Goal: Task Accomplishment & Management: Complete application form

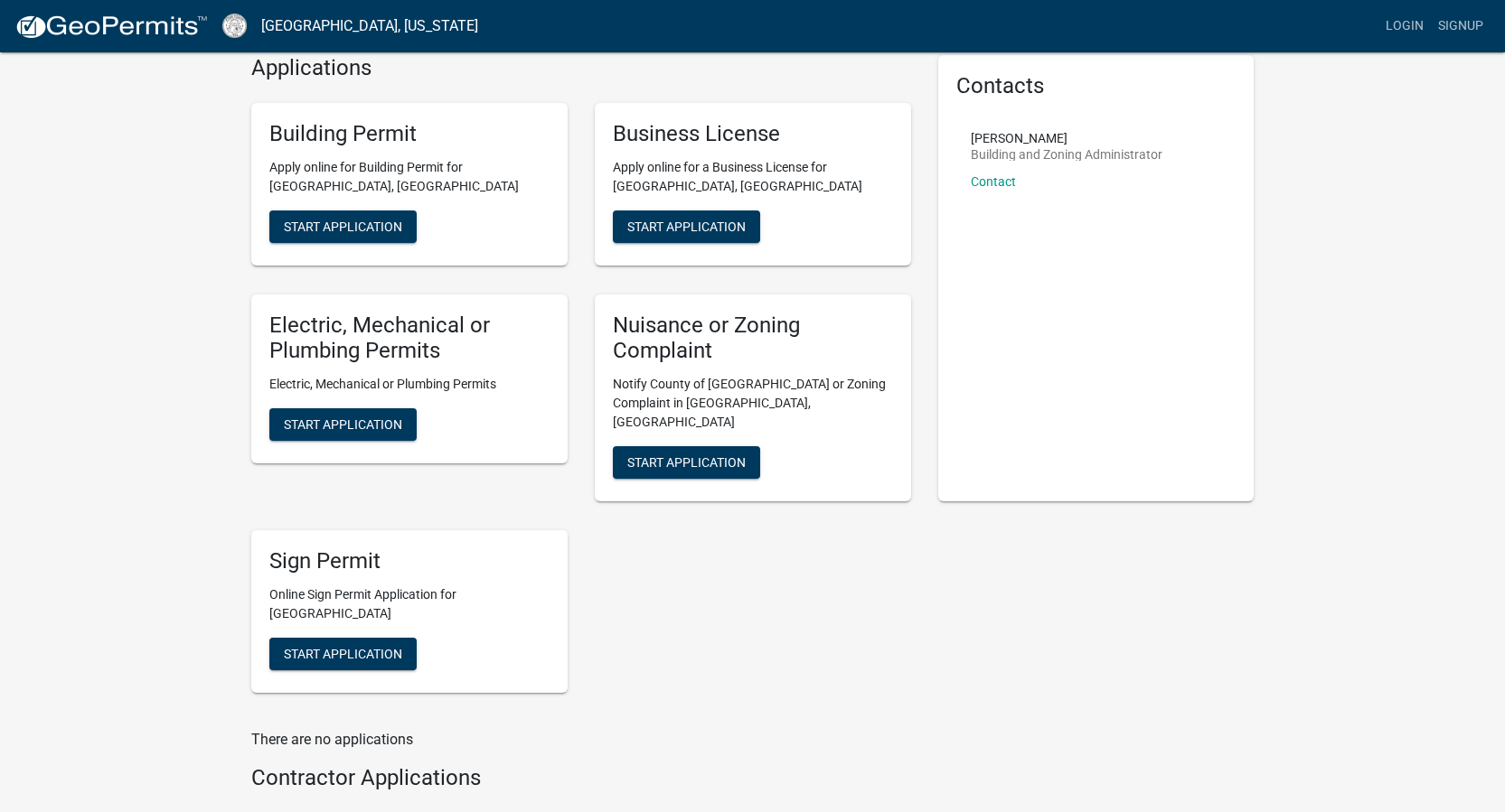
scroll to position [78, 0]
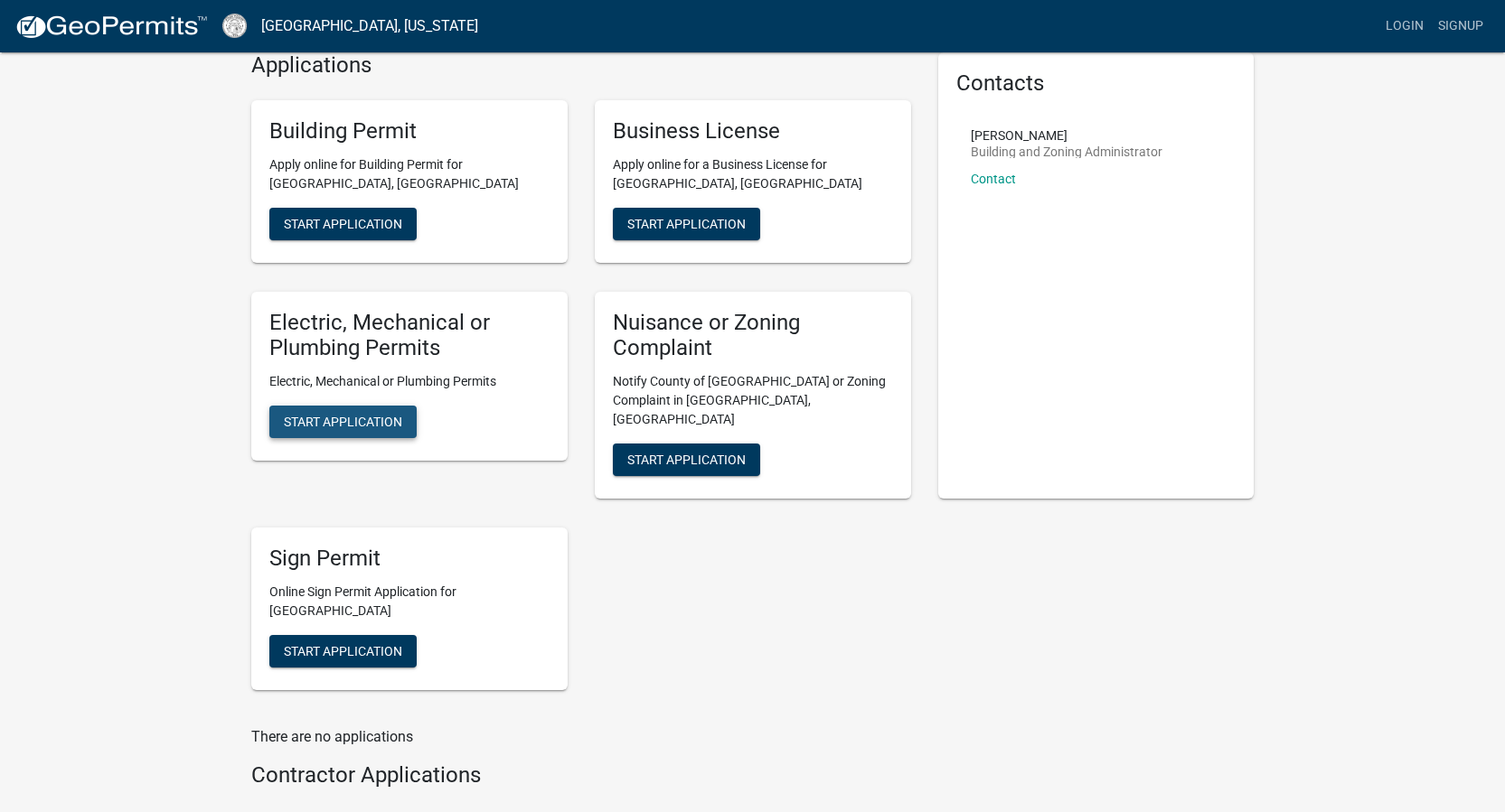
click at [366, 418] on span "Start Application" at bounding box center [343, 422] width 119 height 15
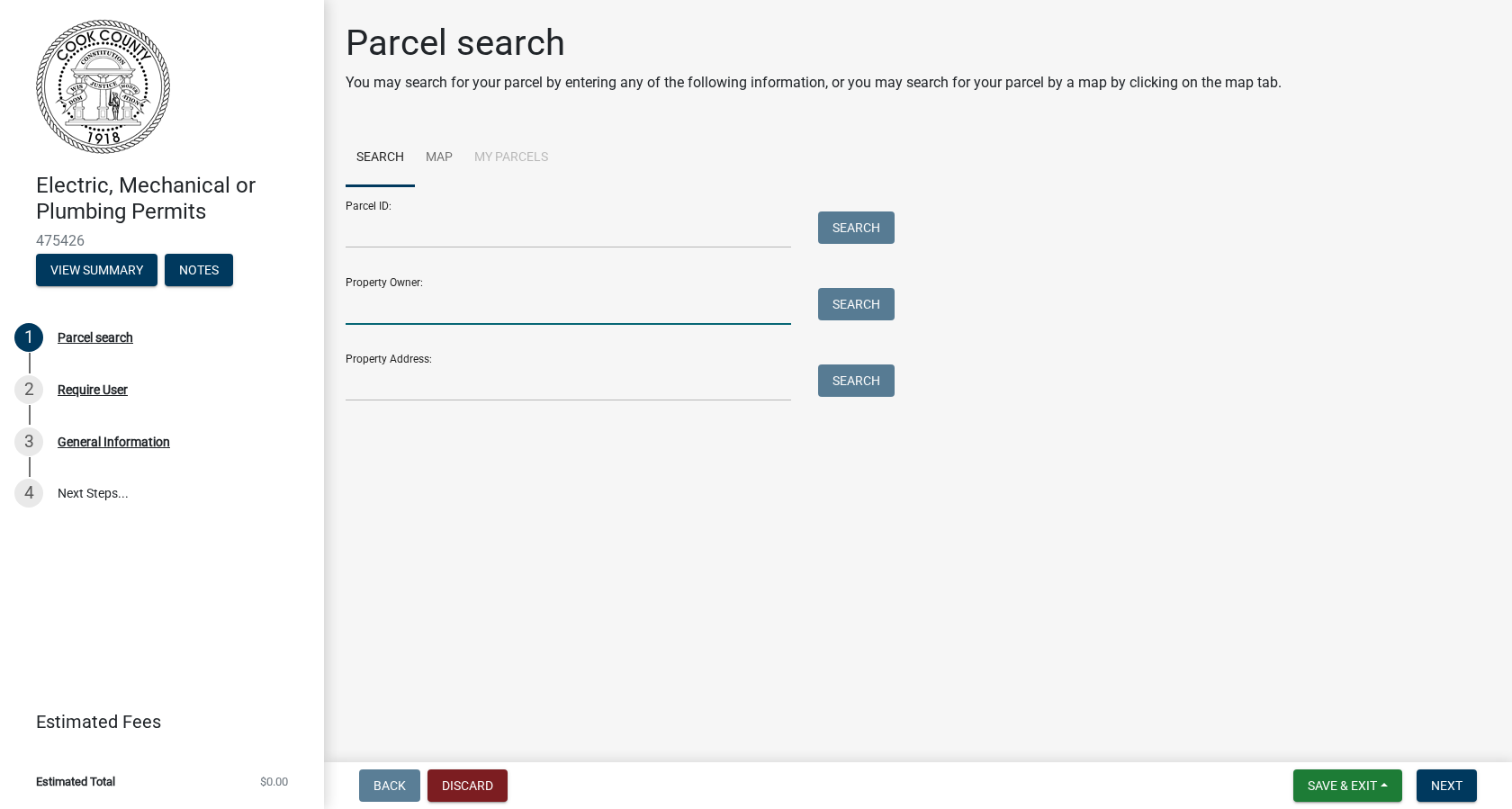
click at [410, 298] on input "Property Owner:" at bounding box center [569, 306] width 446 height 37
type input "ronnie brinson"
click at [847, 313] on button "Search" at bounding box center [856, 303] width 77 height 32
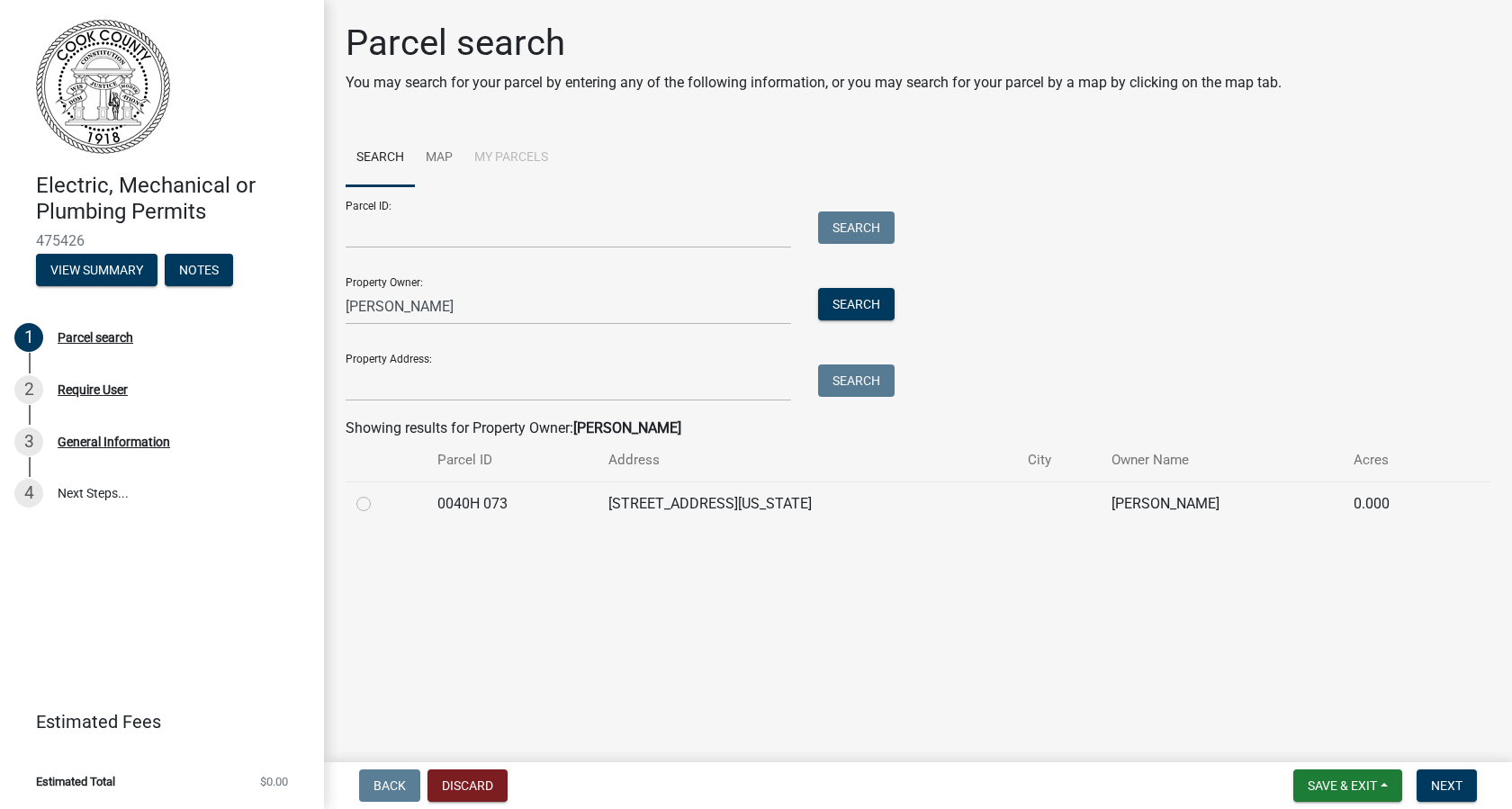
click at [378, 493] on label at bounding box center [378, 493] width 0 height 0
click at [378, 505] on 073 "radio" at bounding box center [384, 499] width 12 height 12
radio 073 "true"
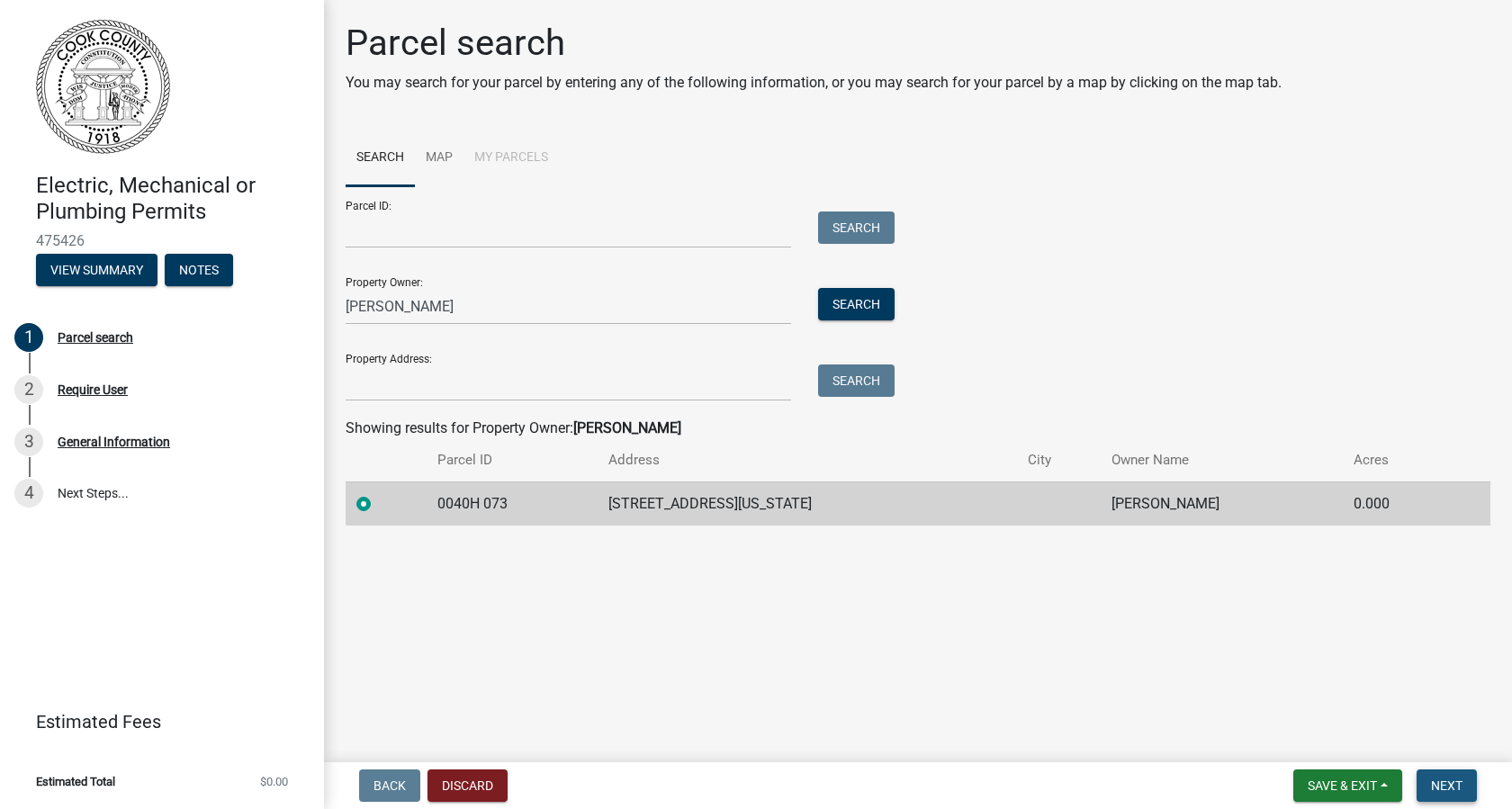
click at [1452, 791] on span "Next" at bounding box center [1447, 786] width 32 height 15
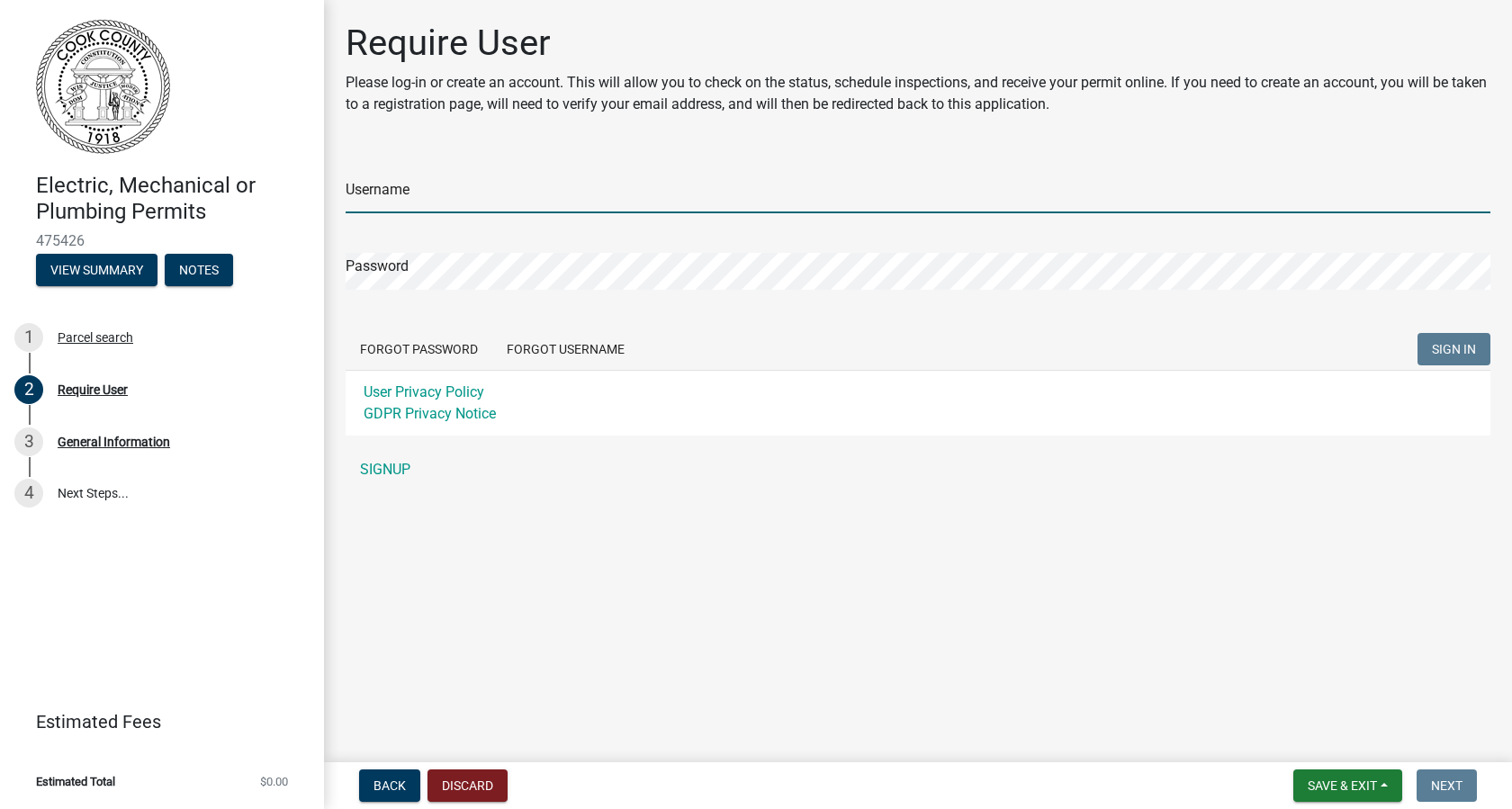
type input "twinair2019"
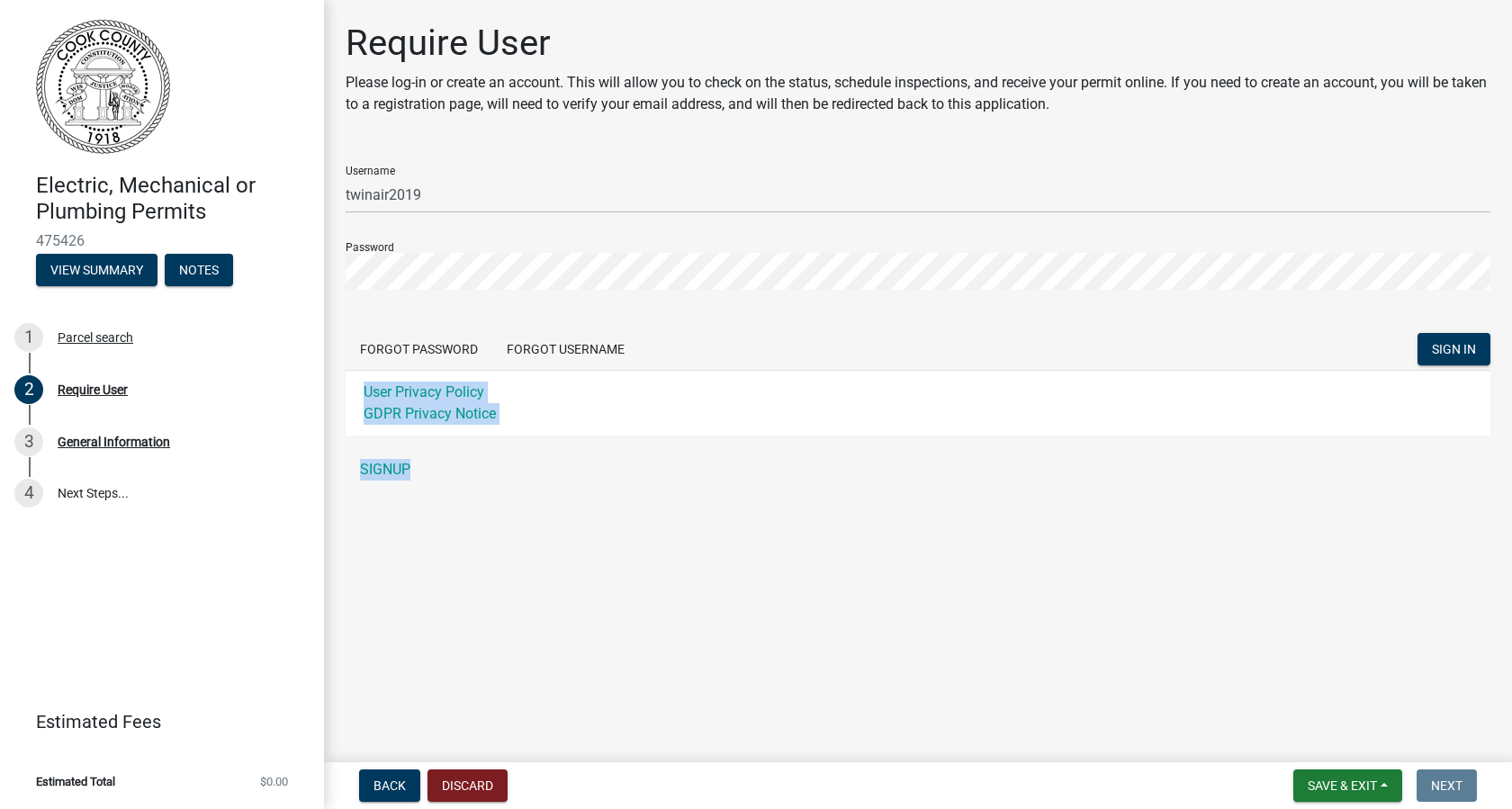
drag, startPoint x: 1437, startPoint y: 732, endPoint x: 1443, endPoint y: 374, distance: 358.1
click at [1443, 374] on main "Require User Please log-in or create an account. This will allow you to check o…" at bounding box center [918, 378] width 1188 height 756
drag, startPoint x: 1443, startPoint y: 374, endPoint x: 1446, endPoint y: 351, distance: 23.2
click at [1446, 351] on span "SIGN IN" at bounding box center [1454, 349] width 45 height 15
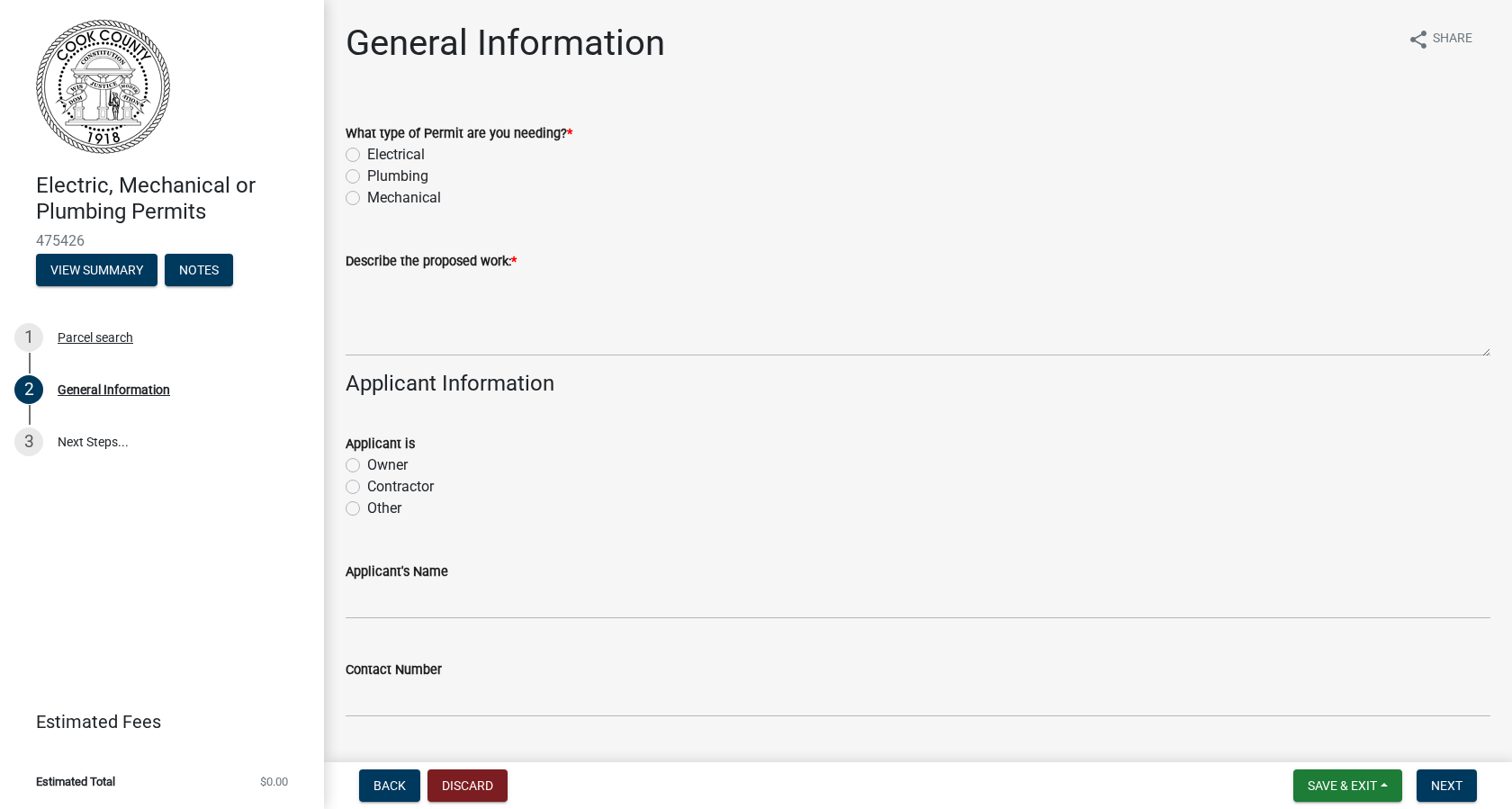
click at [367, 202] on label "Mechanical" at bounding box center [404, 198] width 74 height 21
click at [367, 199] on input "Mechanical" at bounding box center [373, 193] width 12 height 12
radio input "true"
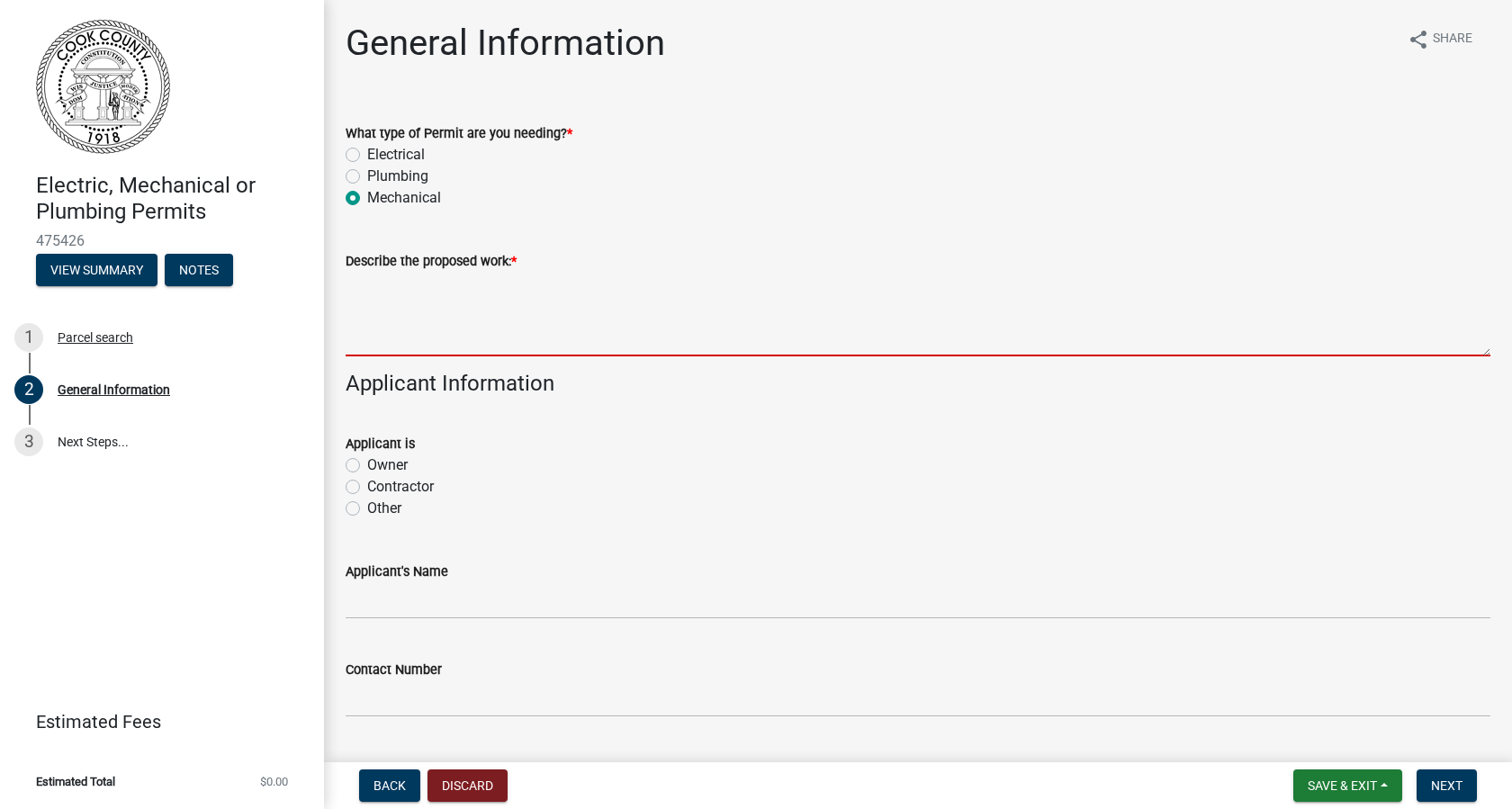
click at [376, 311] on textarea "Describe the proposed work: *" at bounding box center [918, 314] width 1145 height 84
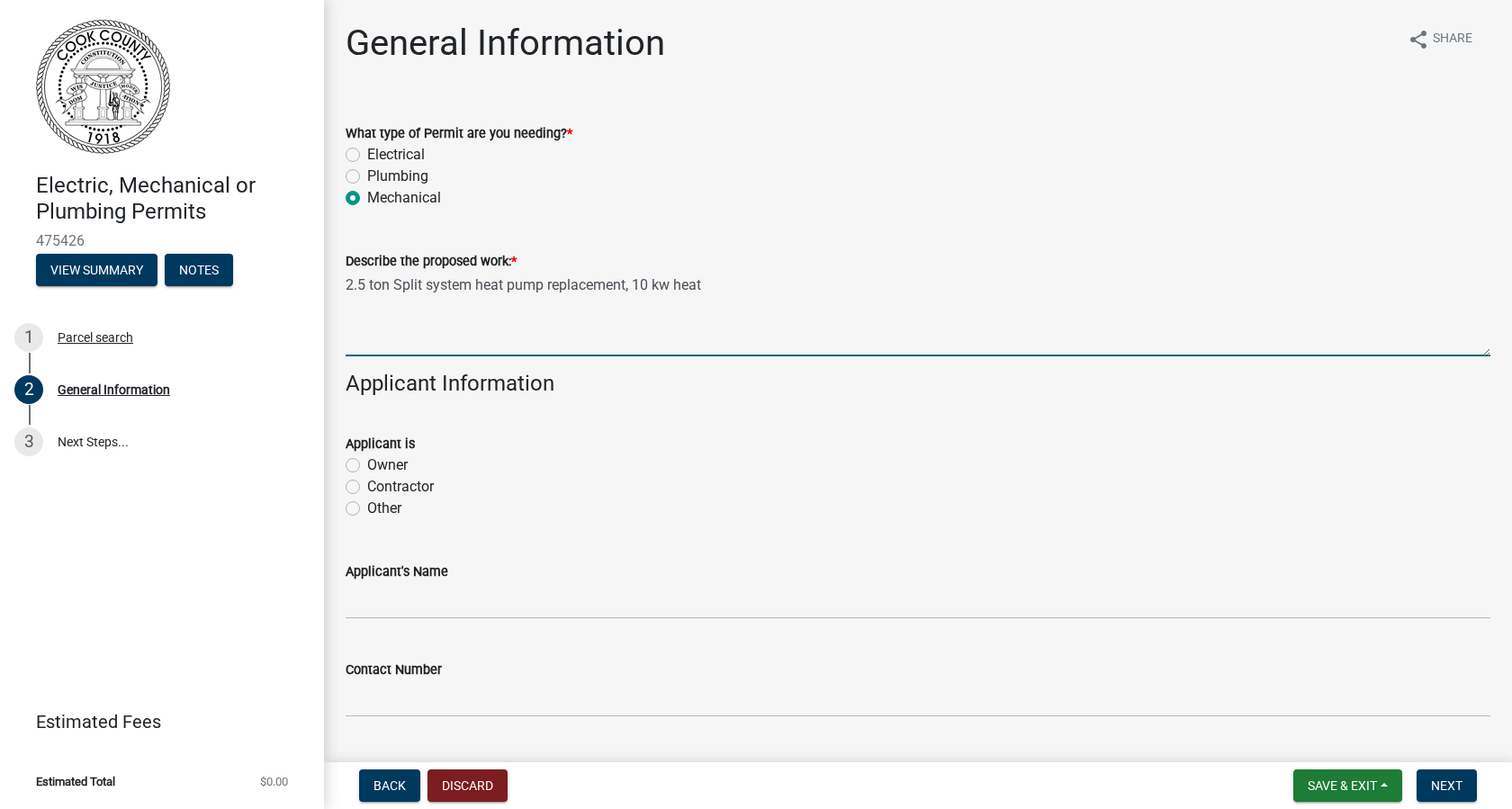
type textarea "2.5 ton Split system heat pump replacement, 10 kw heat"
click at [367, 490] on label "Contractor" at bounding box center [400, 487] width 67 height 21
click at [367, 488] on input "Contractor" at bounding box center [373, 482] width 12 height 12
radio input "true"
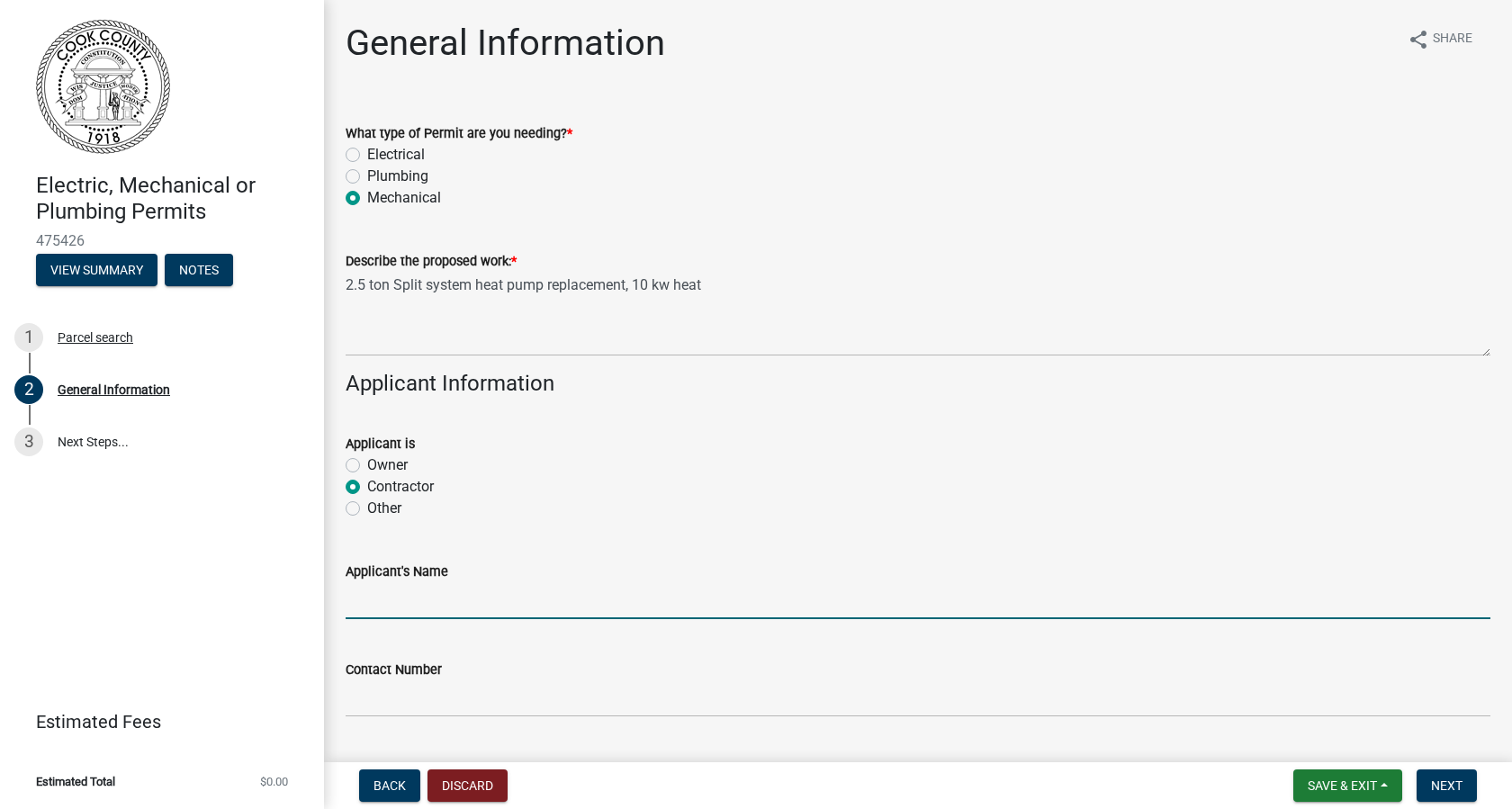
click at [356, 591] on input "Applicant's Name" at bounding box center [918, 601] width 1145 height 37
click at [353, 620] on wm-data-entity-input "Applicant's Name" at bounding box center [918, 584] width 1145 height 98
click at [358, 609] on input "Applicant's Name" at bounding box center [918, 601] width 1145 height 37
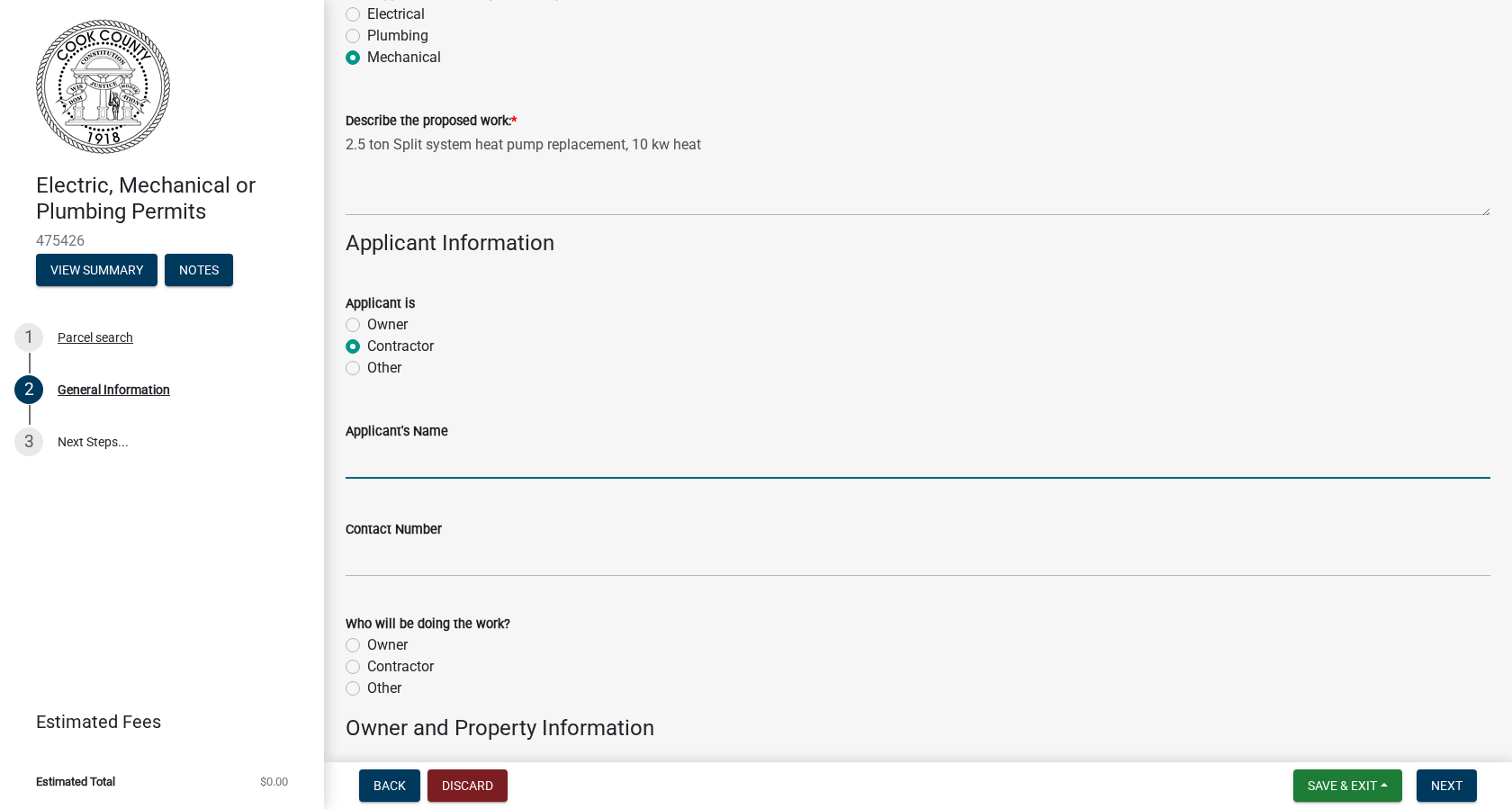
scroll to position [141, 0]
type input "Twin Air"
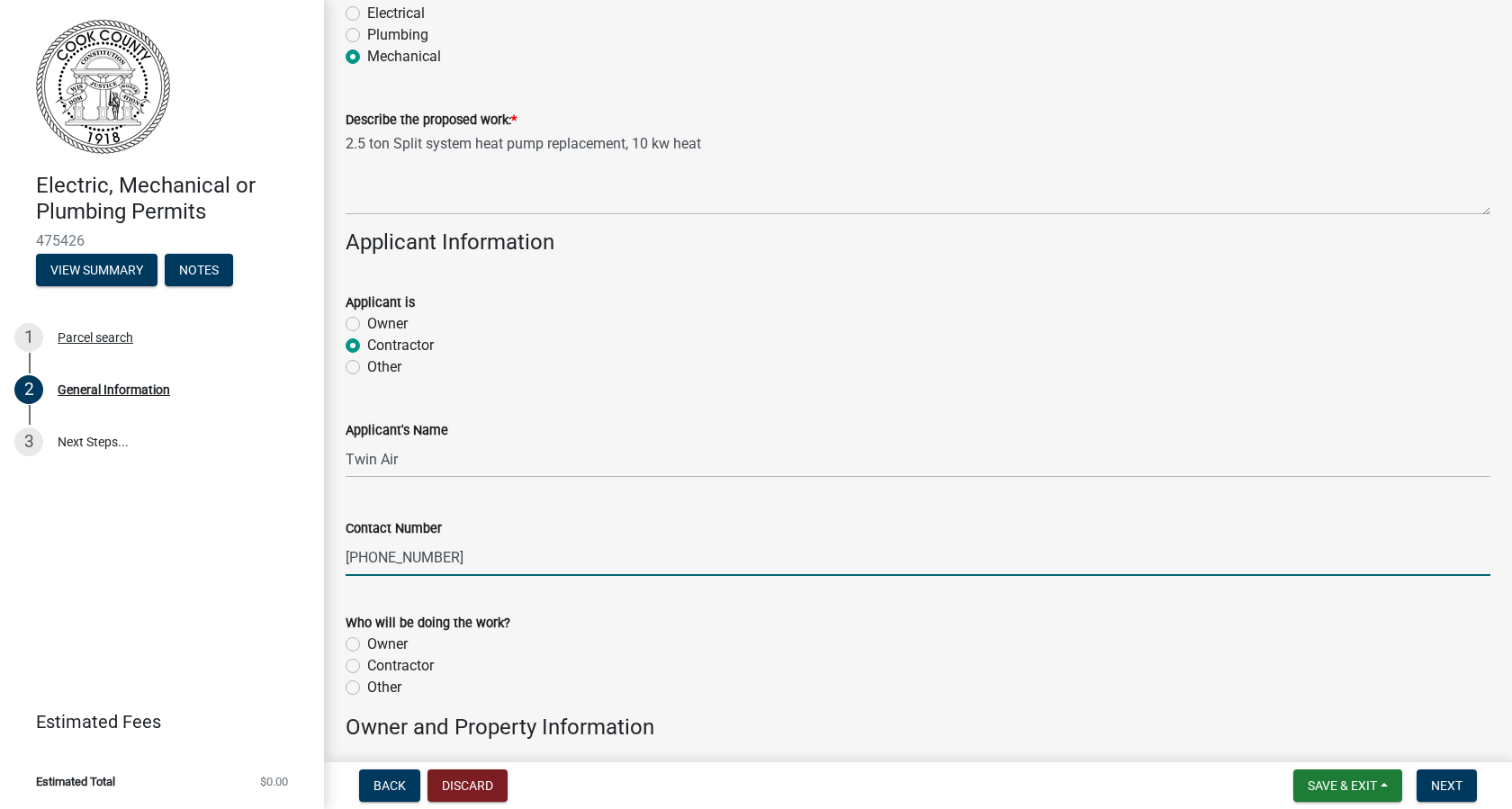
scroll to position [356, 0]
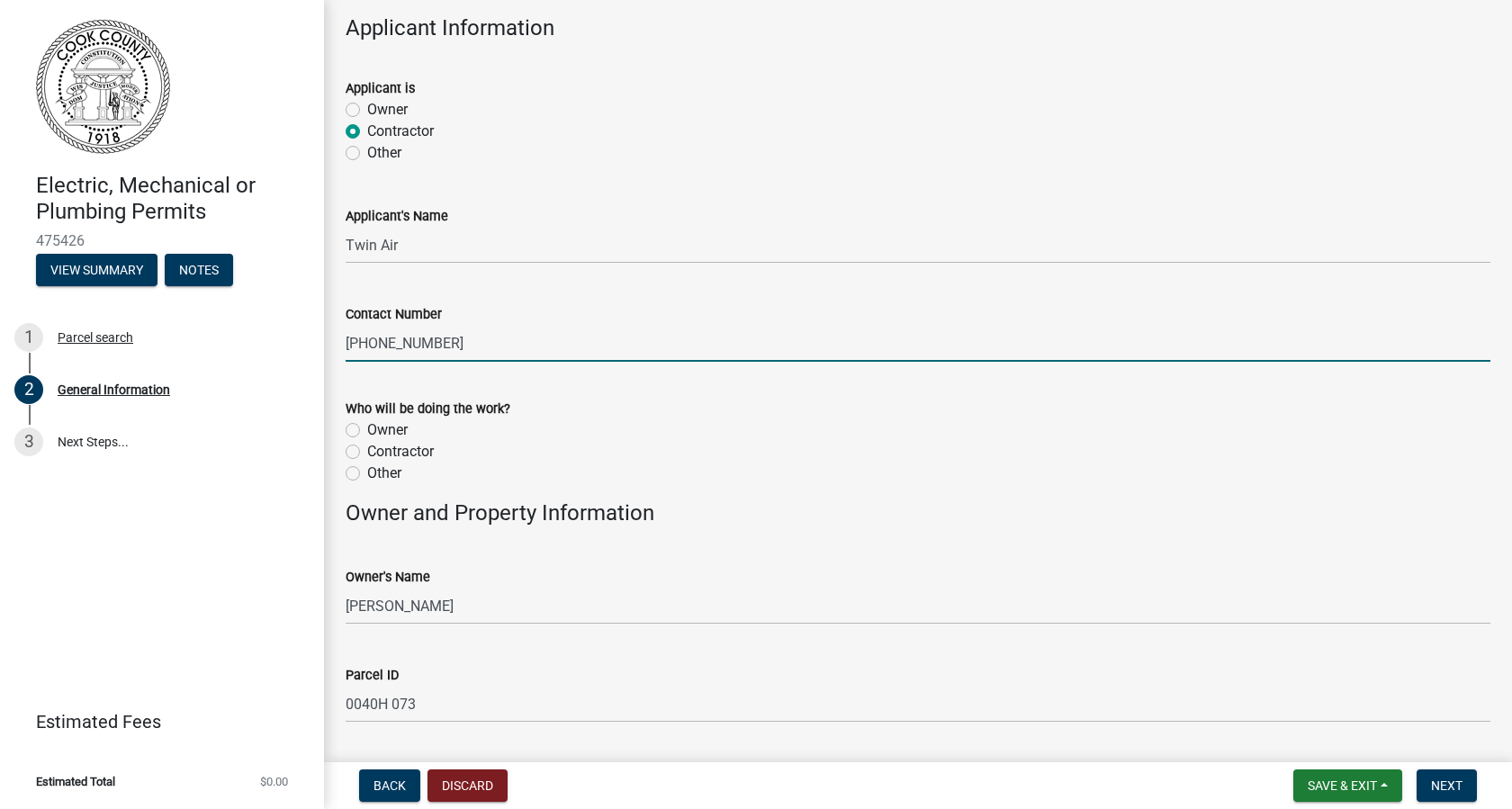
type input "[PHONE_NUMBER]"
click at [367, 456] on label "Contractor" at bounding box center [400, 451] width 67 height 21
click at [367, 452] on input "Contractor" at bounding box center [373, 447] width 12 height 12
radio input "true"
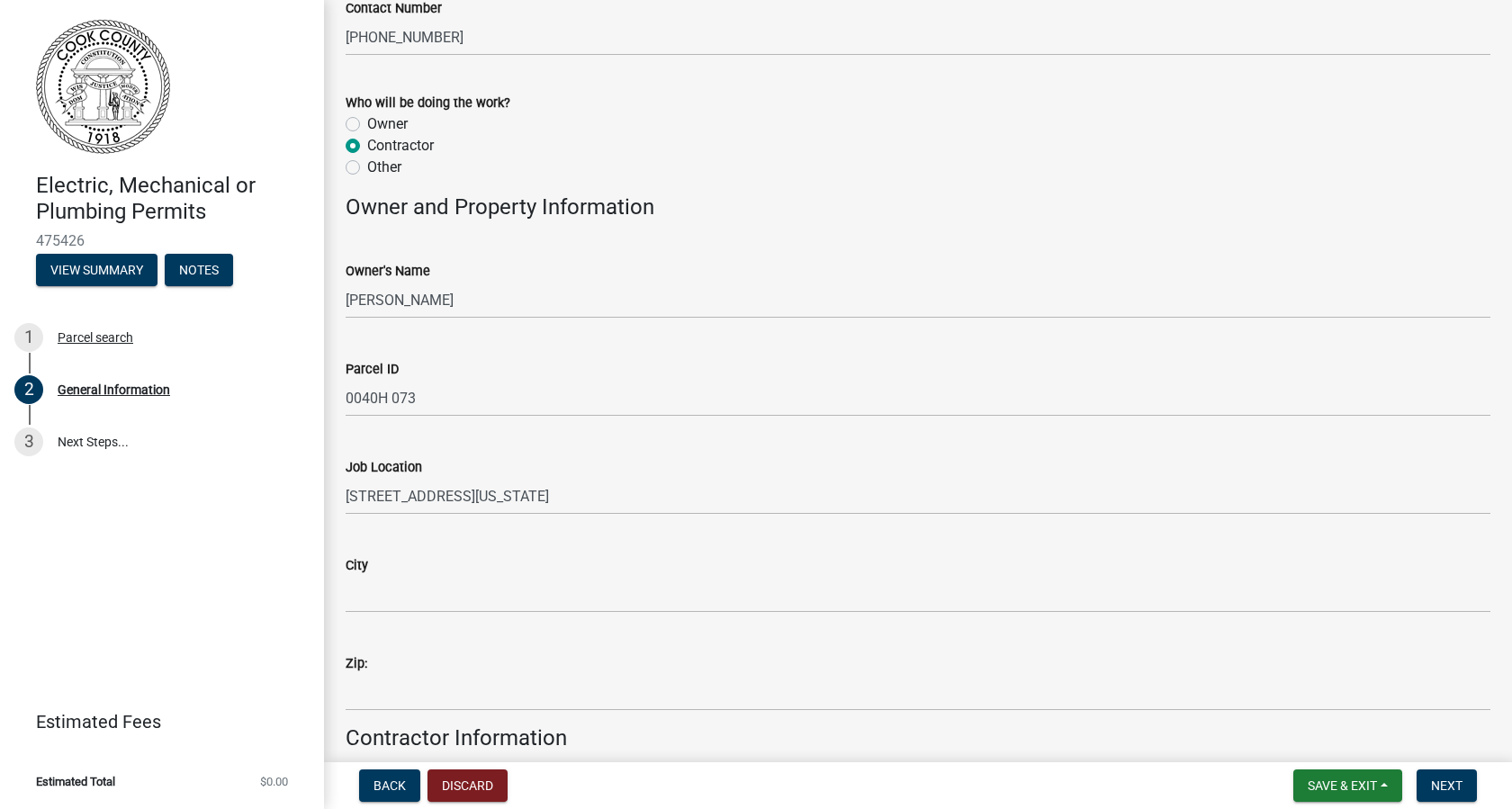
scroll to position [663, 0]
click at [372, 597] on input "City" at bounding box center [918, 594] width 1145 height 37
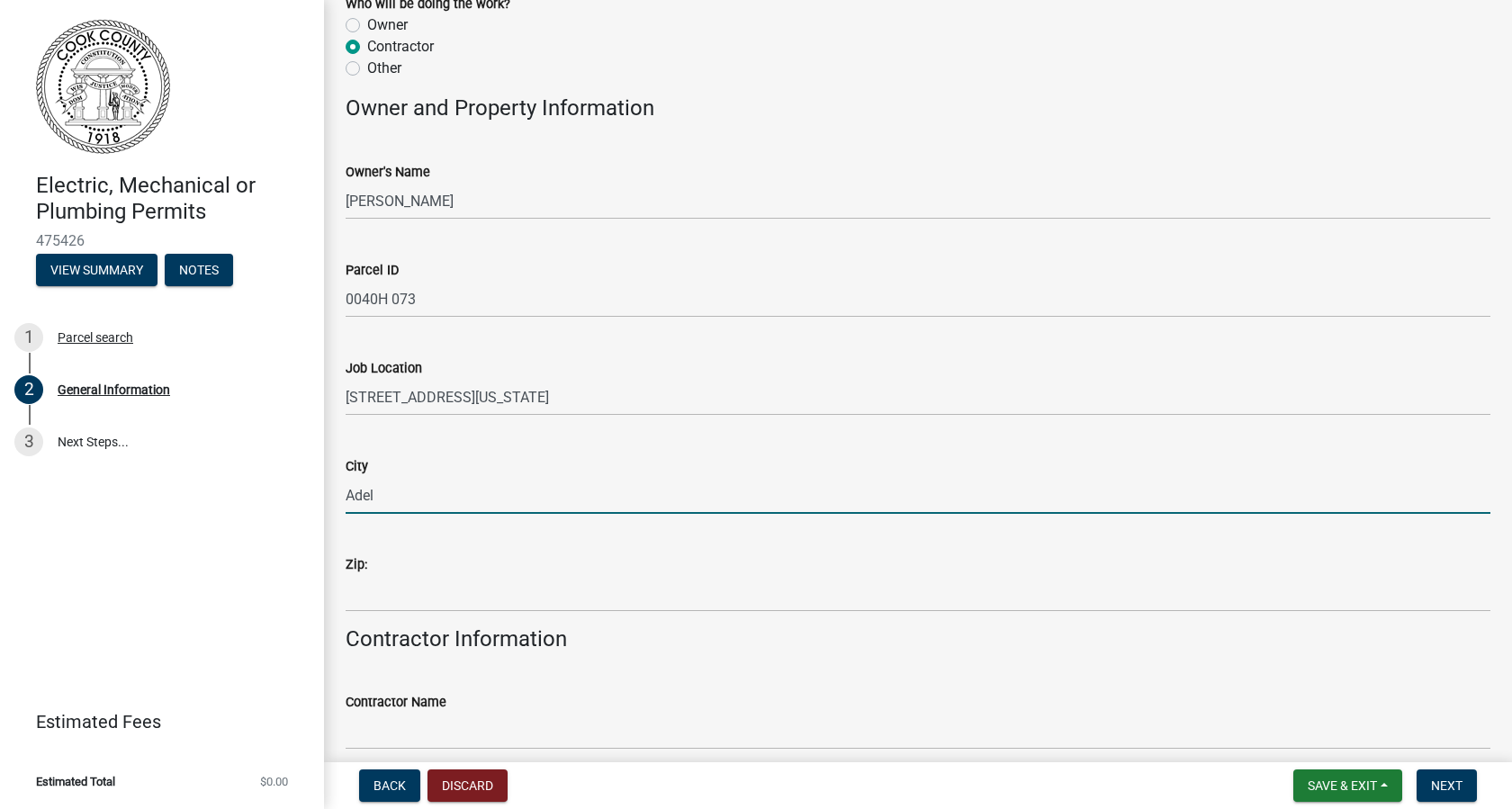
scroll to position [762, 0]
type input "Adel"
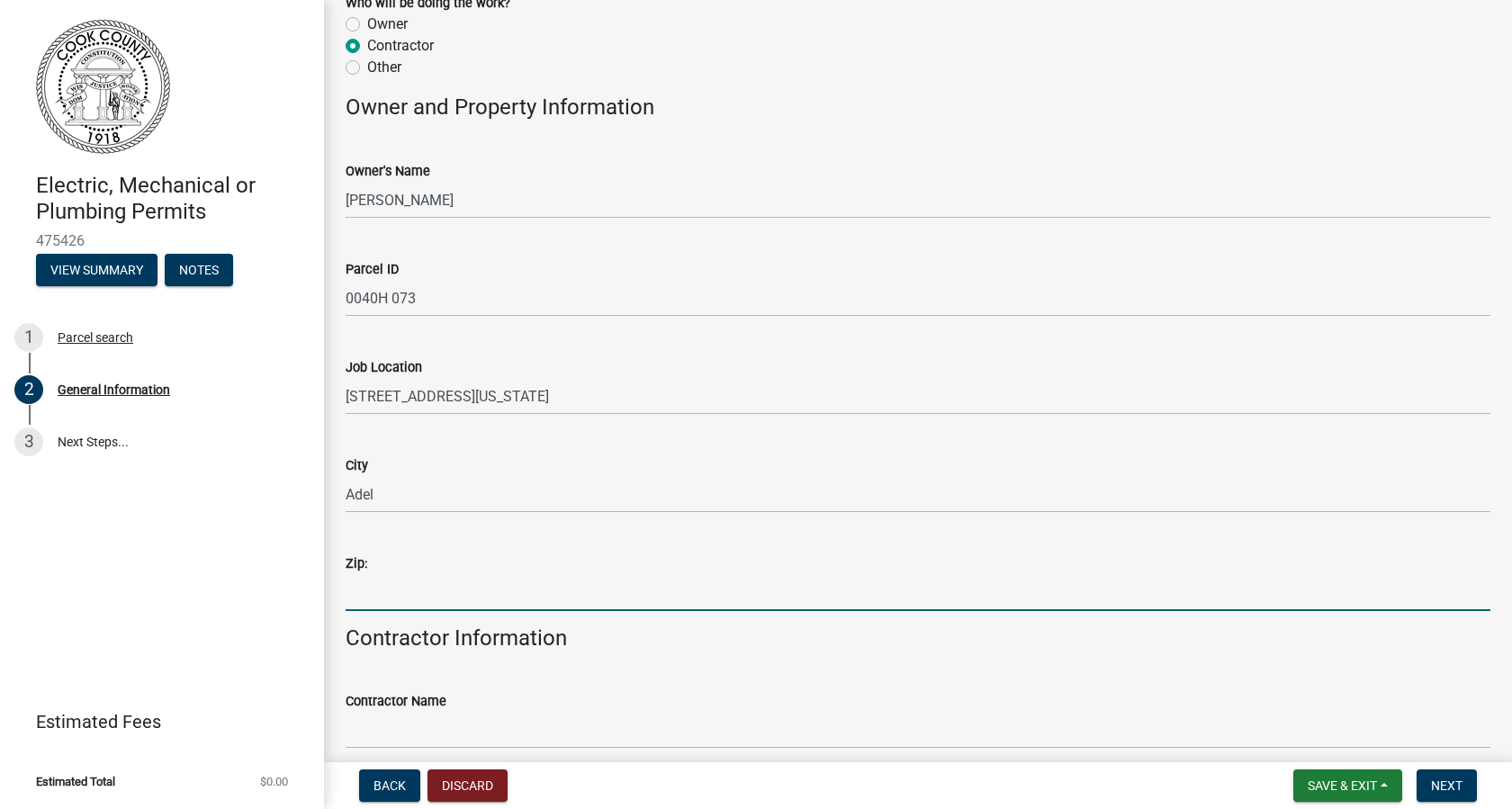
click at [372, 597] on input "Zip:" at bounding box center [918, 593] width 1145 height 37
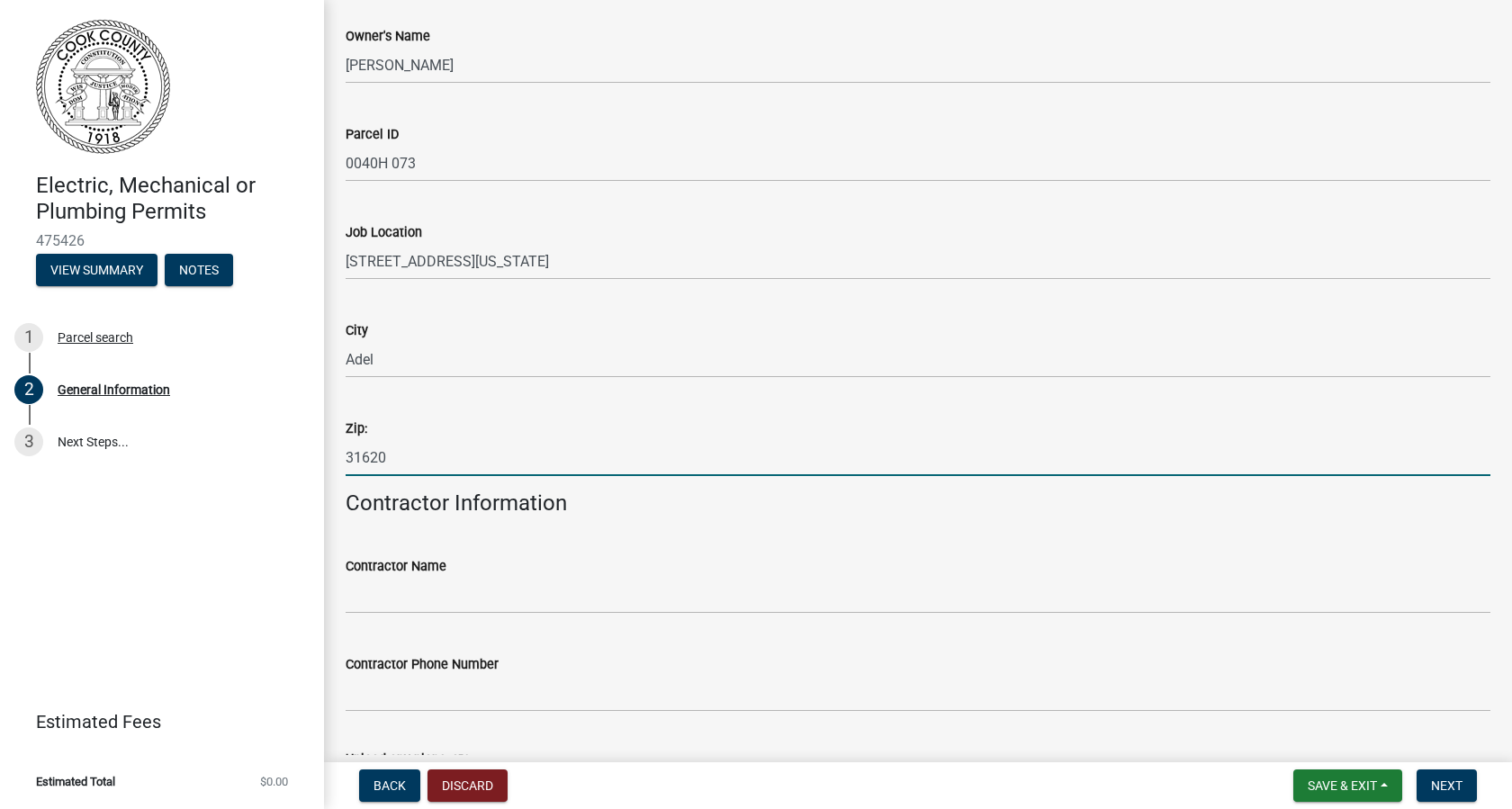
scroll to position [897, 0]
type input "31620"
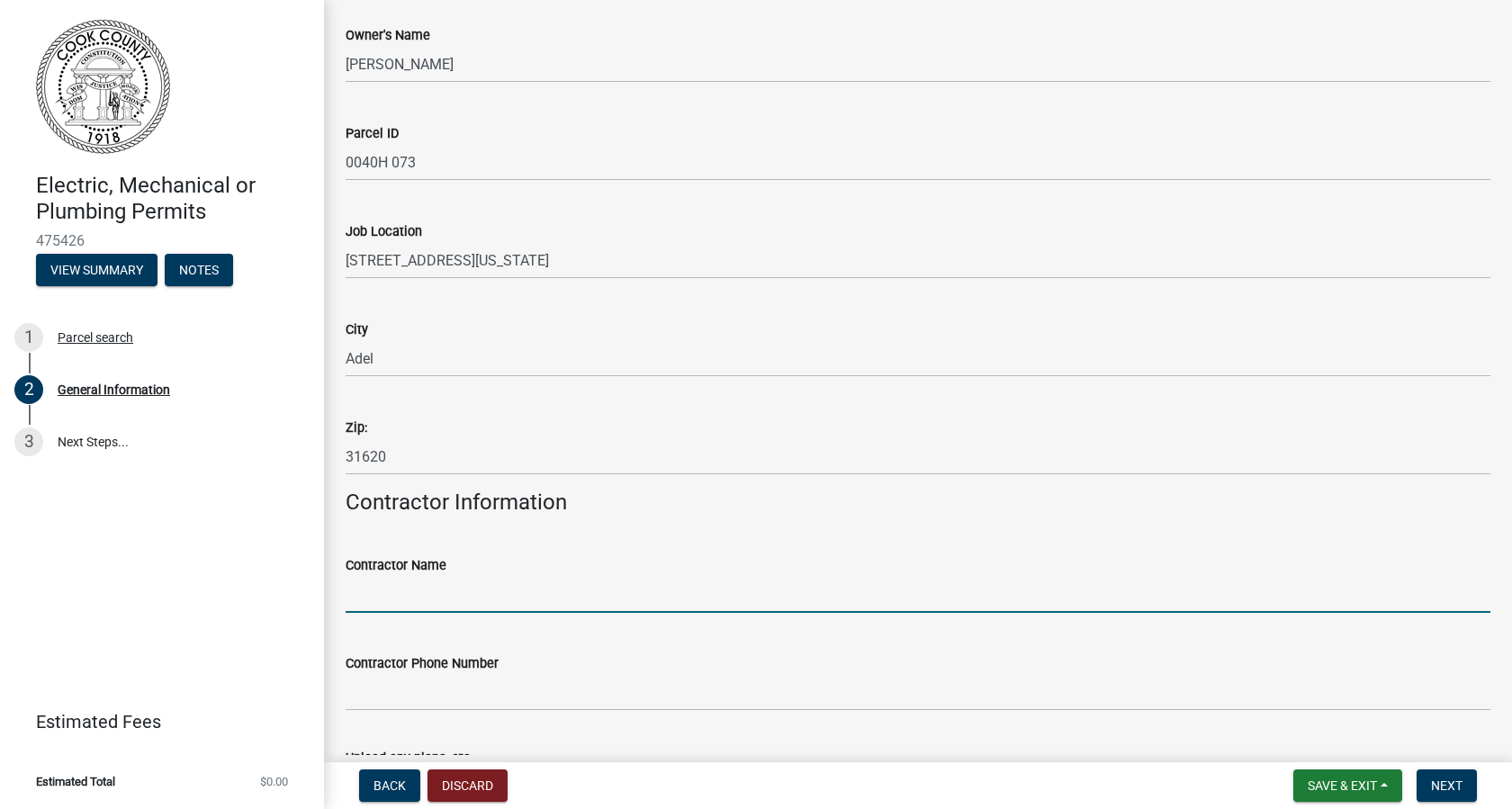
click at [372, 592] on input "Contractor Name" at bounding box center [918, 595] width 1145 height 37
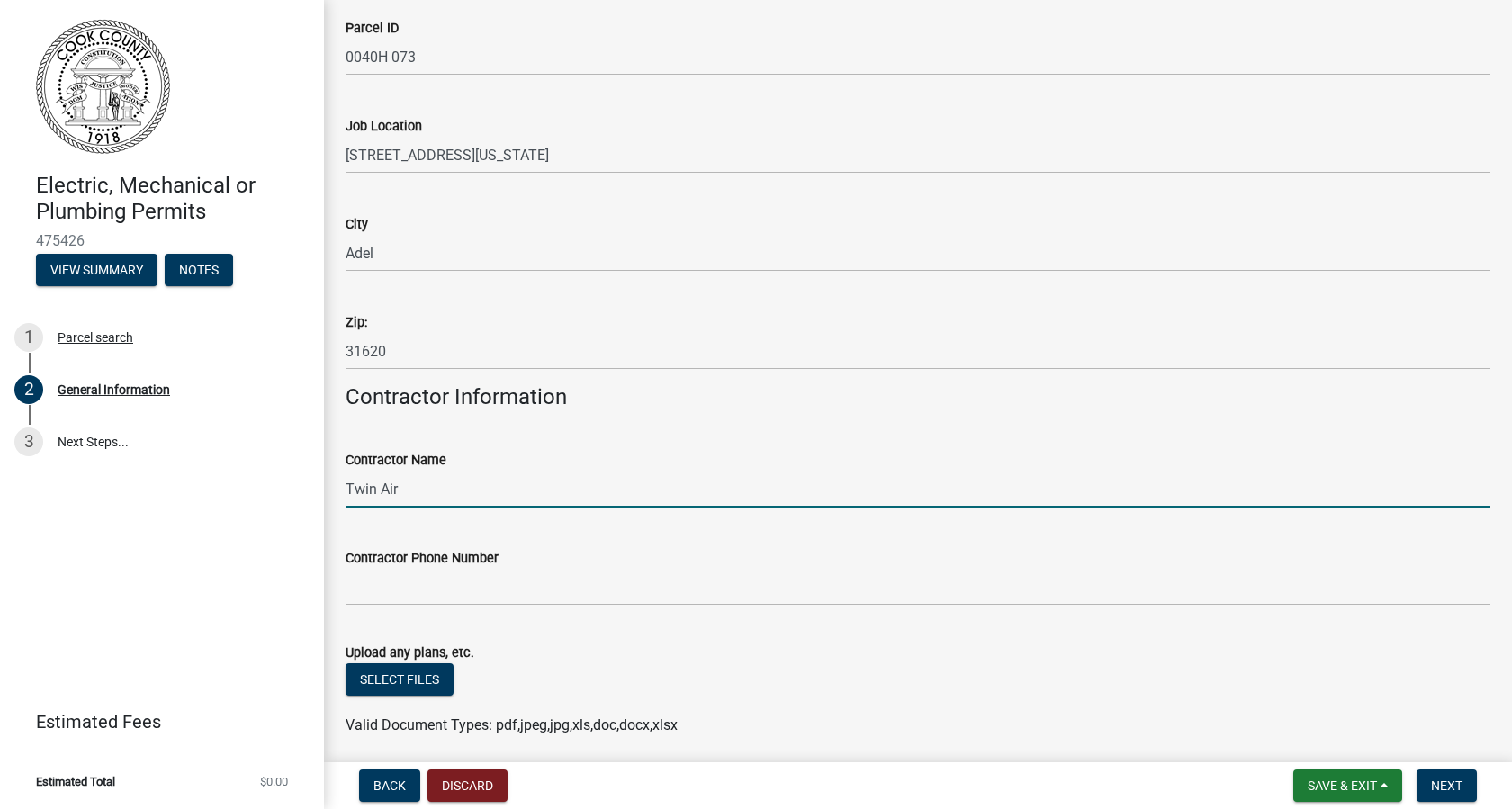
scroll to position [1004, 0]
type input "Twin Air"
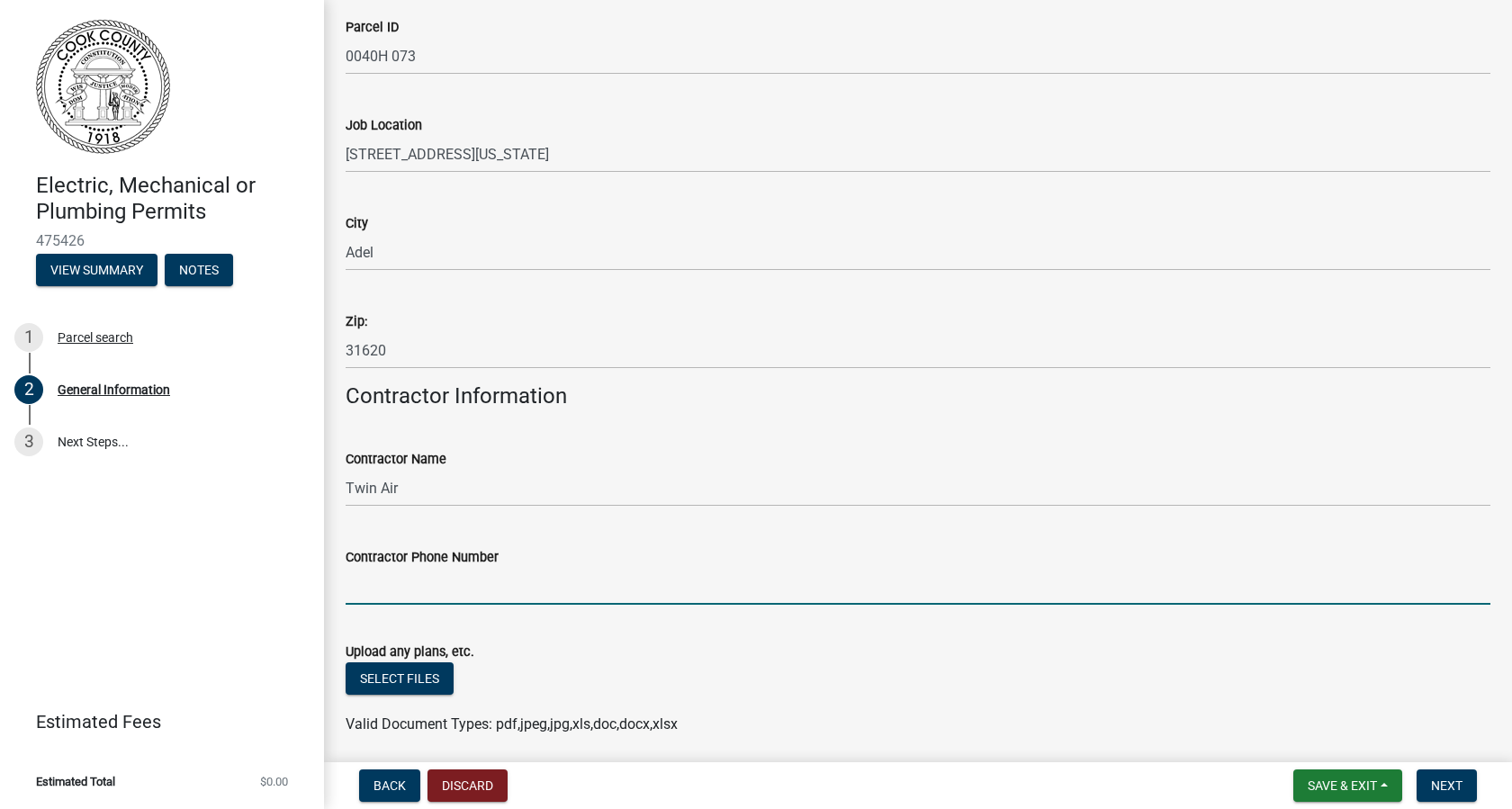
click at [372, 592] on input "Contractor Phone Number" at bounding box center [918, 586] width 1145 height 37
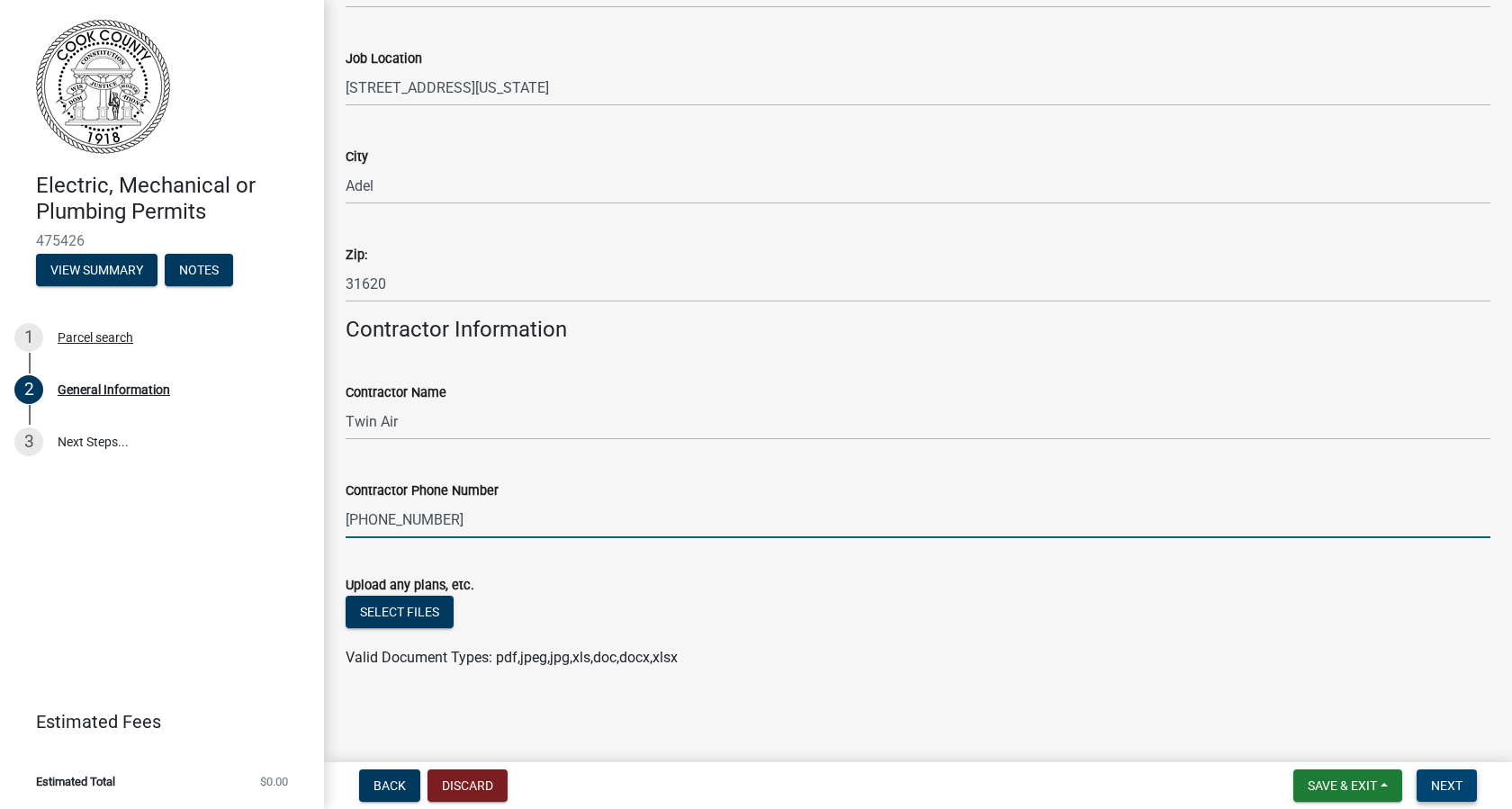
type input "[PHONE_NUMBER]"
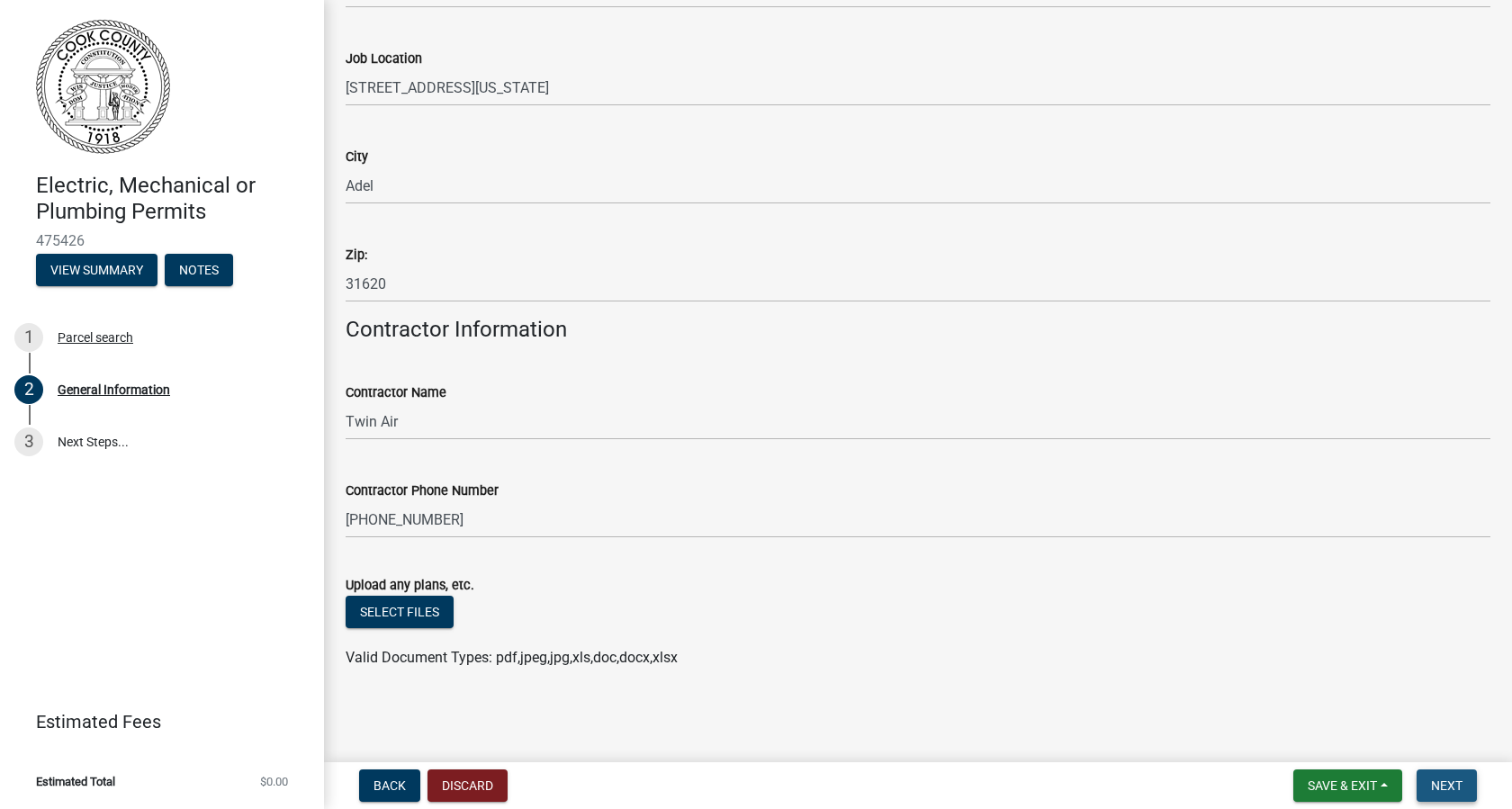
click at [1453, 785] on span "Next" at bounding box center [1447, 786] width 32 height 15
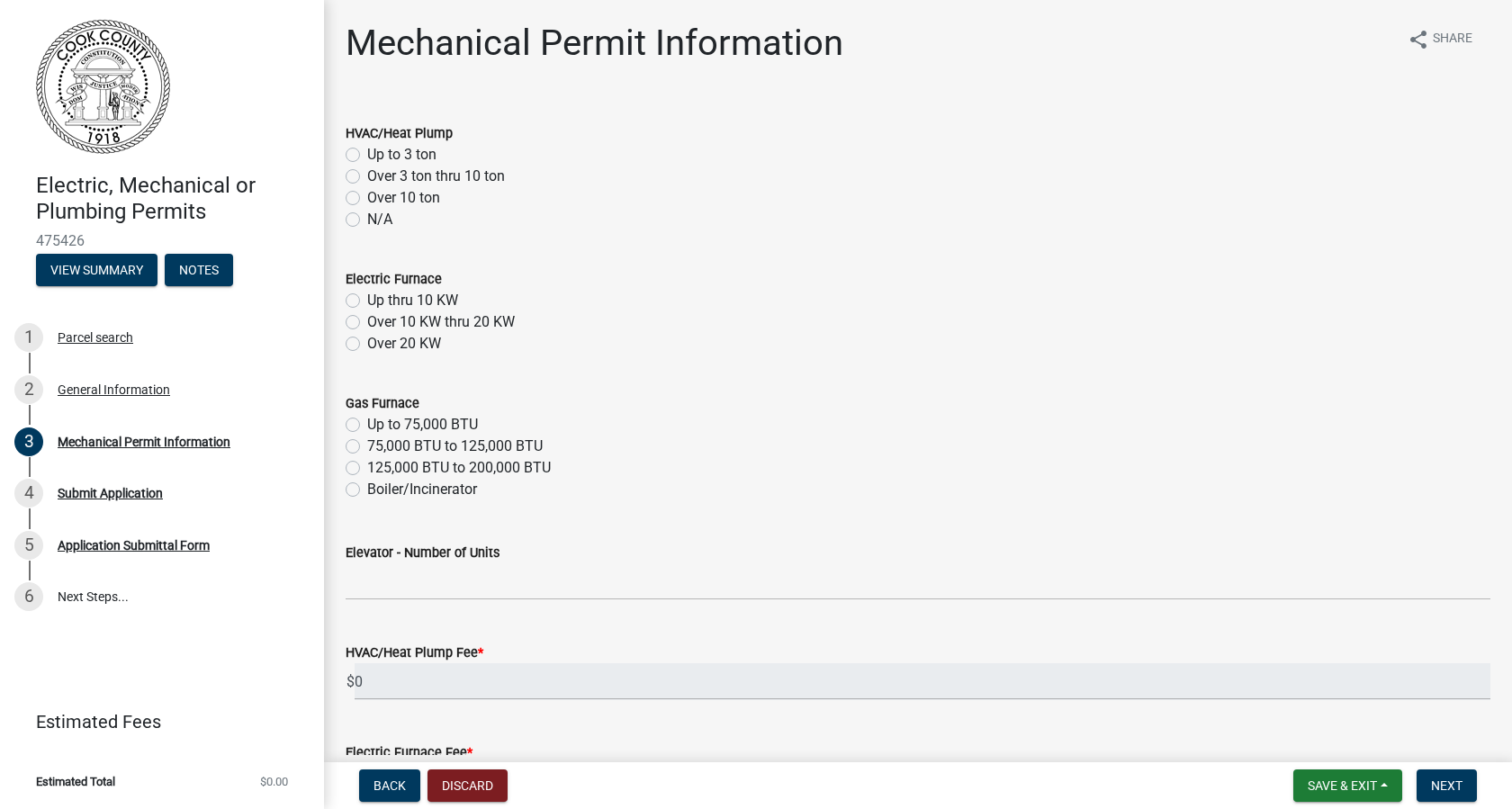
click at [367, 160] on label "Up to 3 ton" at bounding box center [402, 155] width 70 height 21
click at [367, 156] on input "Up to 3 ton" at bounding box center [373, 150] width 12 height 12
radio input "true"
click at [367, 303] on label "Up thru 10 KW" at bounding box center [413, 300] width 91 height 21
click at [367, 301] on input "Up thru 10 KW" at bounding box center [373, 296] width 12 height 12
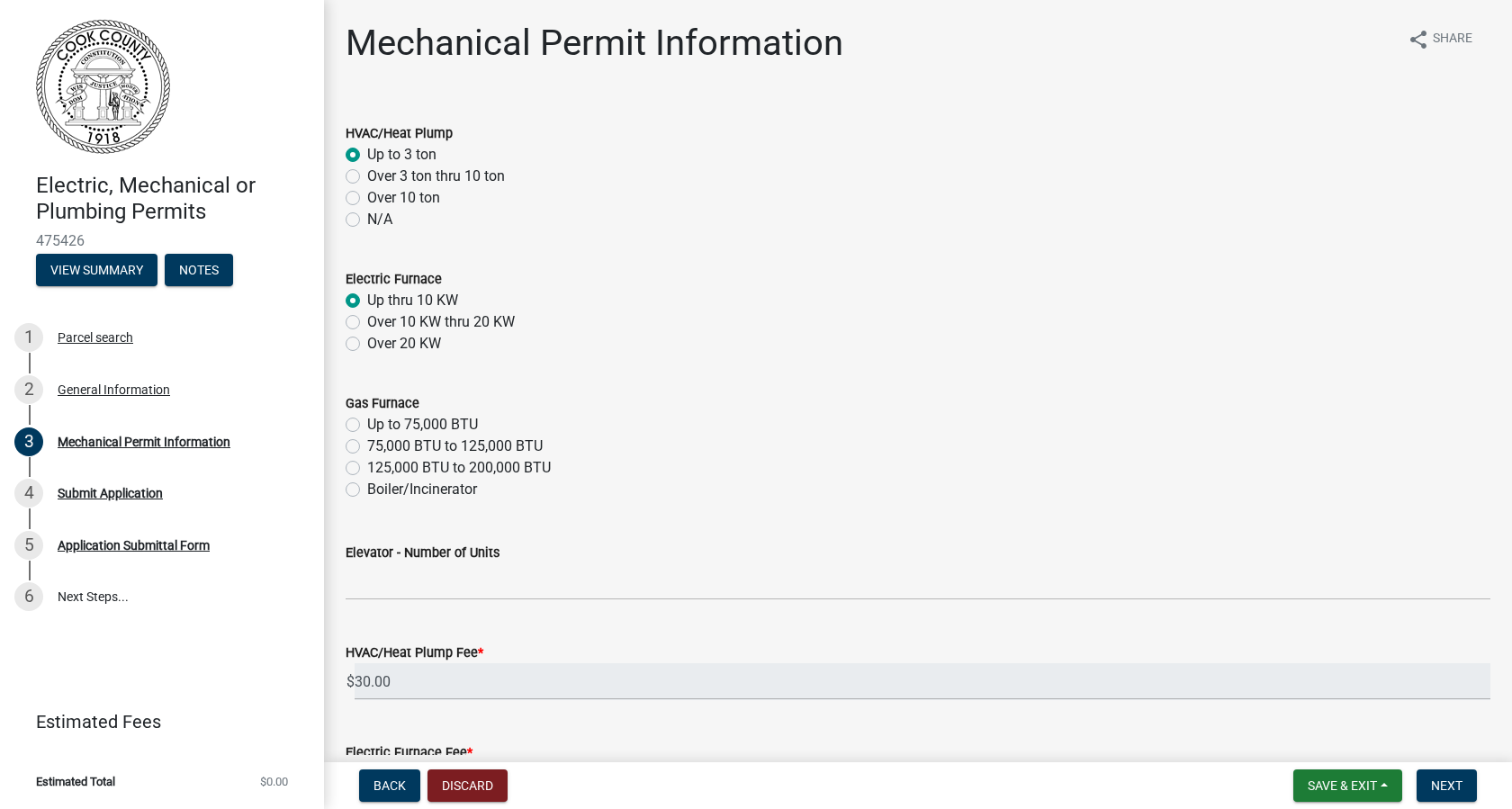
radio input "true"
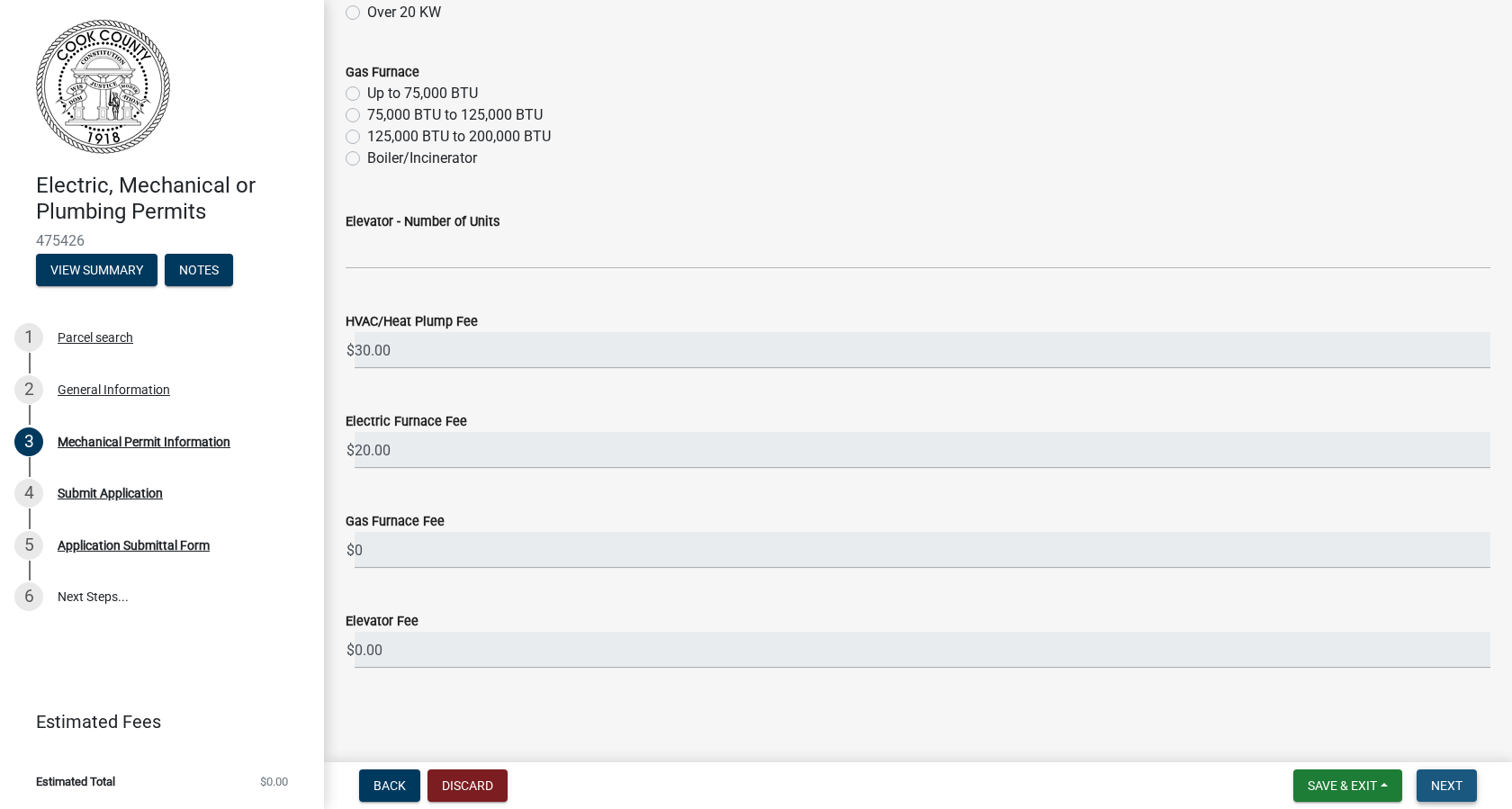
click at [1455, 789] on span "Next" at bounding box center [1447, 786] width 32 height 15
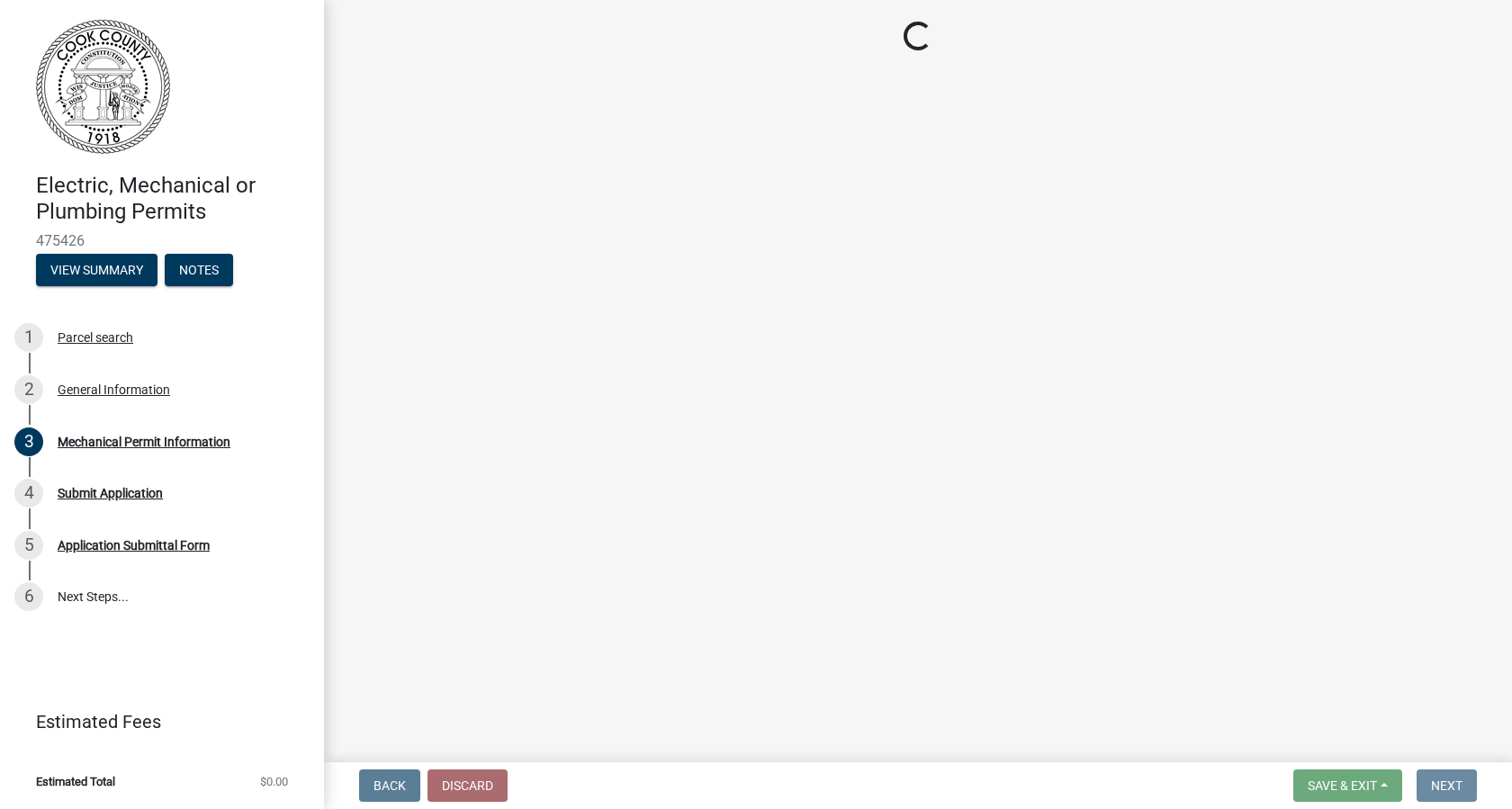
scroll to position [0, 0]
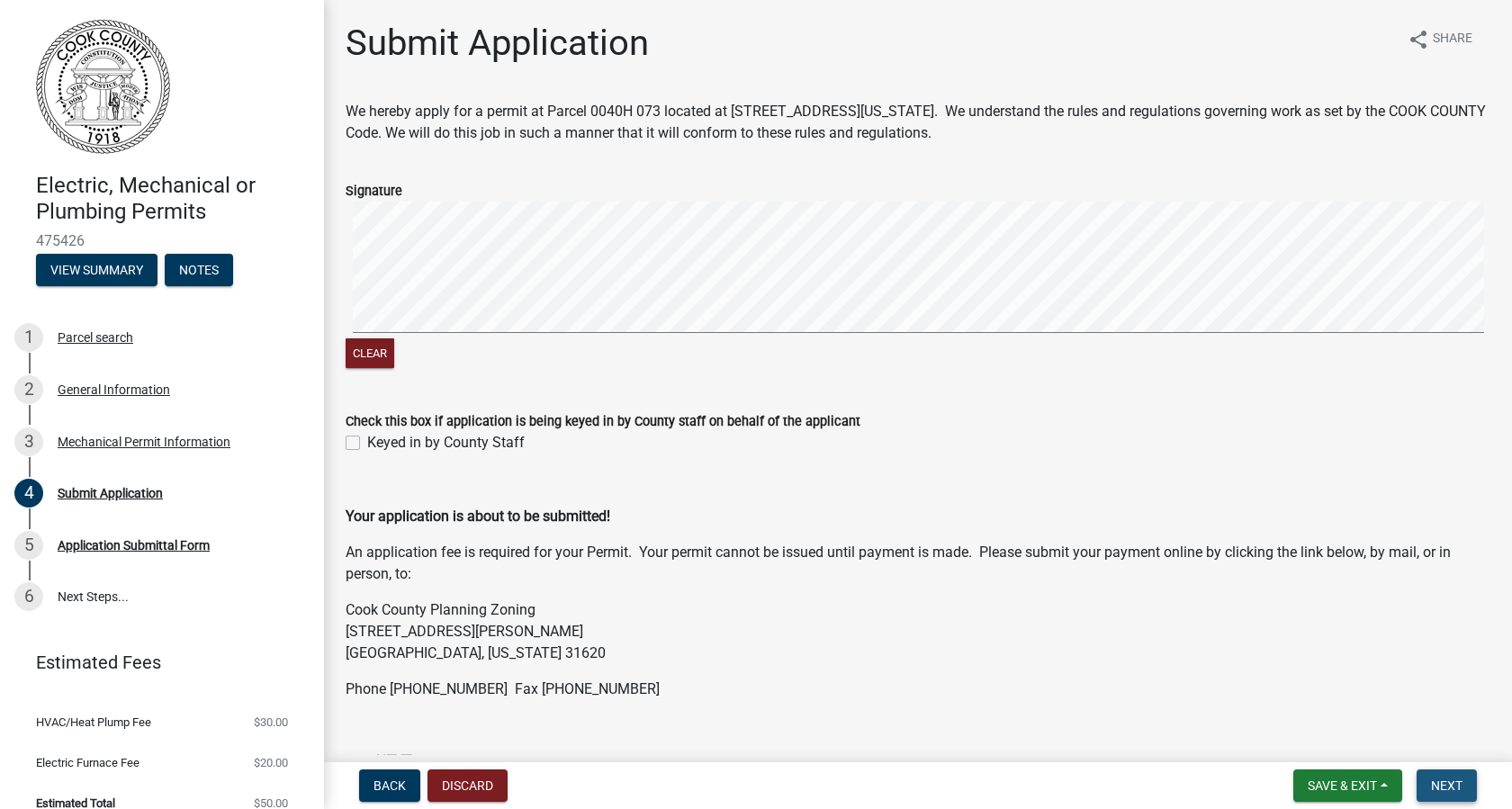
click at [1441, 782] on span "Next" at bounding box center [1447, 786] width 32 height 15
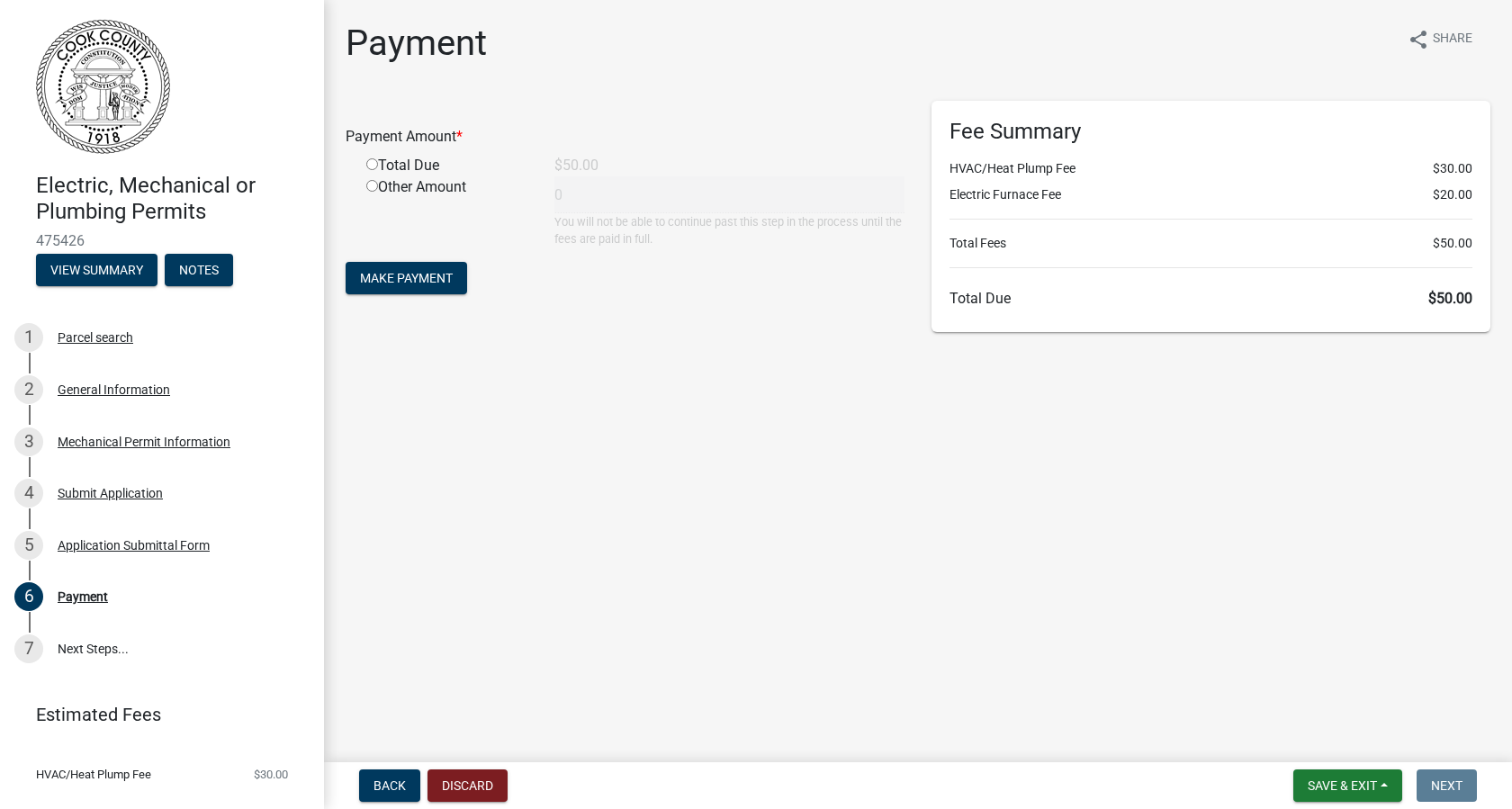
click at [377, 161] on input "radio" at bounding box center [372, 165] width 12 height 12
radio input "true"
type input "50"
click at [447, 279] on span "Make Payment" at bounding box center [407, 278] width 93 height 15
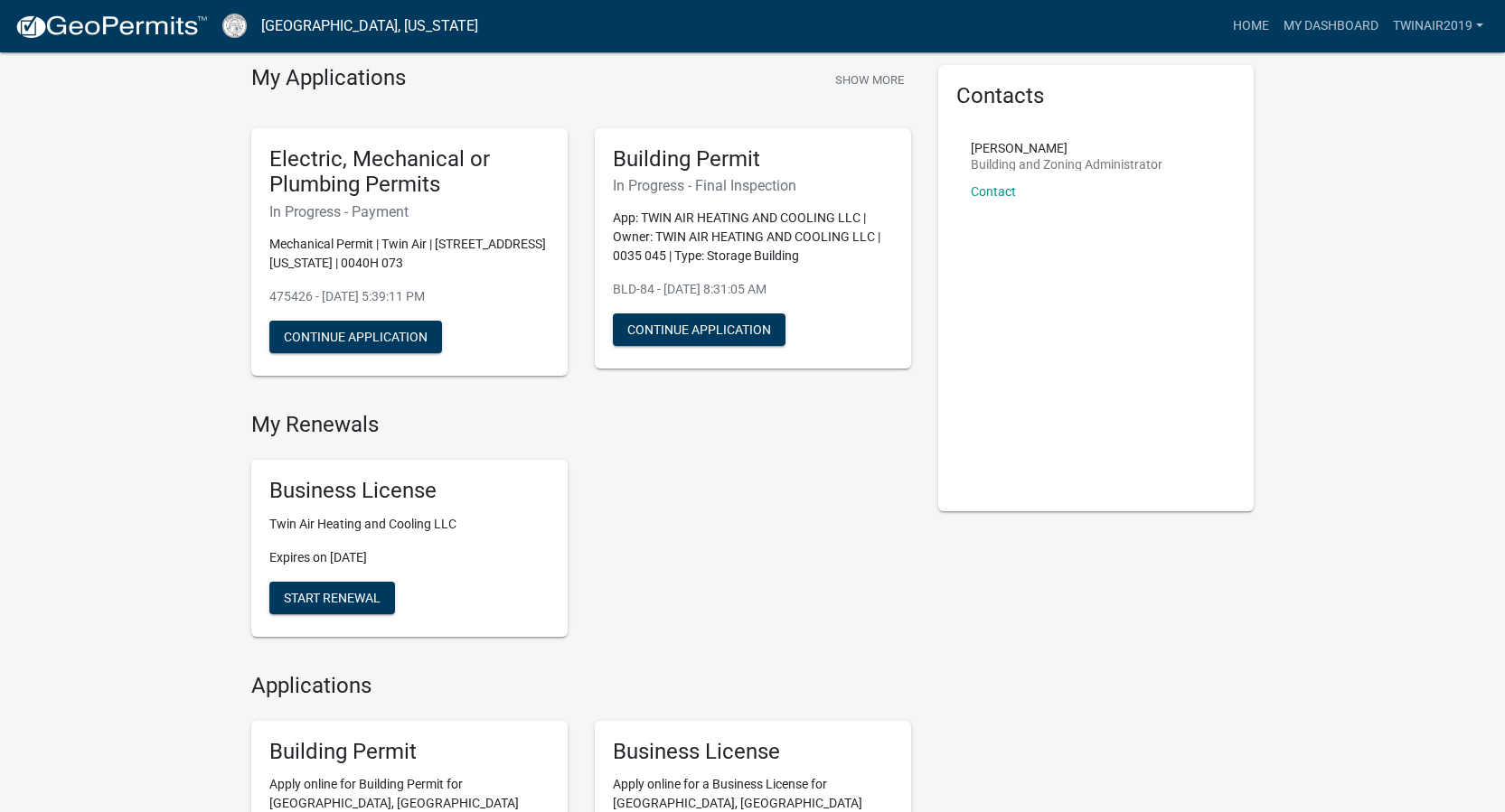
scroll to position [78, 0]
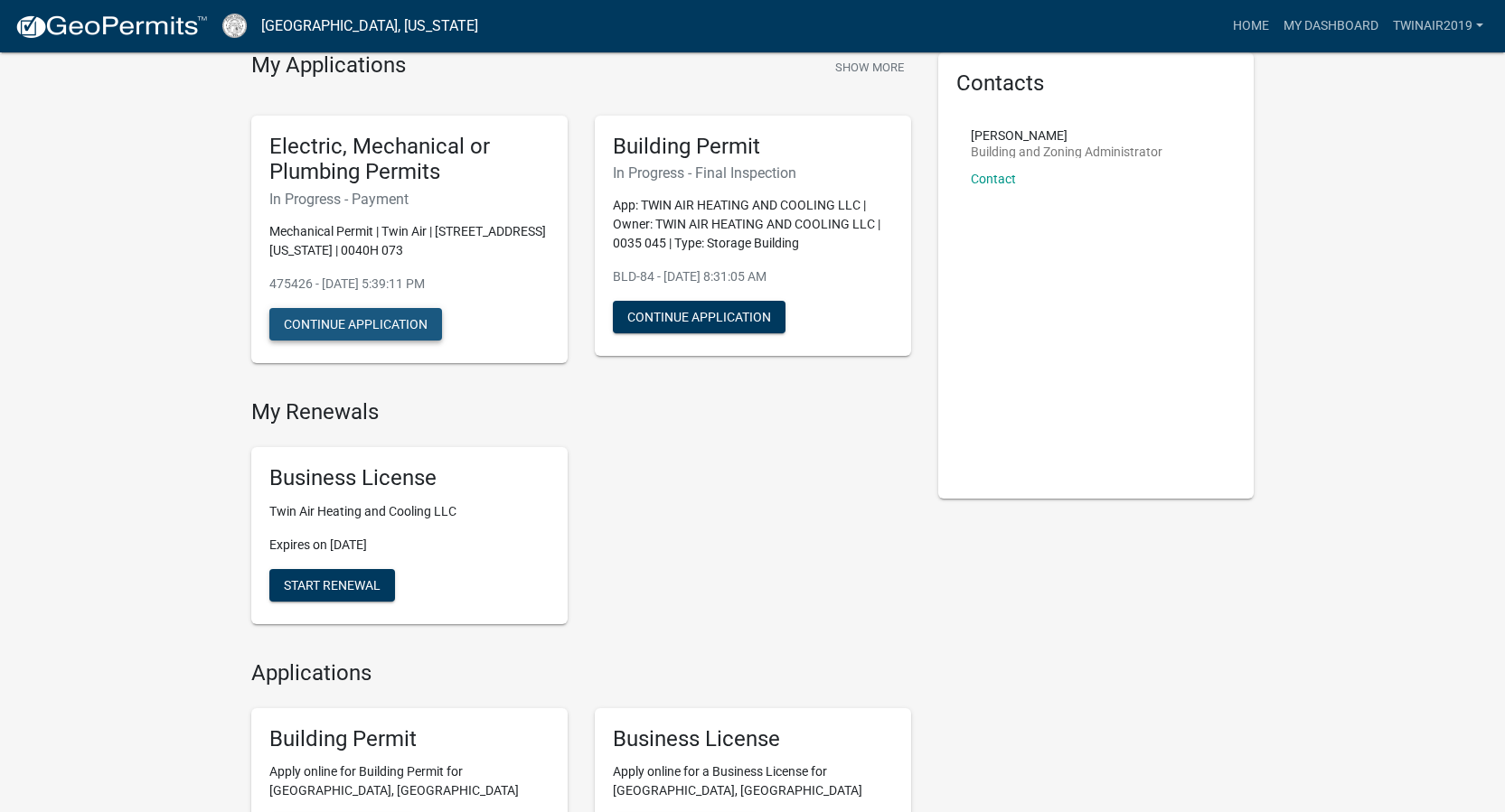
click at [431, 326] on button "Continue Application" at bounding box center [355, 324] width 172 height 32
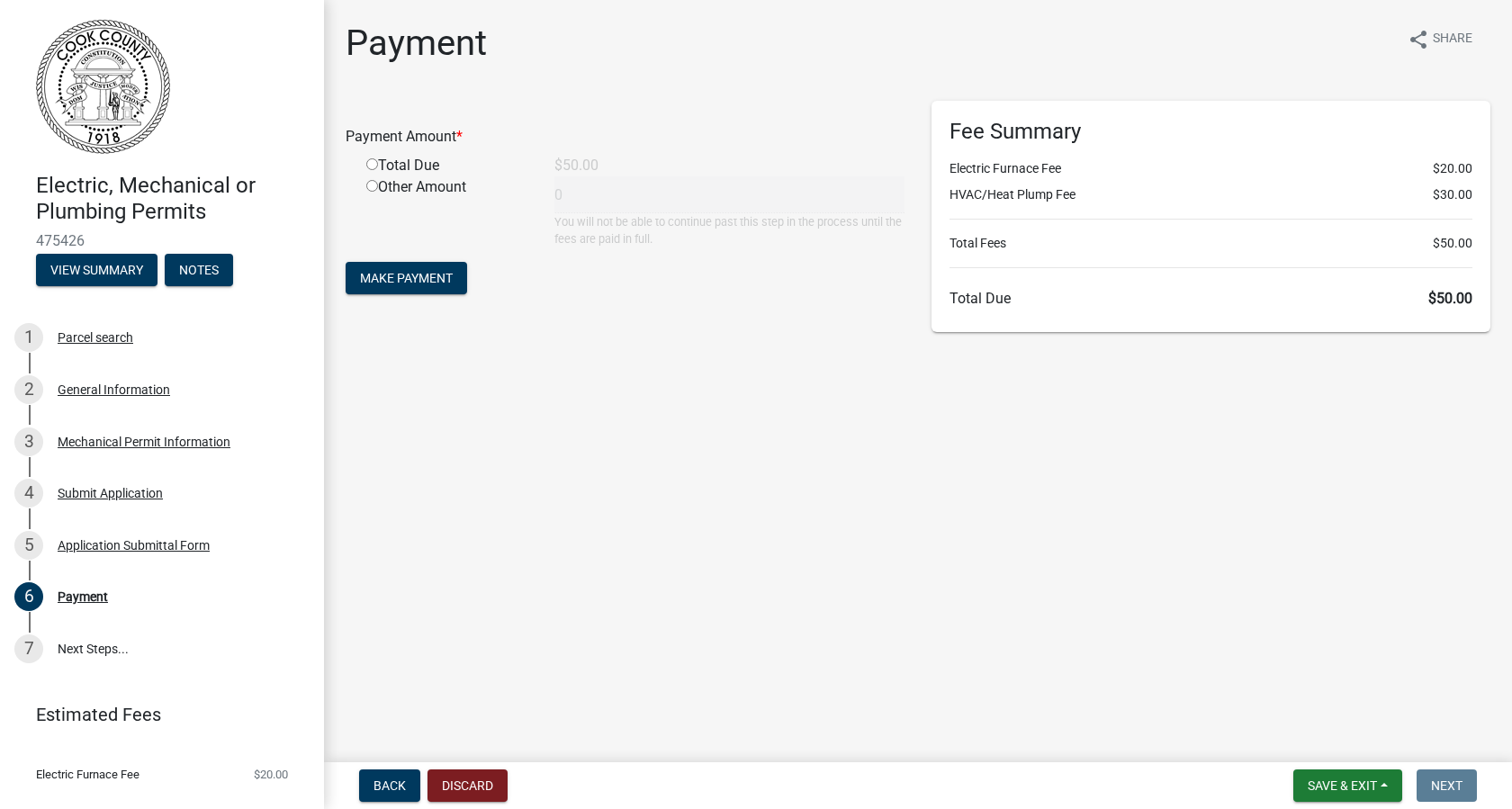
click at [374, 173] on div "Total Due" at bounding box center [447, 166] width 188 height 21
click at [375, 165] on input "radio" at bounding box center [372, 165] width 12 height 12
radio input "true"
type input "50"
click at [422, 273] on span "Make Payment" at bounding box center [407, 278] width 93 height 15
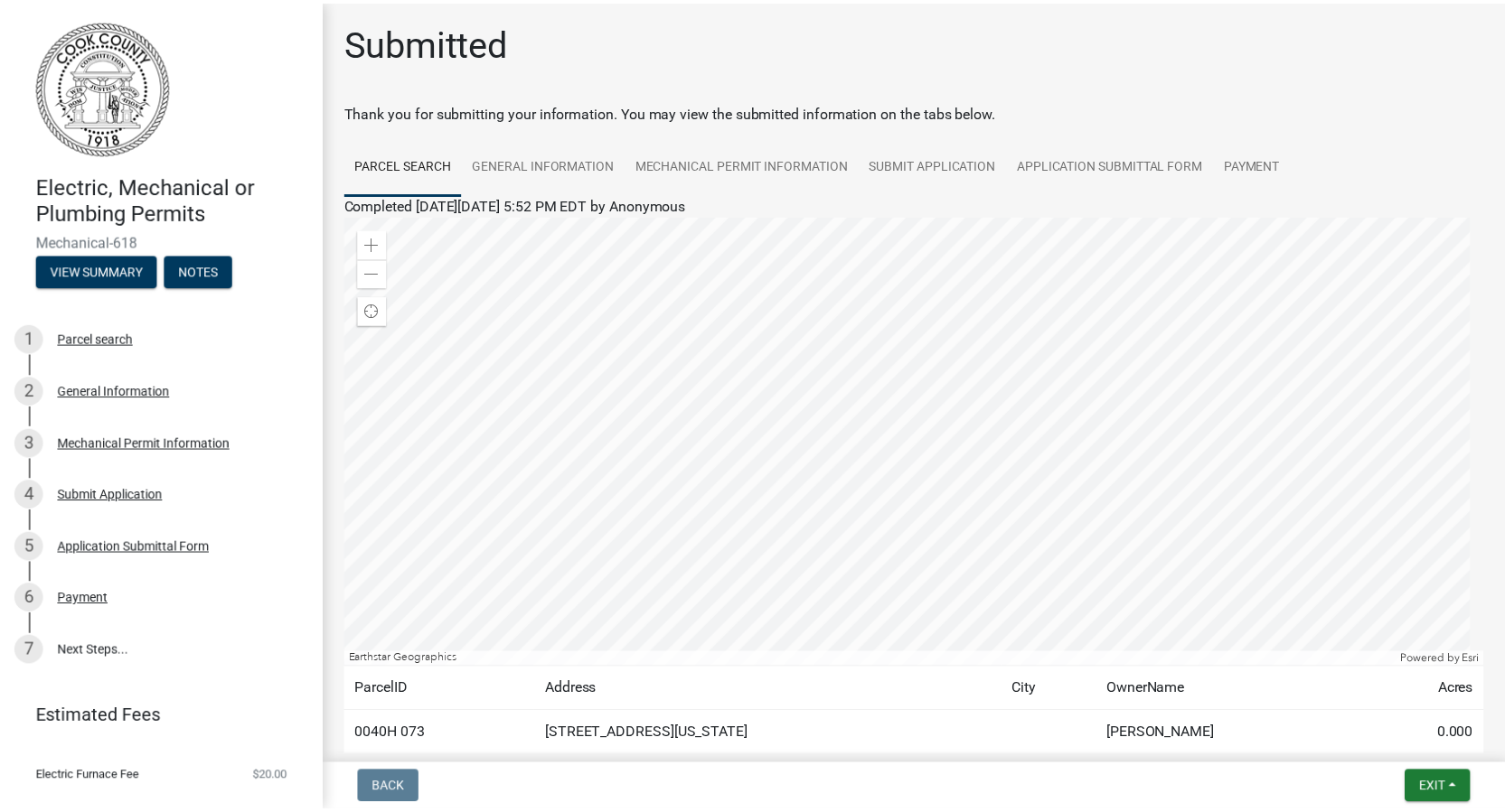
scroll to position [105, 0]
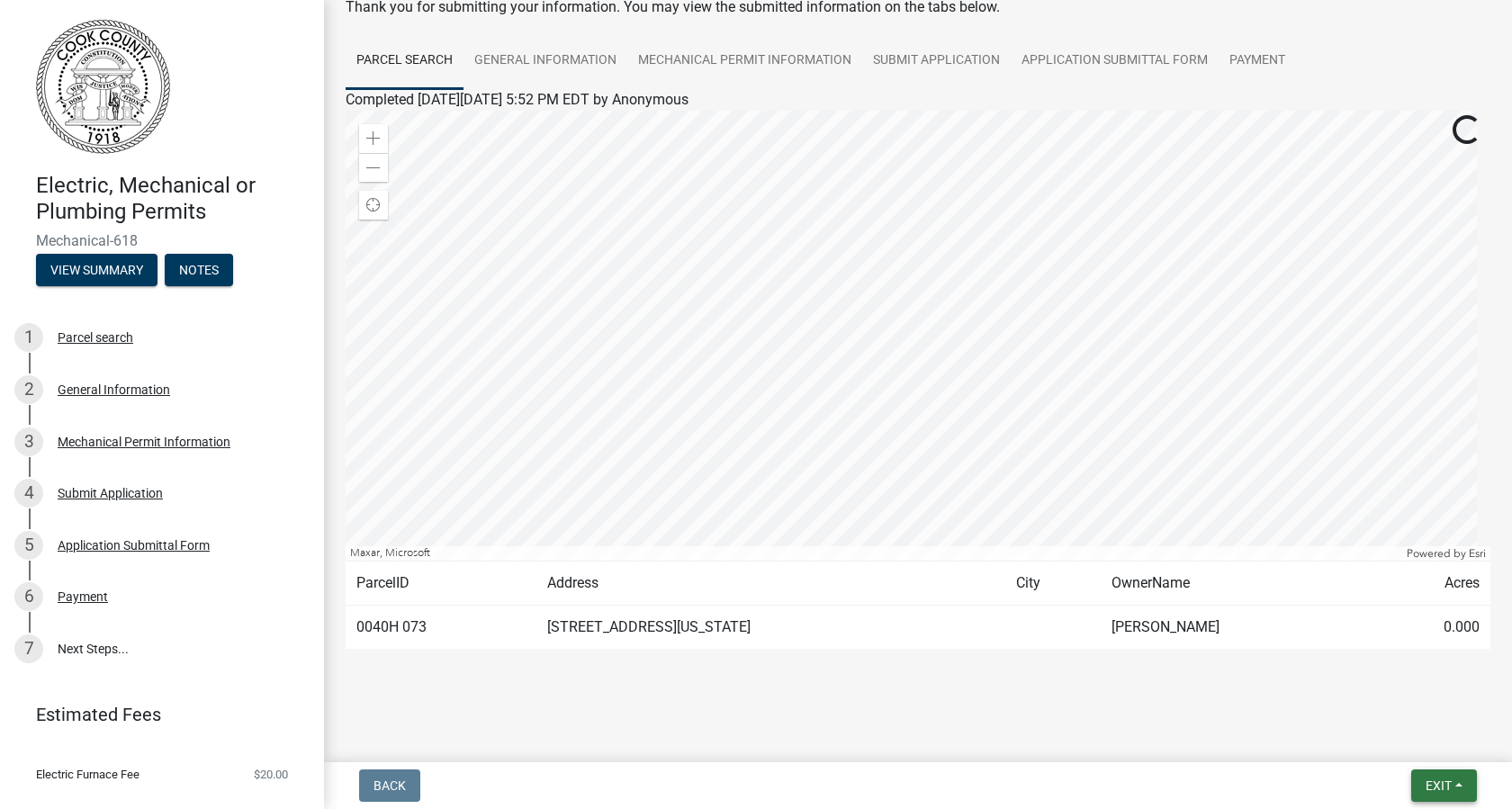
click at [1433, 797] on button "Exit" at bounding box center [1444, 786] width 66 height 32
click at [1383, 733] on button "Save & Exit" at bounding box center [1404, 739] width 144 height 44
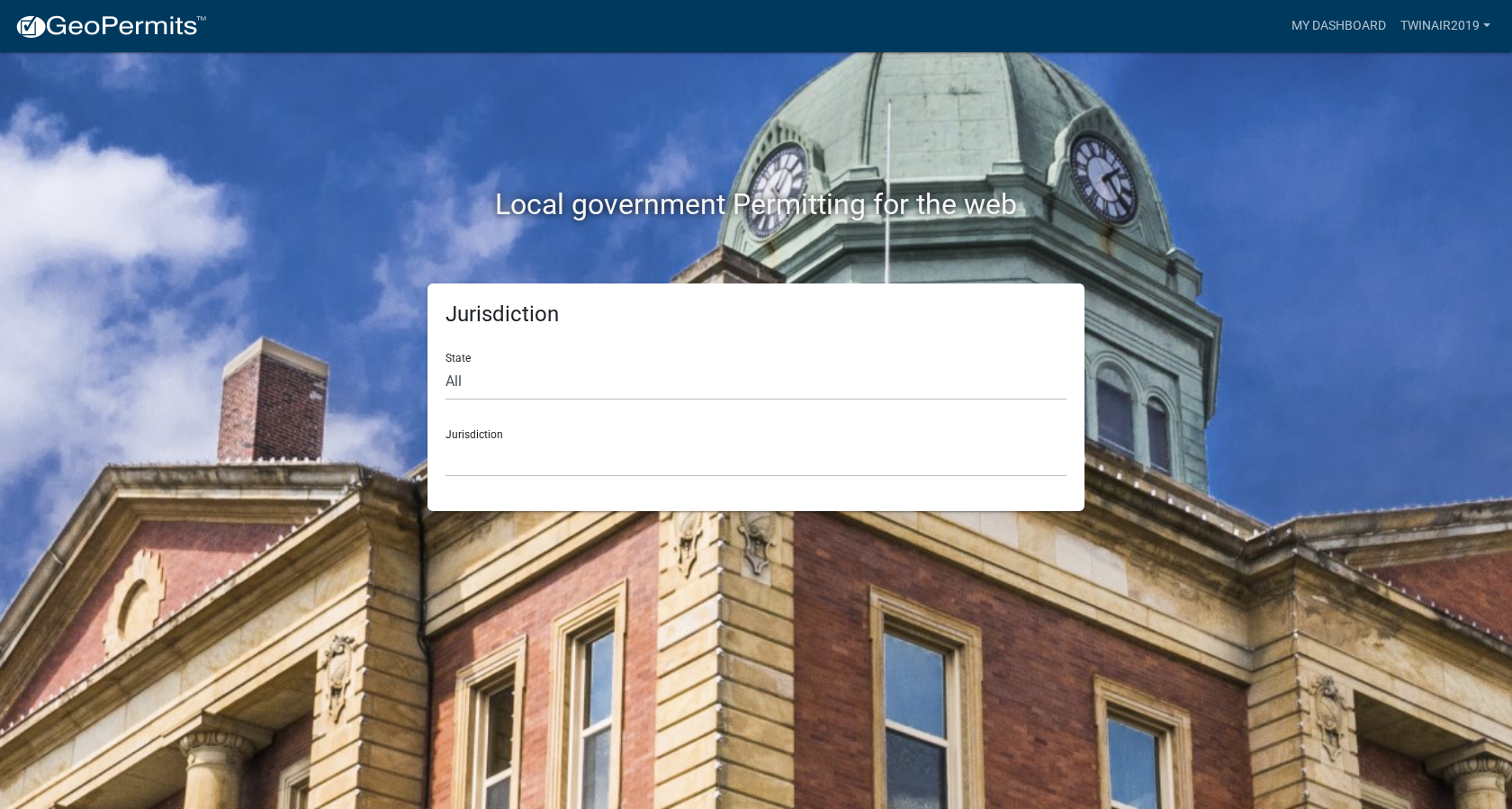
click at [576, 478] on div "Jurisdiction State All Colorado Georgia Indiana Iowa Kansas Minnesota Ohio Sout…" at bounding box center [756, 397] width 657 height 228
click at [574, 476] on select "Custer County, Colorado Carroll County, Georgia Cook County, Georgia Crawford C…" at bounding box center [756, 458] width 621 height 37
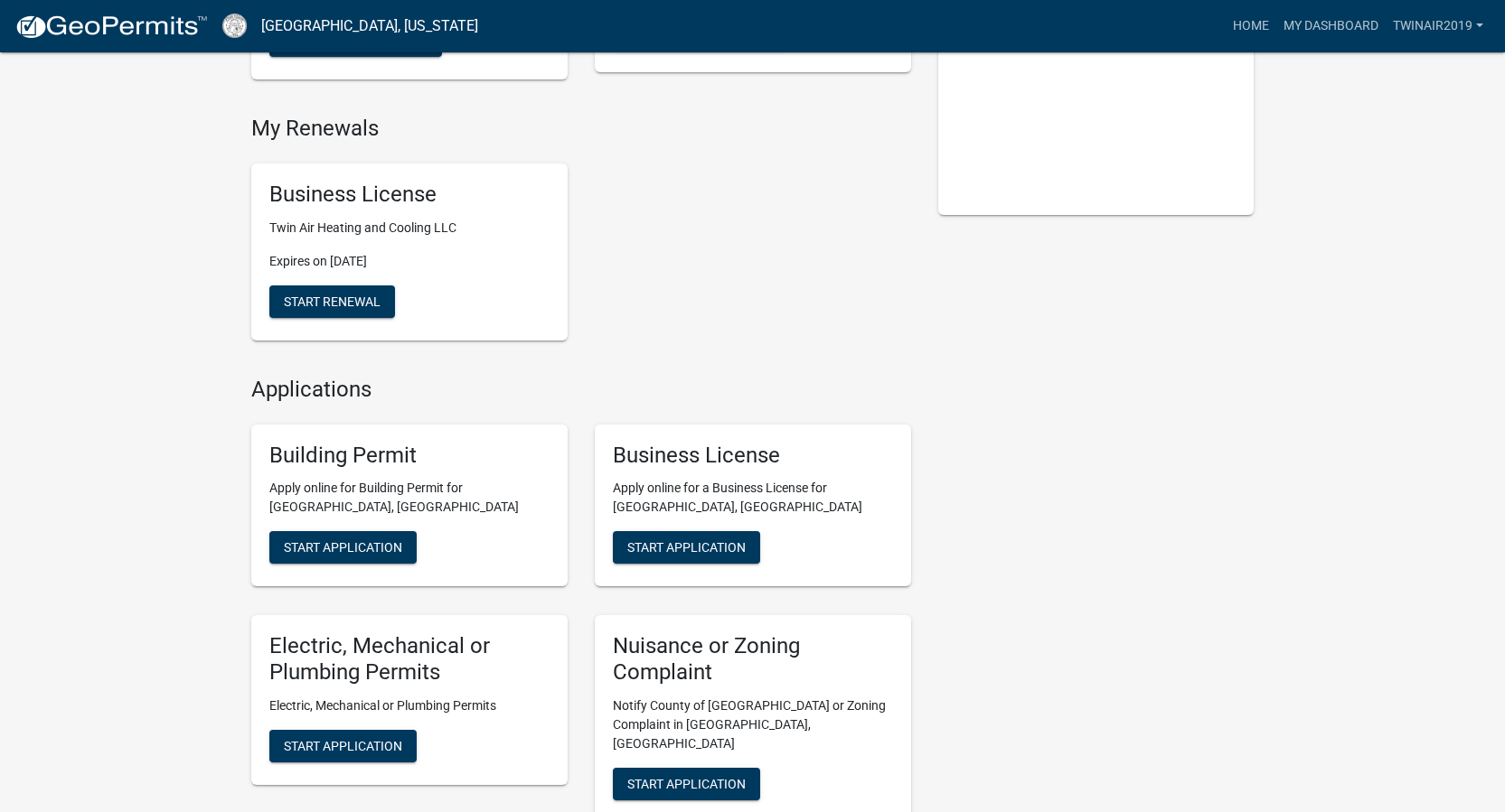
scroll to position [437, 0]
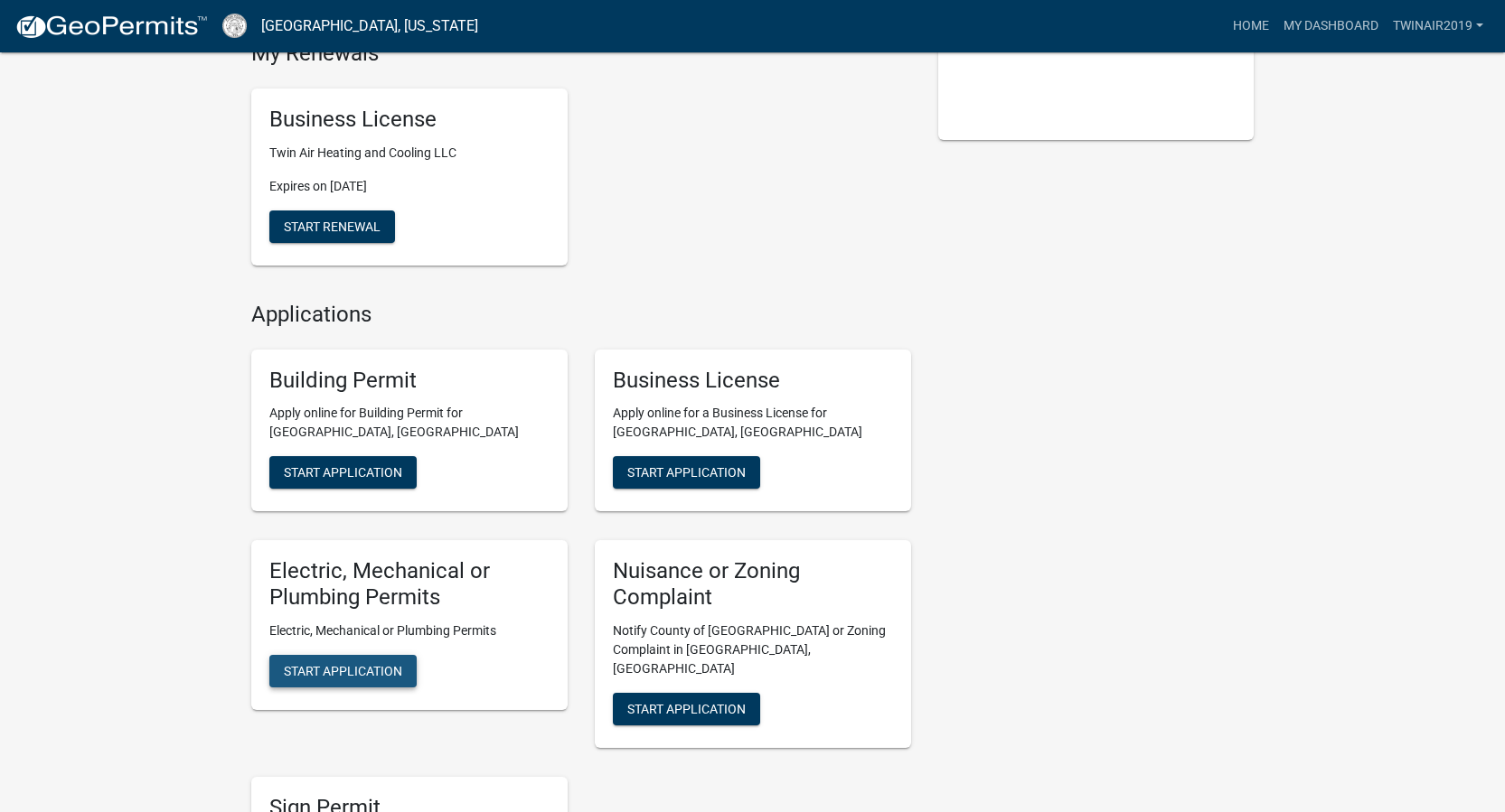
click at [371, 683] on button "Start Application" at bounding box center [342, 671] width 147 height 32
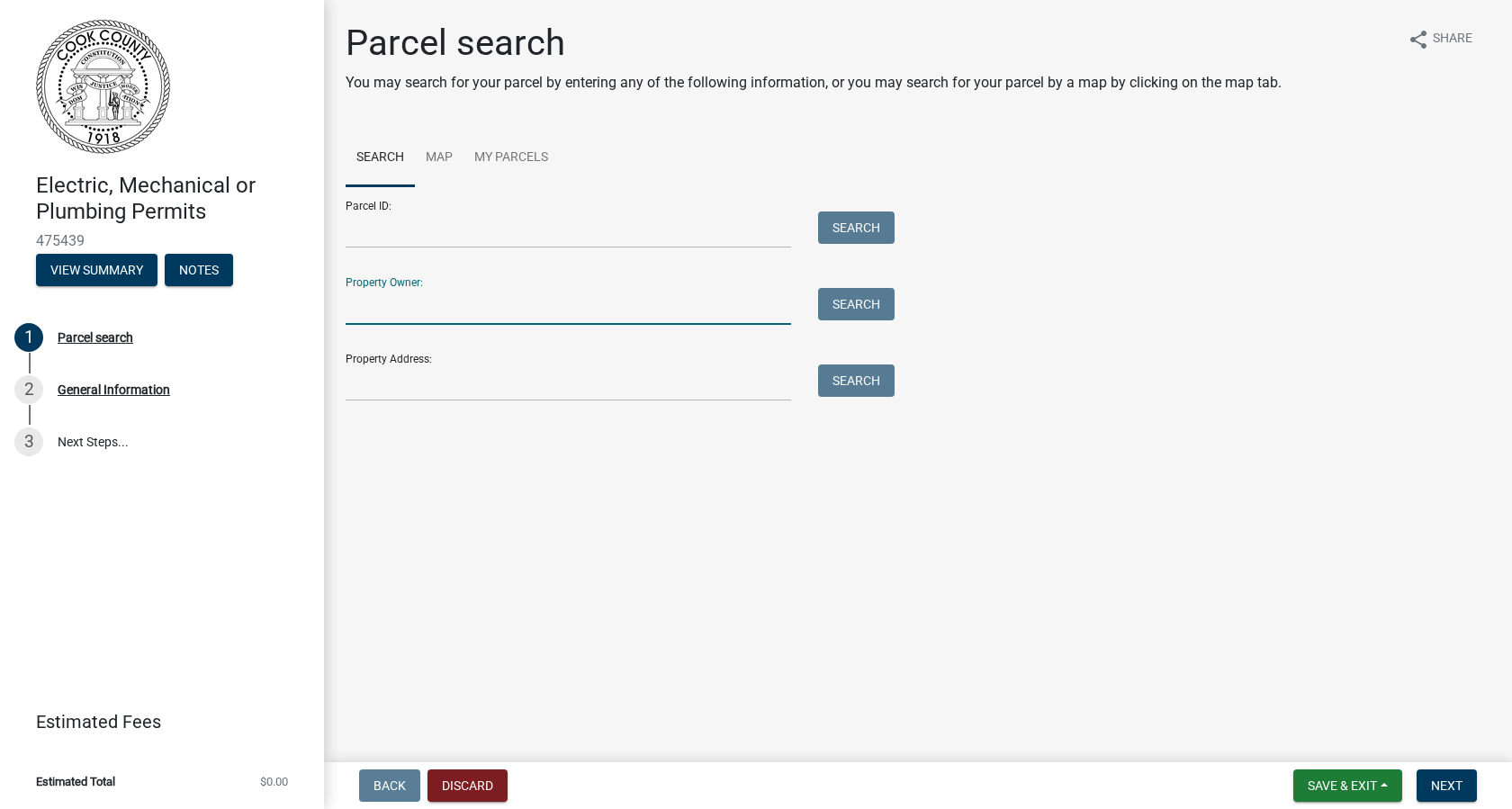
click at [369, 311] on input "Property Owner:" at bounding box center [569, 306] width 446 height 37
type input "junior crosby"
click at [849, 319] on button "Search" at bounding box center [856, 303] width 77 height 32
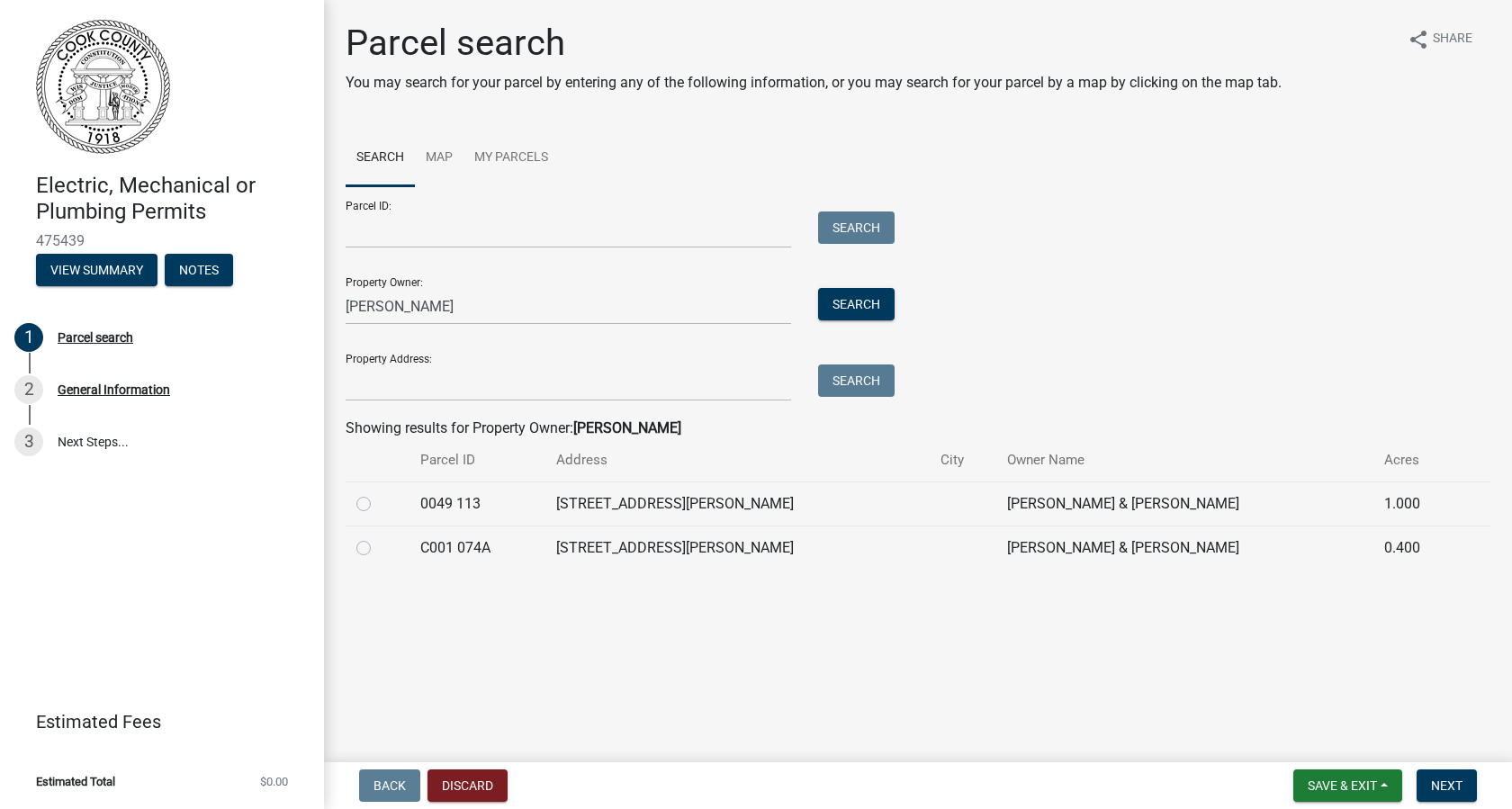
click at [378, 493] on label at bounding box center [378, 493] width 0 height 0
click at [378, 505] on 113 "radio" at bounding box center [384, 499] width 12 height 12
radio 113 "true"
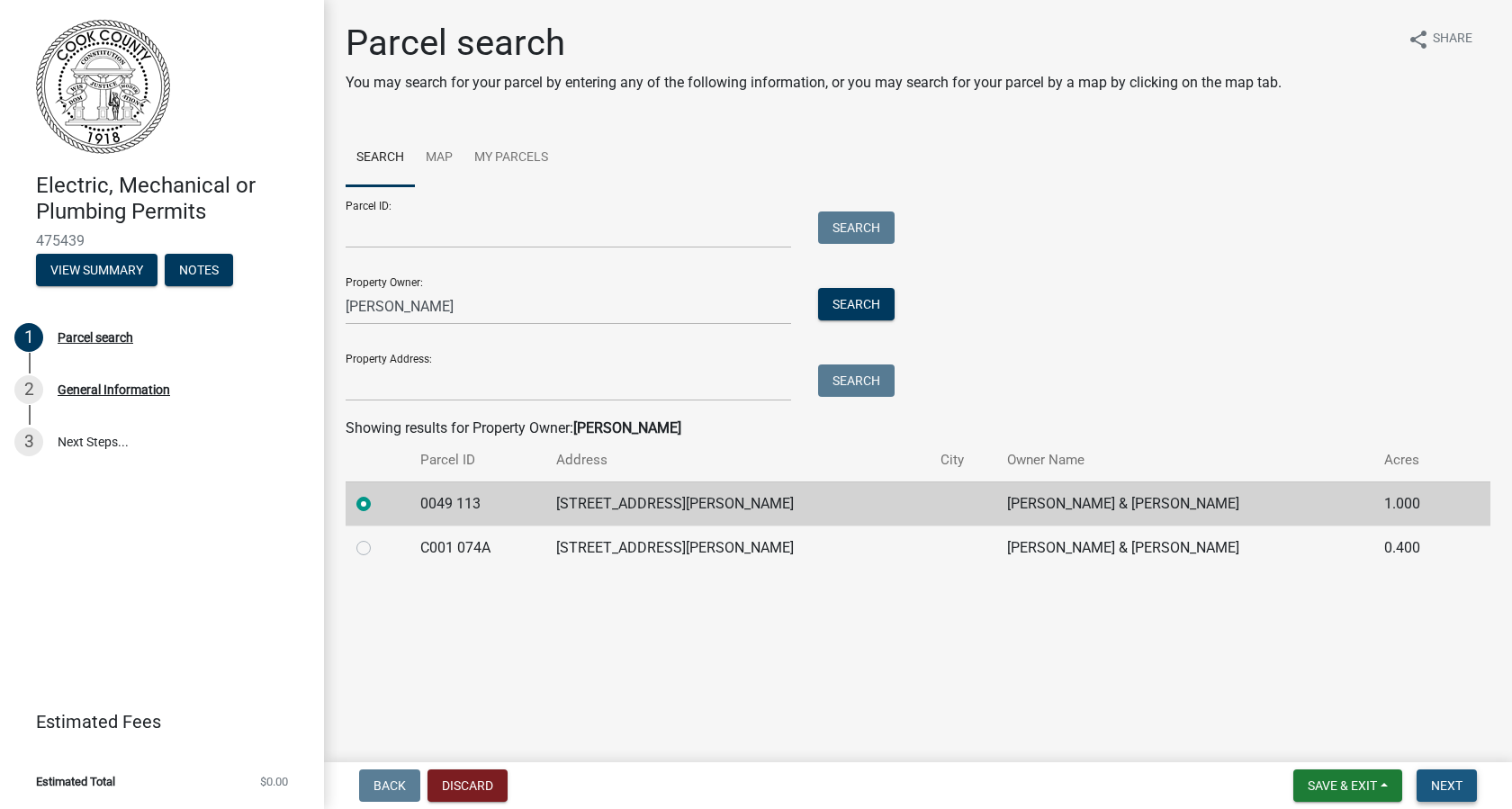
click at [1458, 783] on span "Next" at bounding box center [1447, 786] width 32 height 15
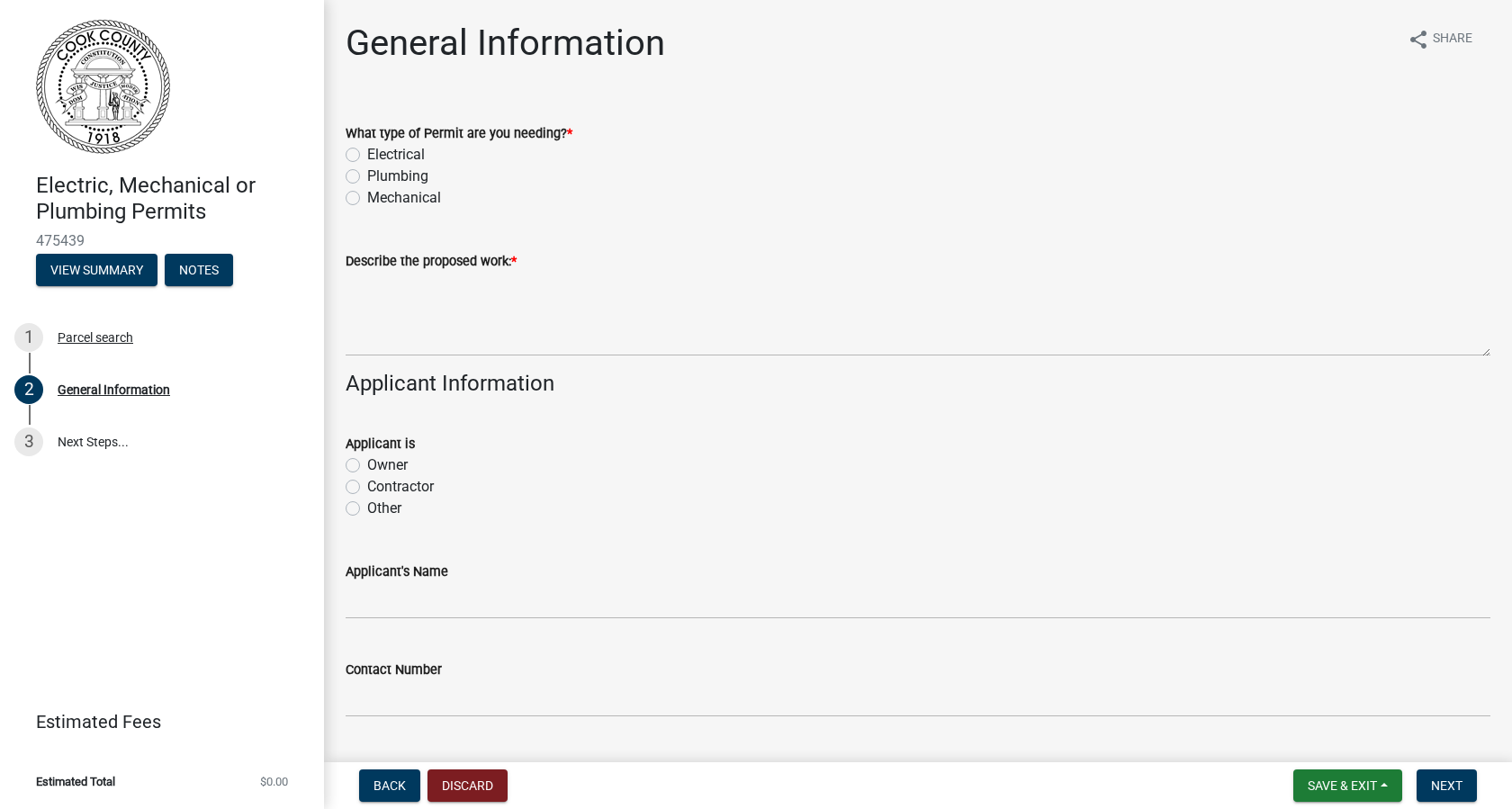
click at [367, 201] on label "Mechanical" at bounding box center [404, 198] width 74 height 21
click at [367, 199] on input "Mechanical" at bounding box center [373, 193] width 12 height 12
radio input "true"
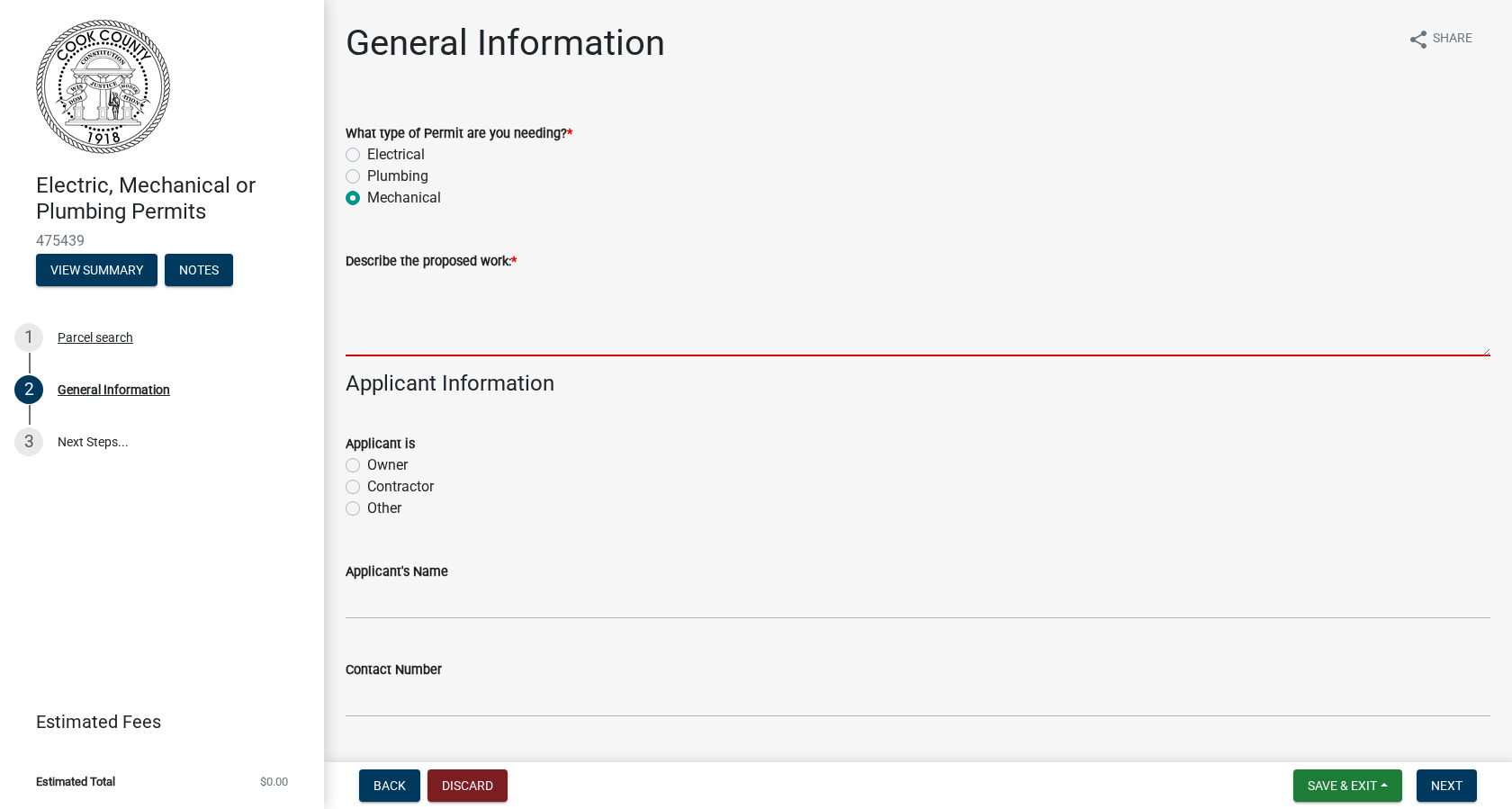
click at [361, 315] on textarea "Describe the proposed work: *" at bounding box center [918, 314] width 1145 height 84
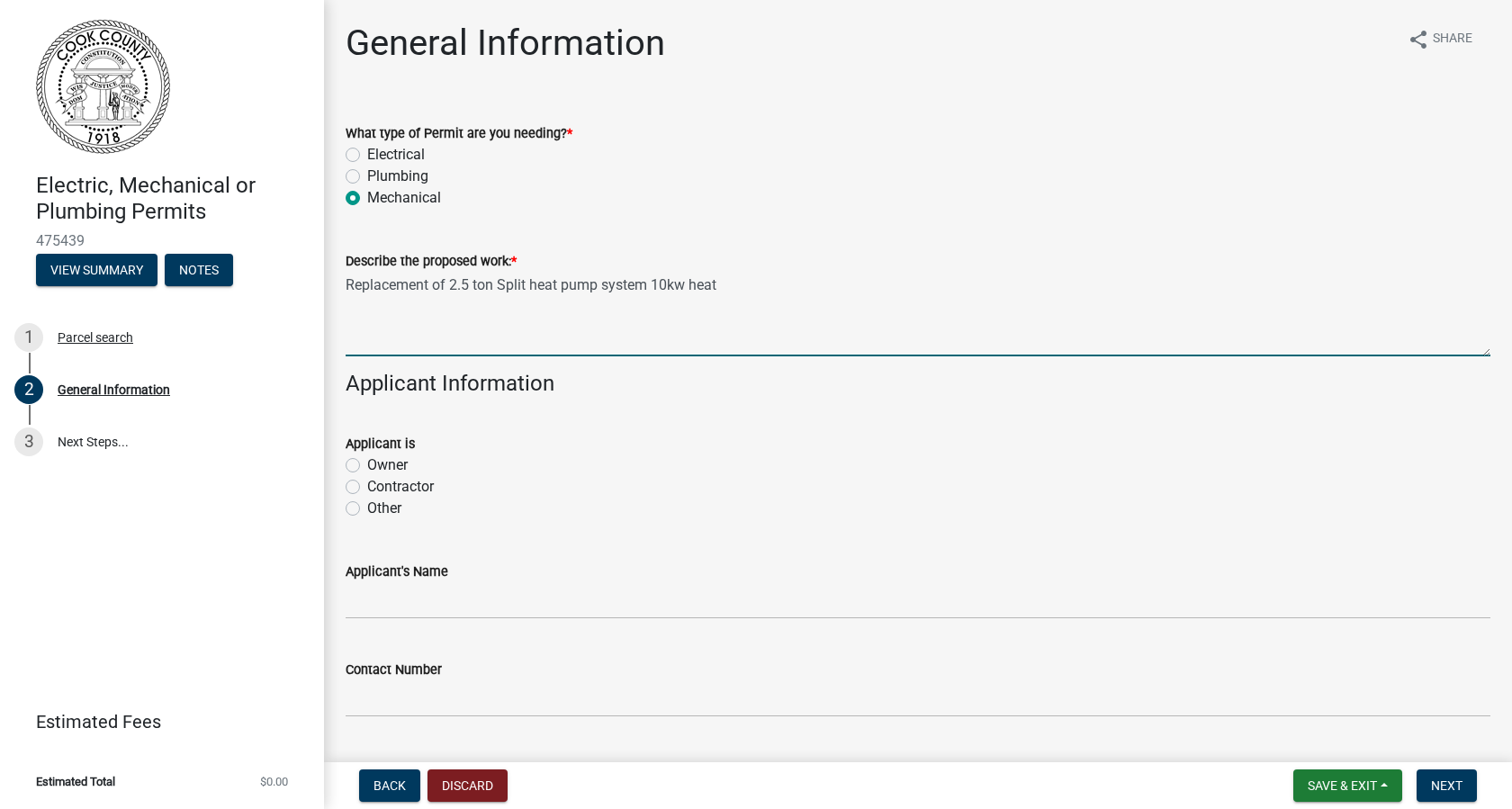
type textarea "Replacement of 2.5 ton Split heat pump system 10kw heat"
click at [367, 488] on label "Contractor" at bounding box center [400, 487] width 67 height 21
click at [367, 488] on input "Contractor" at bounding box center [373, 482] width 12 height 12
radio input "true"
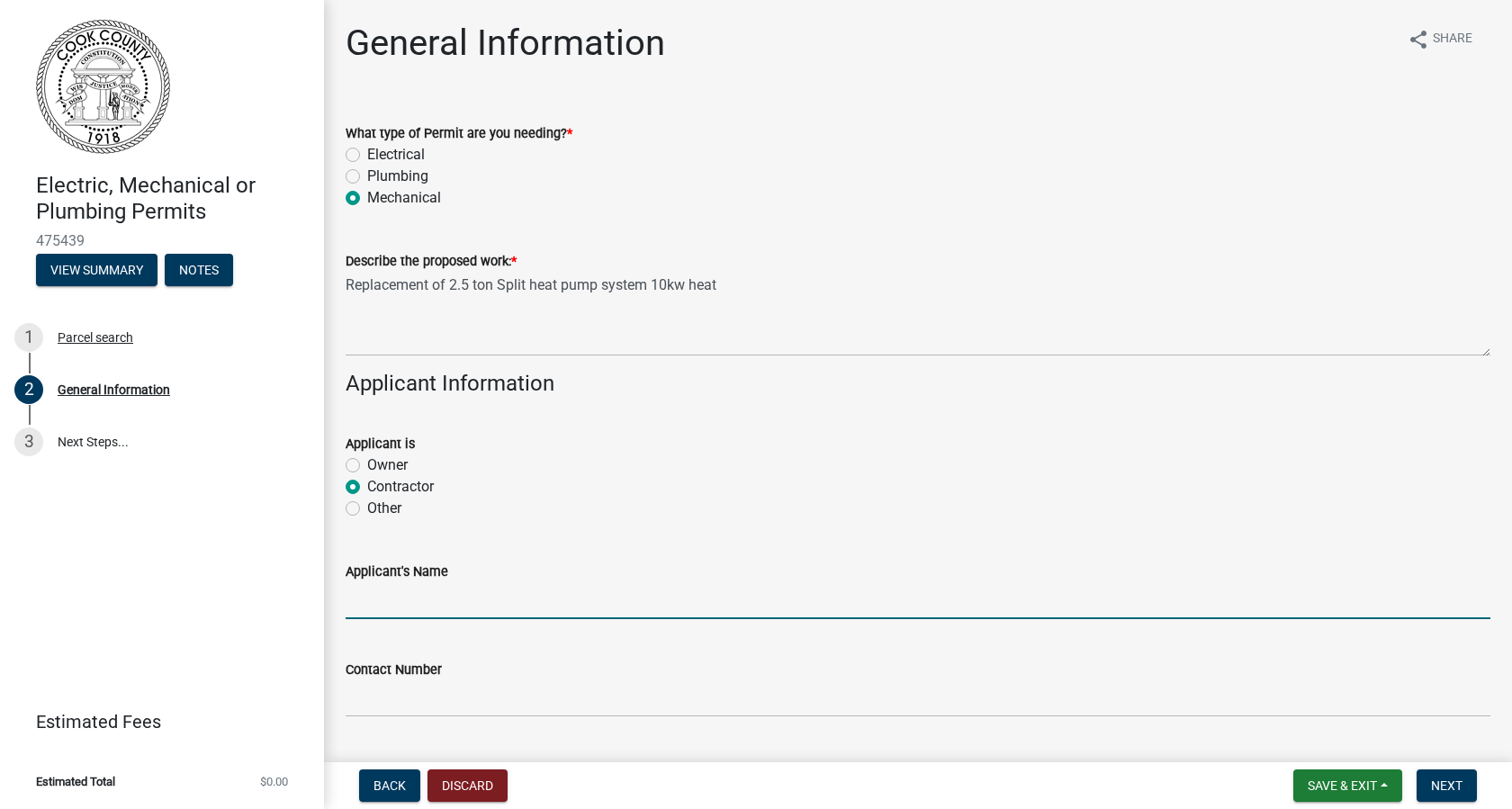
click at [379, 607] on input "Applicant's Name" at bounding box center [918, 601] width 1145 height 37
type input "Twin Air"
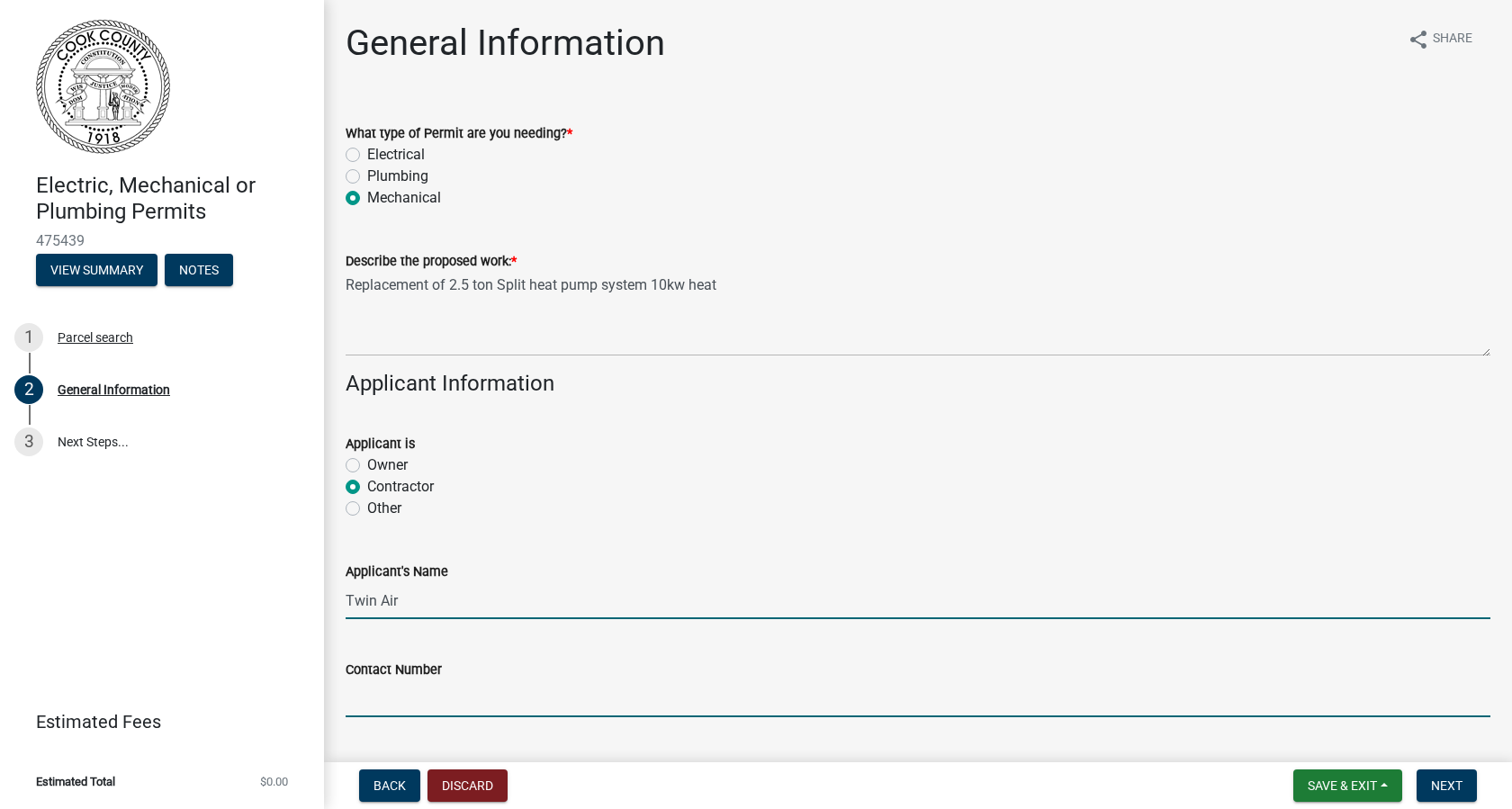
type input "[PHONE_NUMBER]"
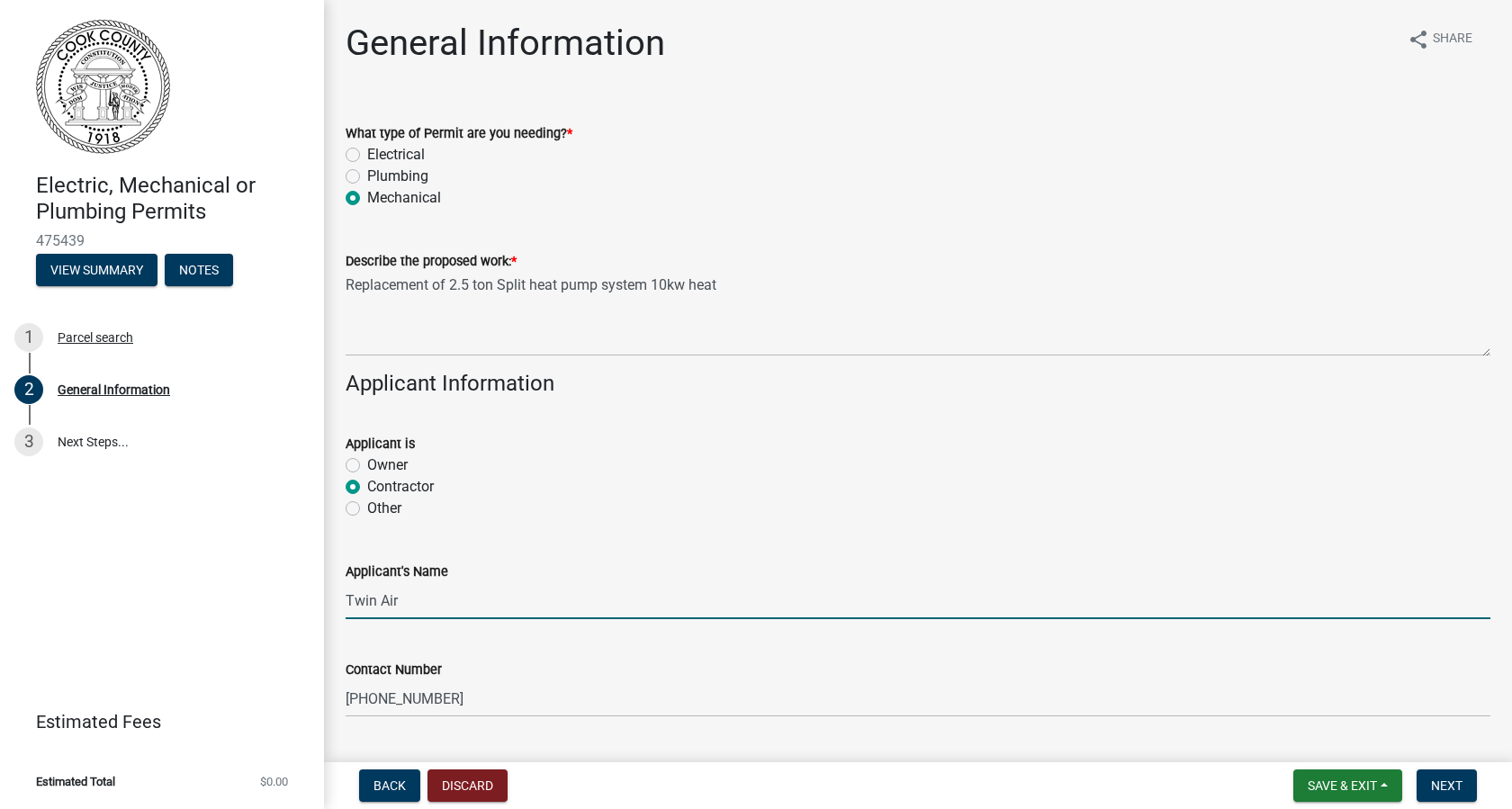
type input "Adel"
type input "31620"
type input "Twin Air"
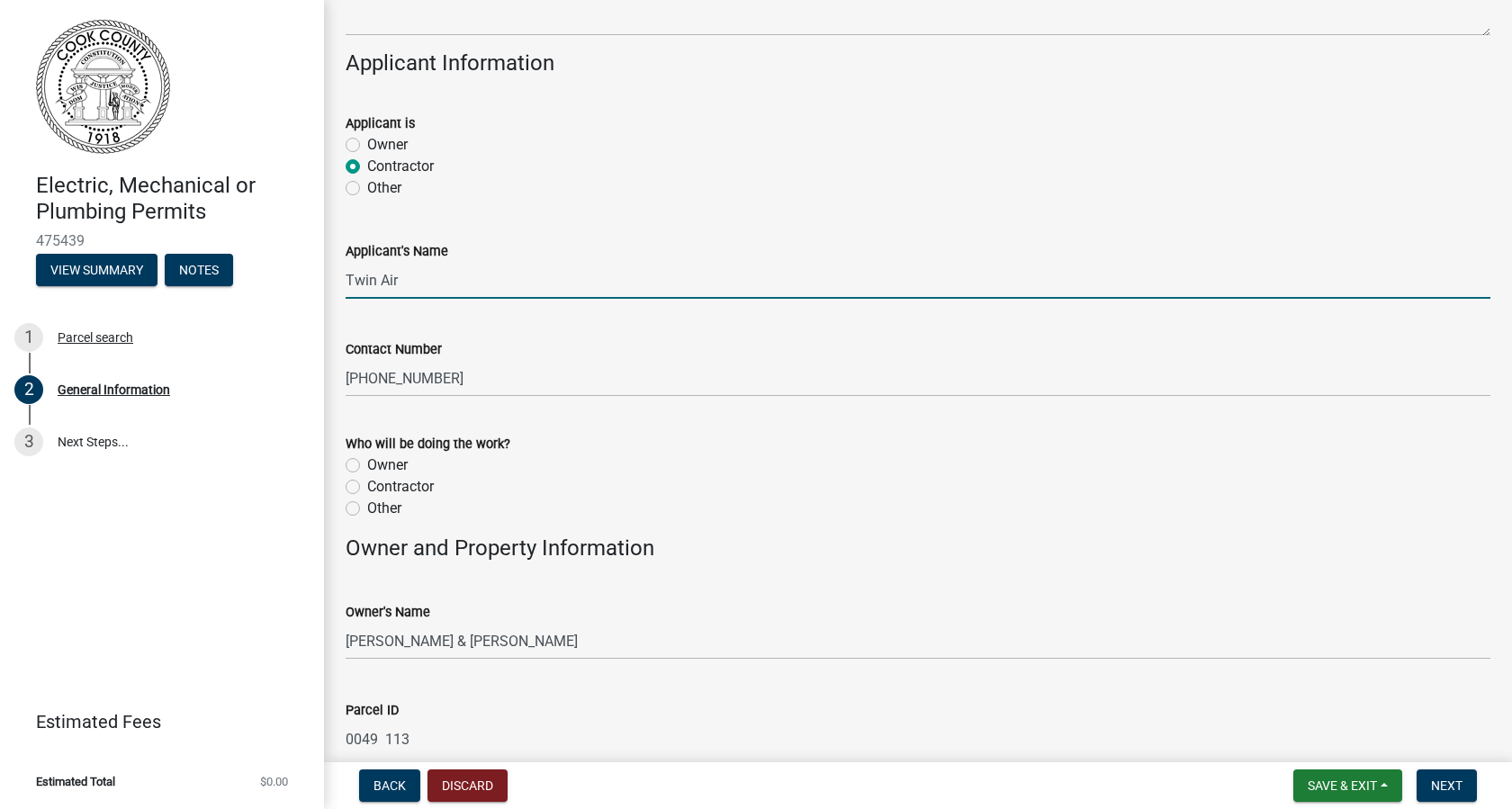
scroll to position [327, 0]
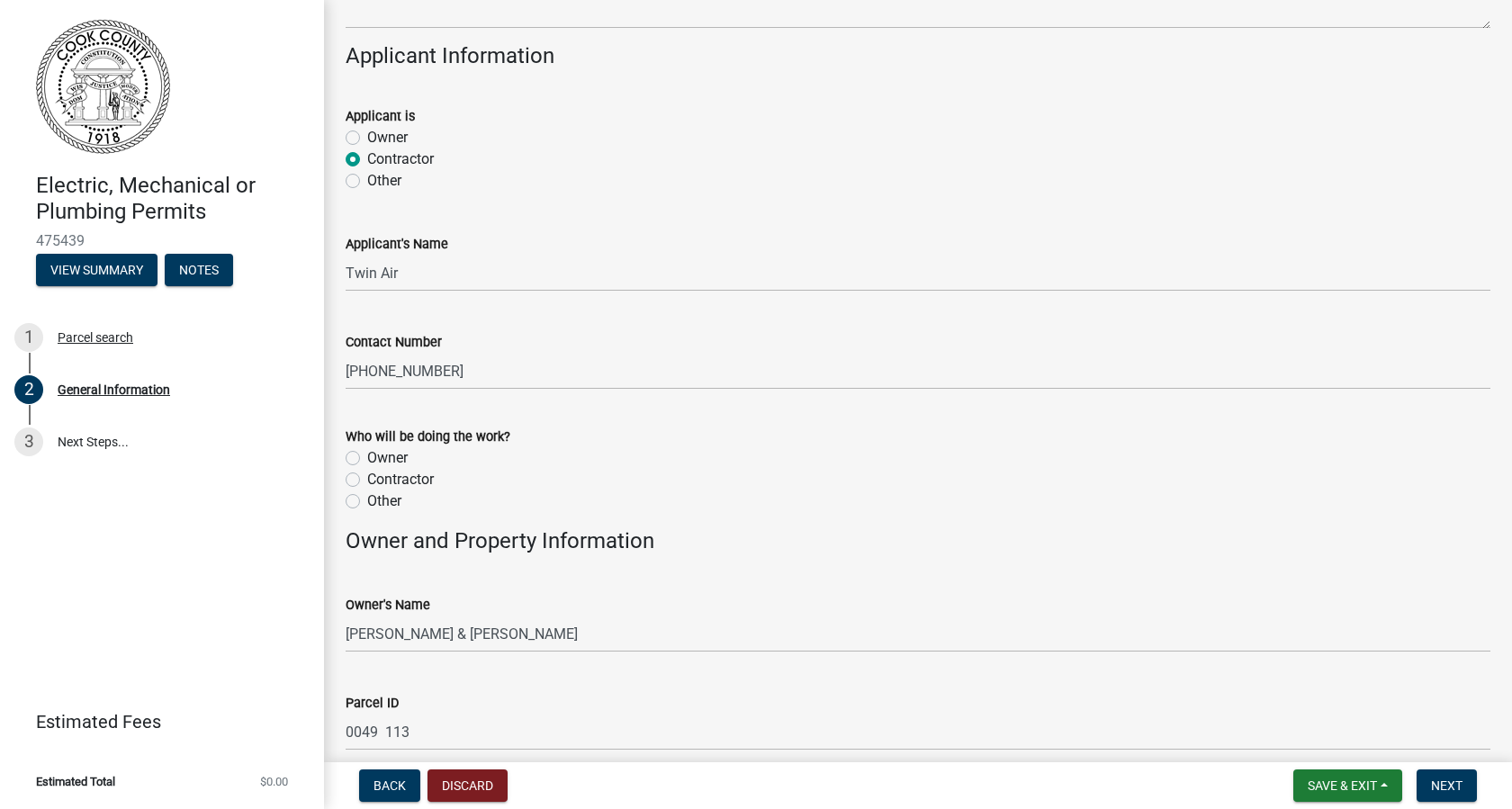
click at [367, 475] on label "Contractor" at bounding box center [400, 480] width 67 height 21
click at [367, 475] on input "Contractor" at bounding box center [373, 475] width 12 height 12
radio input "true"
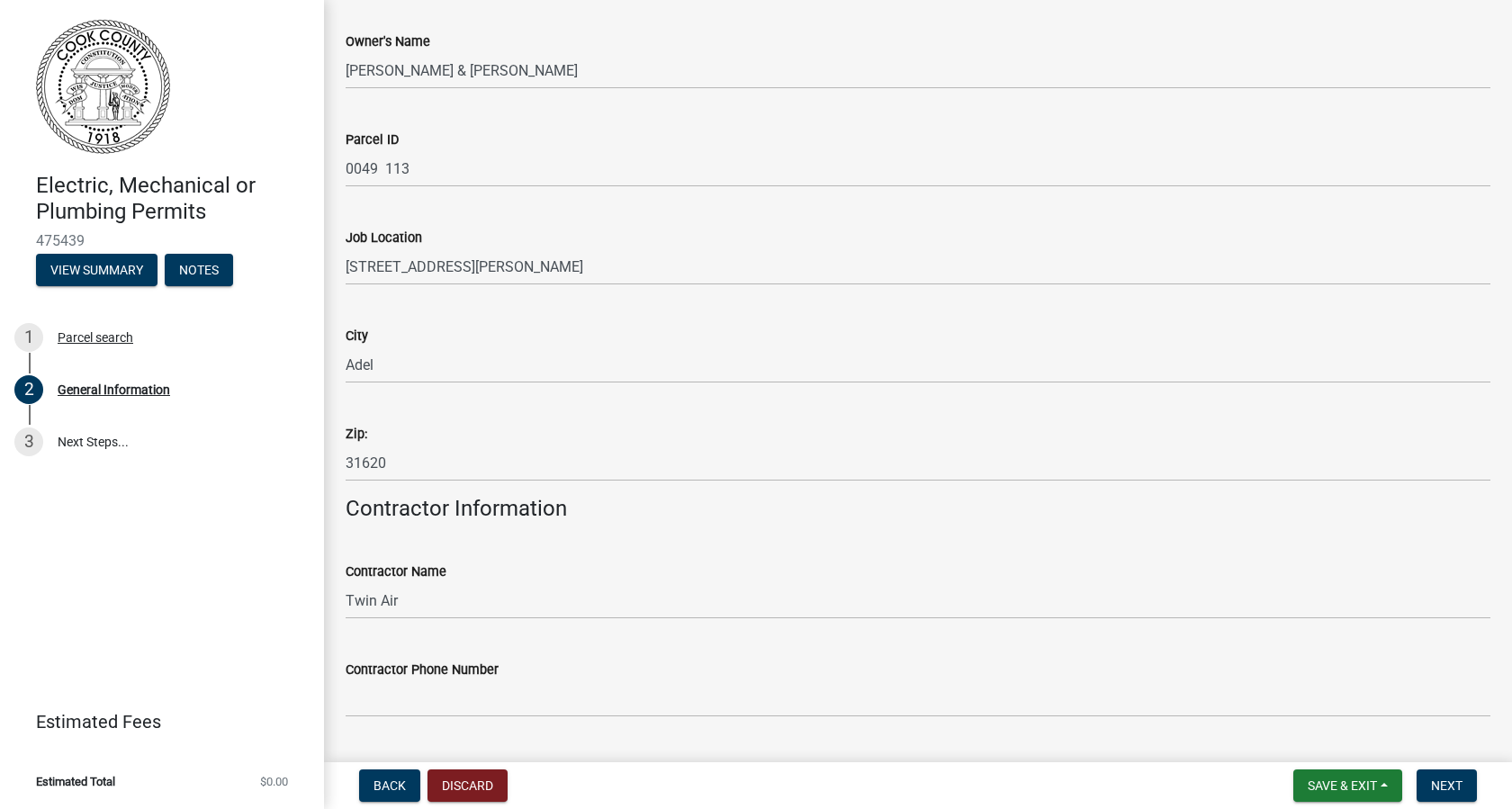
scroll to position [972, 0]
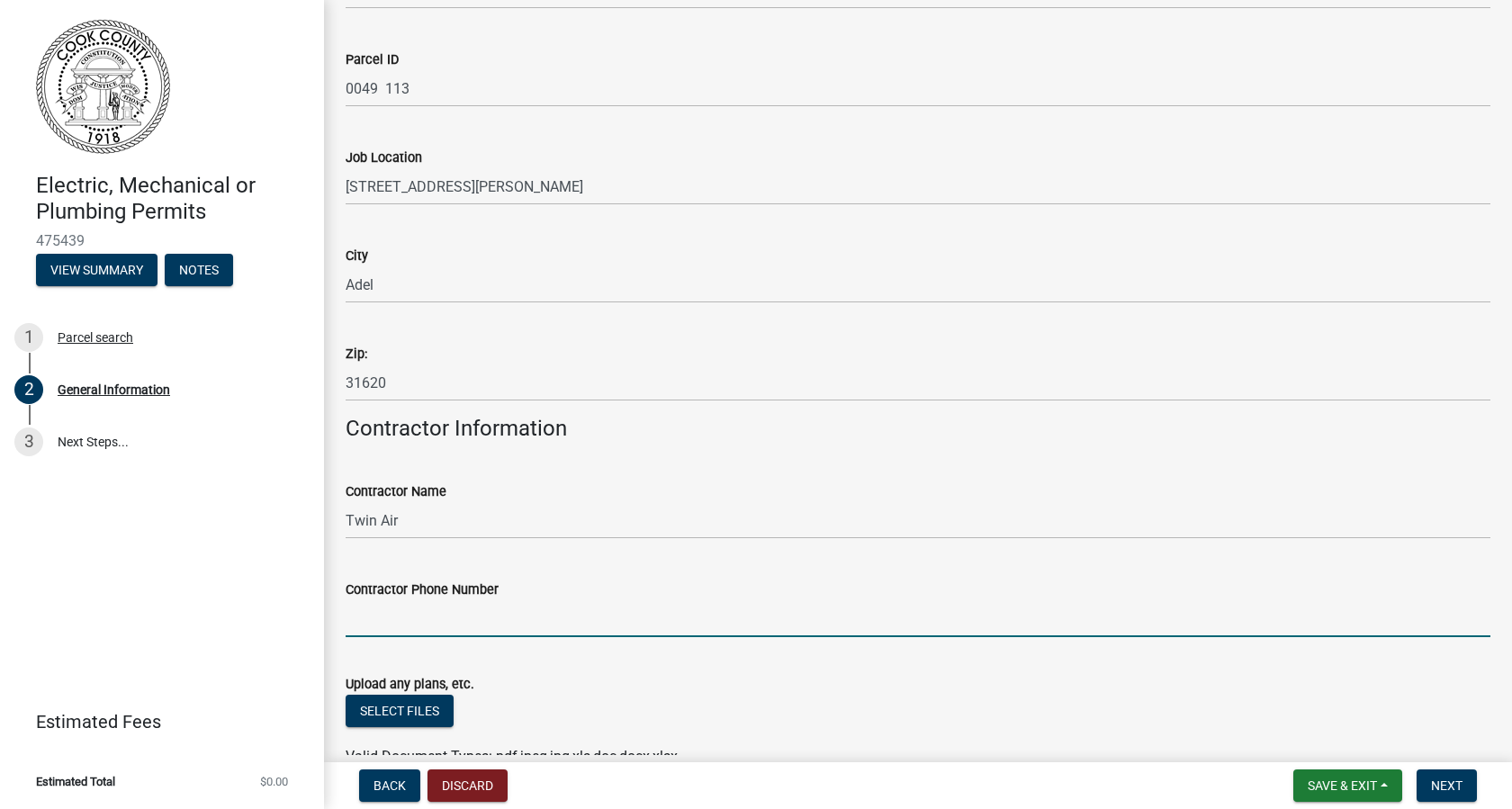
click at [375, 617] on input "Contractor Phone Number" at bounding box center [918, 619] width 1145 height 37
type input "2295073482"
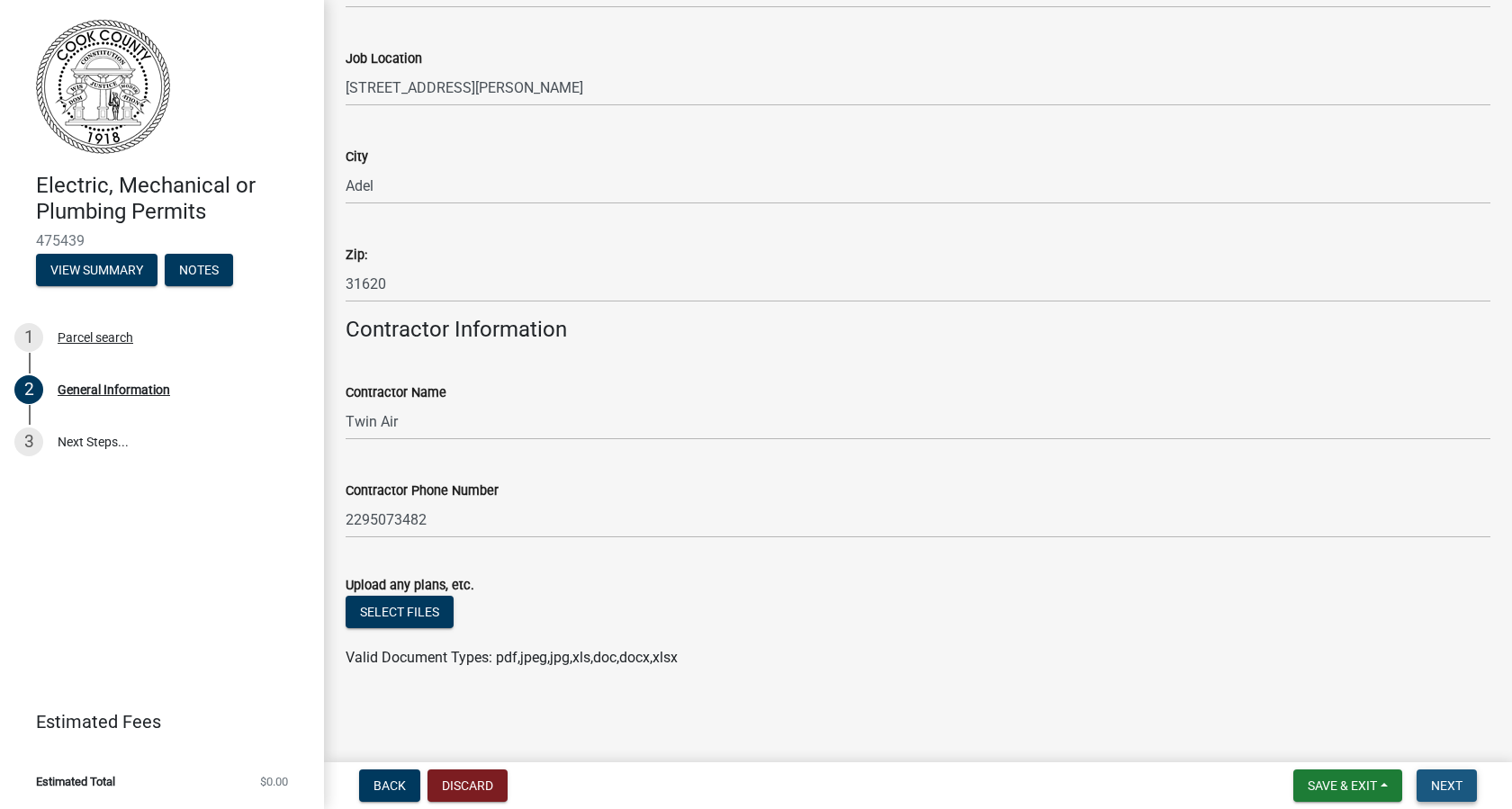
click at [1447, 790] on span "Next" at bounding box center [1447, 786] width 32 height 15
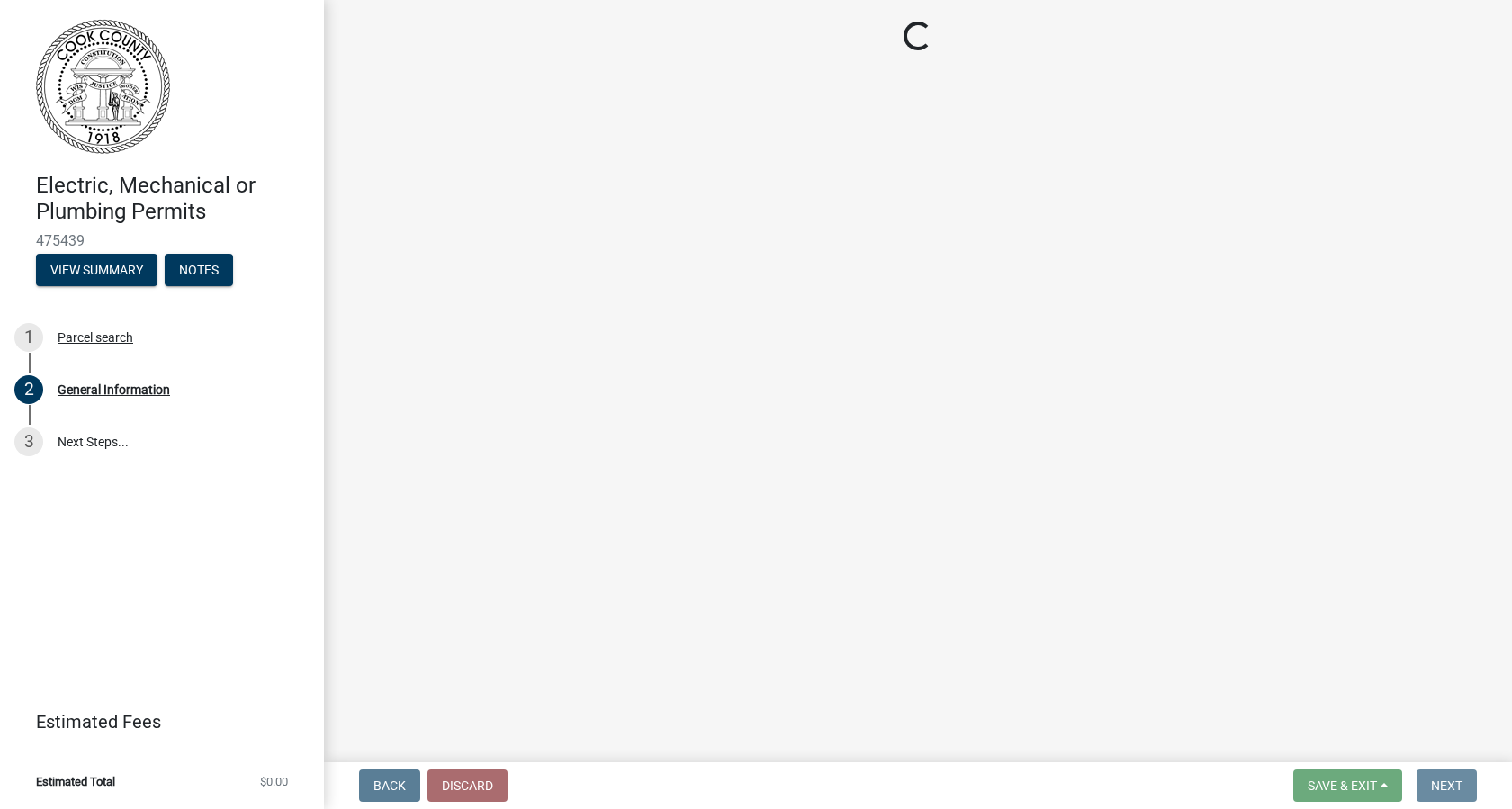
scroll to position [0, 0]
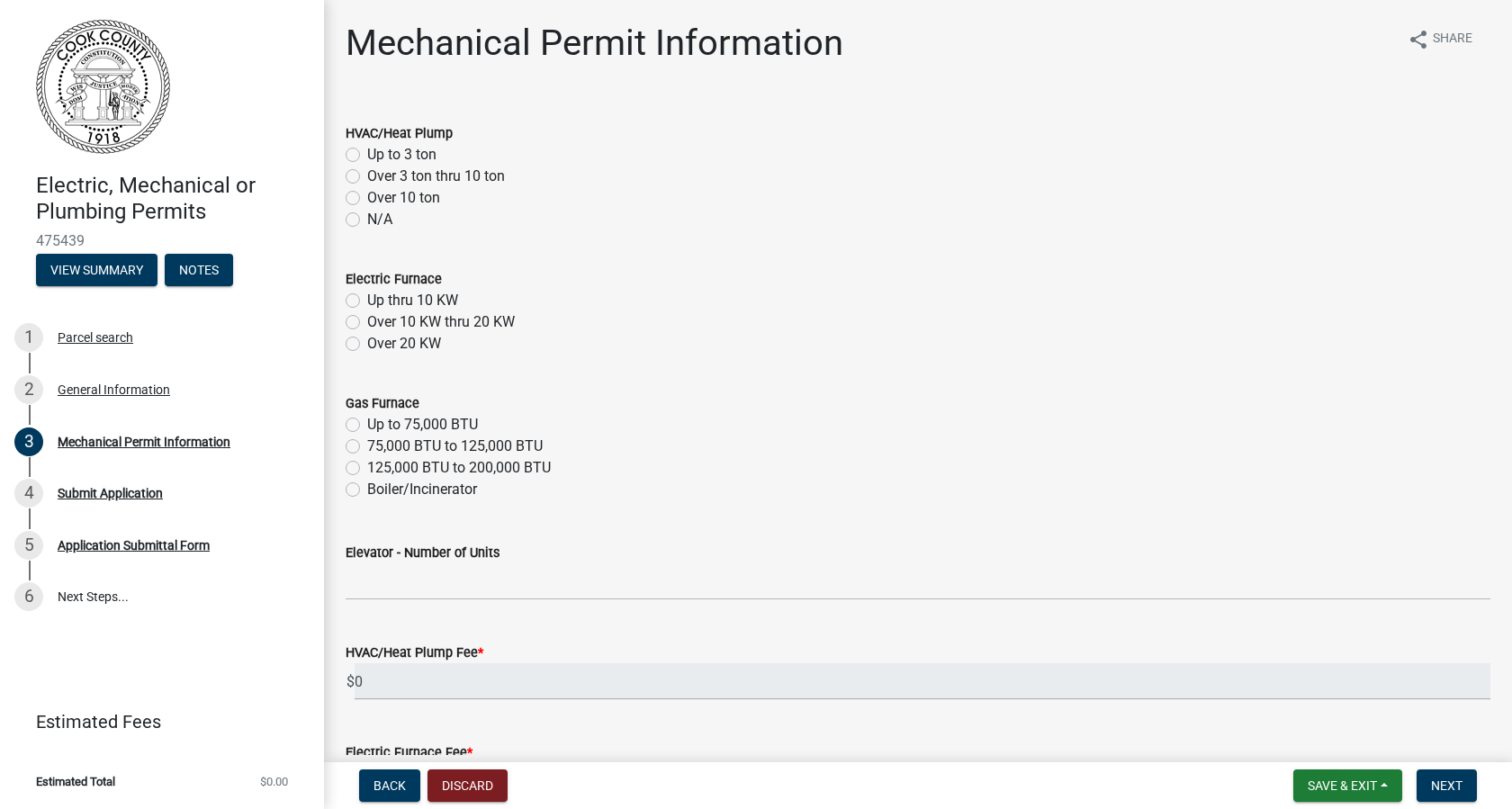
click at [367, 149] on label "Up to 3 ton" at bounding box center [402, 155] width 70 height 21
click at [367, 149] on input "Up to 3 ton" at bounding box center [373, 150] width 12 height 12
radio input "true"
click at [367, 304] on label "Up thru 10 KW" at bounding box center [413, 300] width 91 height 21
click at [367, 301] on input "Up thru 10 KW" at bounding box center [373, 296] width 12 height 12
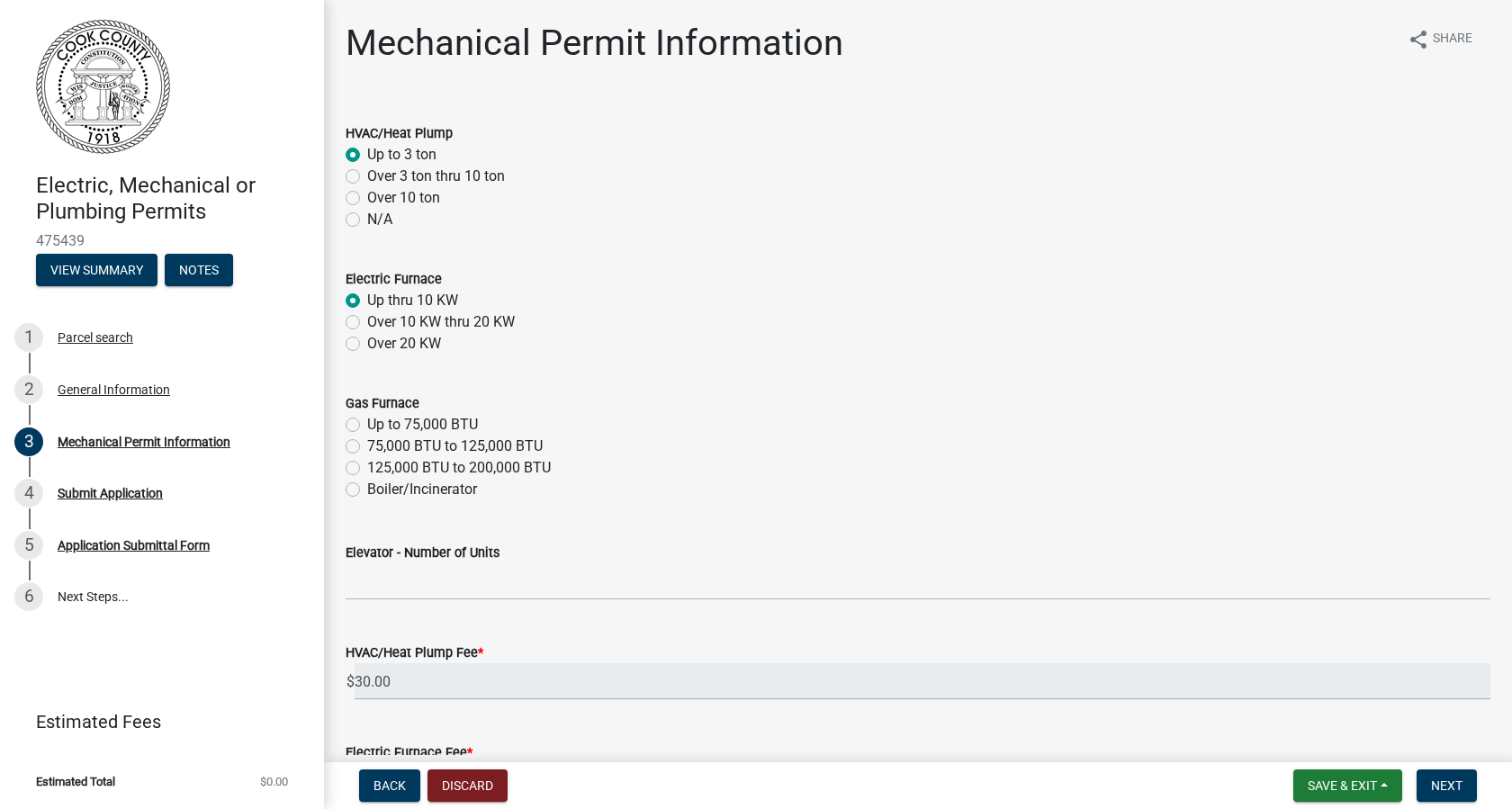
radio input "true"
click at [1465, 793] on button "Next" at bounding box center [1447, 786] width 60 height 32
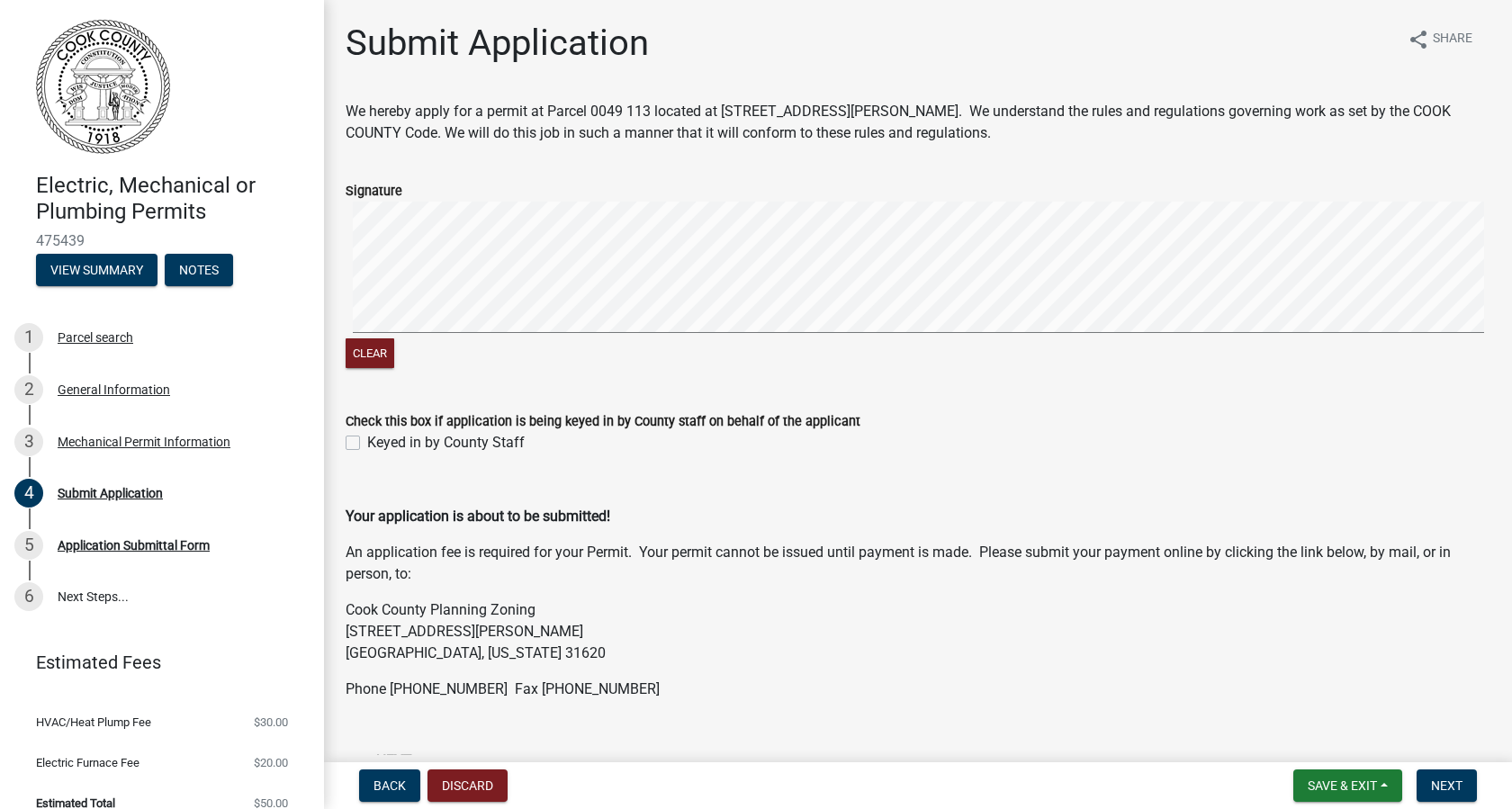
click at [513, 177] on form "Signature Clear" at bounding box center [918, 265] width 1145 height 214
click at [1455, 770] on button "Next" at bounding box center [1447, 786] width 60 height 32
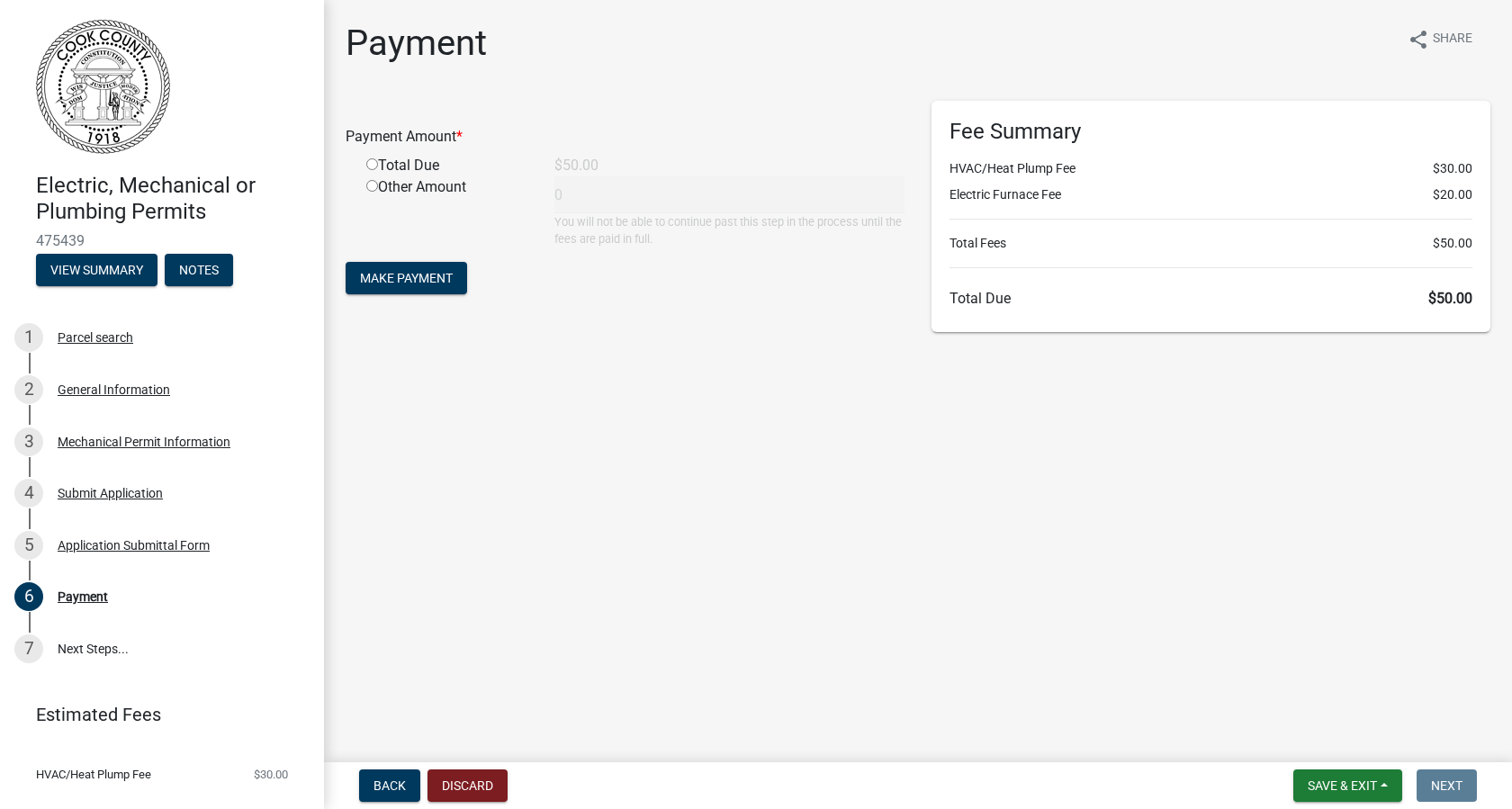
click at [374, 169] on input "radio" at bounding box center [372, 165] width 12 height 12
radio input "true"
type input "50"
click at [403, 261] on form "Payment Amount * Total Due $50.00 Other Amount 50 You will not be able to conti…" at bounding box center [625, 200] width 559 height 198
click at [404, 267] on button "Make Payment" at bounding box center [406, 277] width 121 height 32
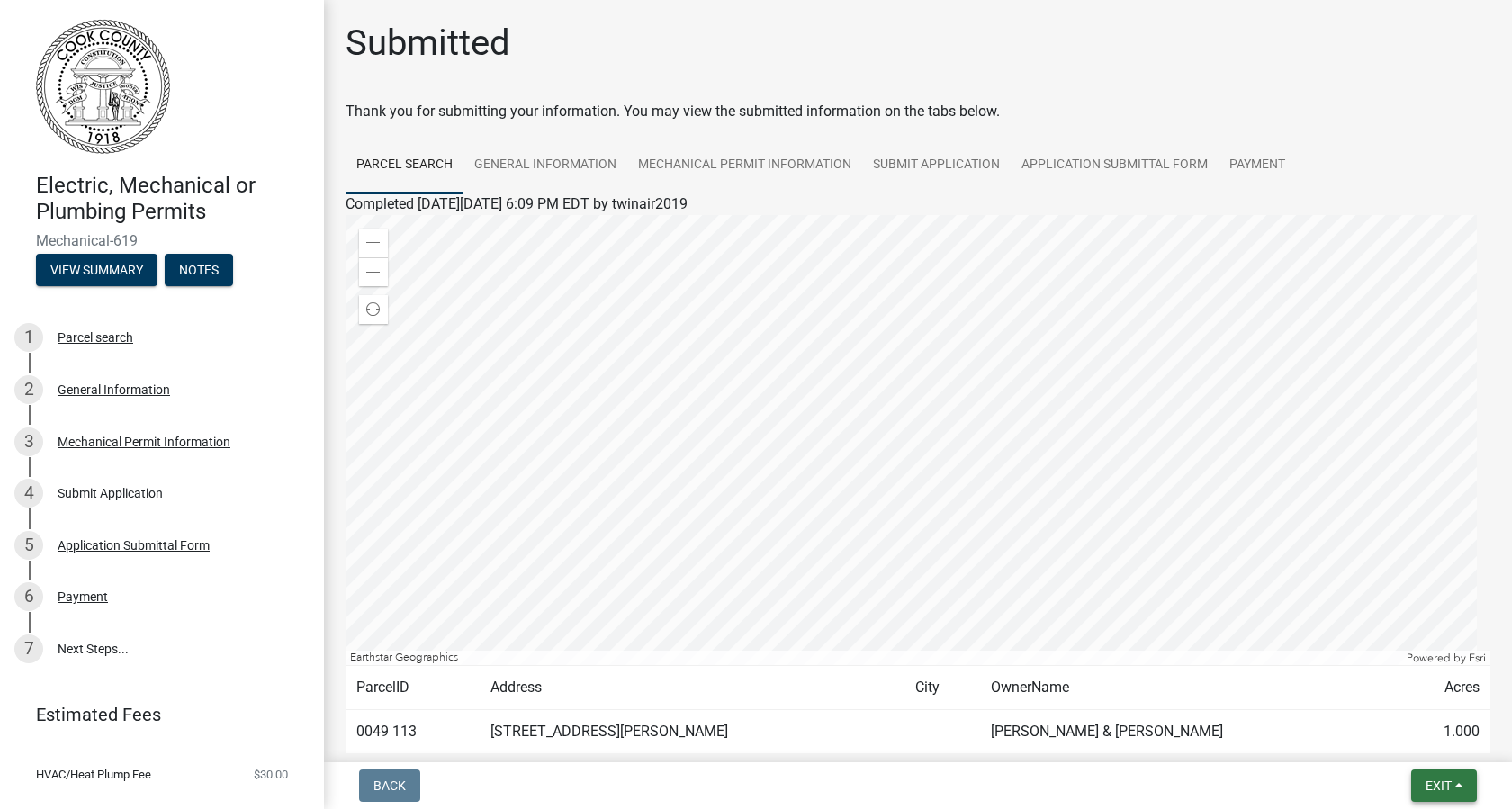
click at [1459, 796] on button "Exit" at bounding box center [1444, 786] width 66 height 32
click at [1389, 731] on button "Save & Exit" at bounding box center [1404, 739] width 144 height 44
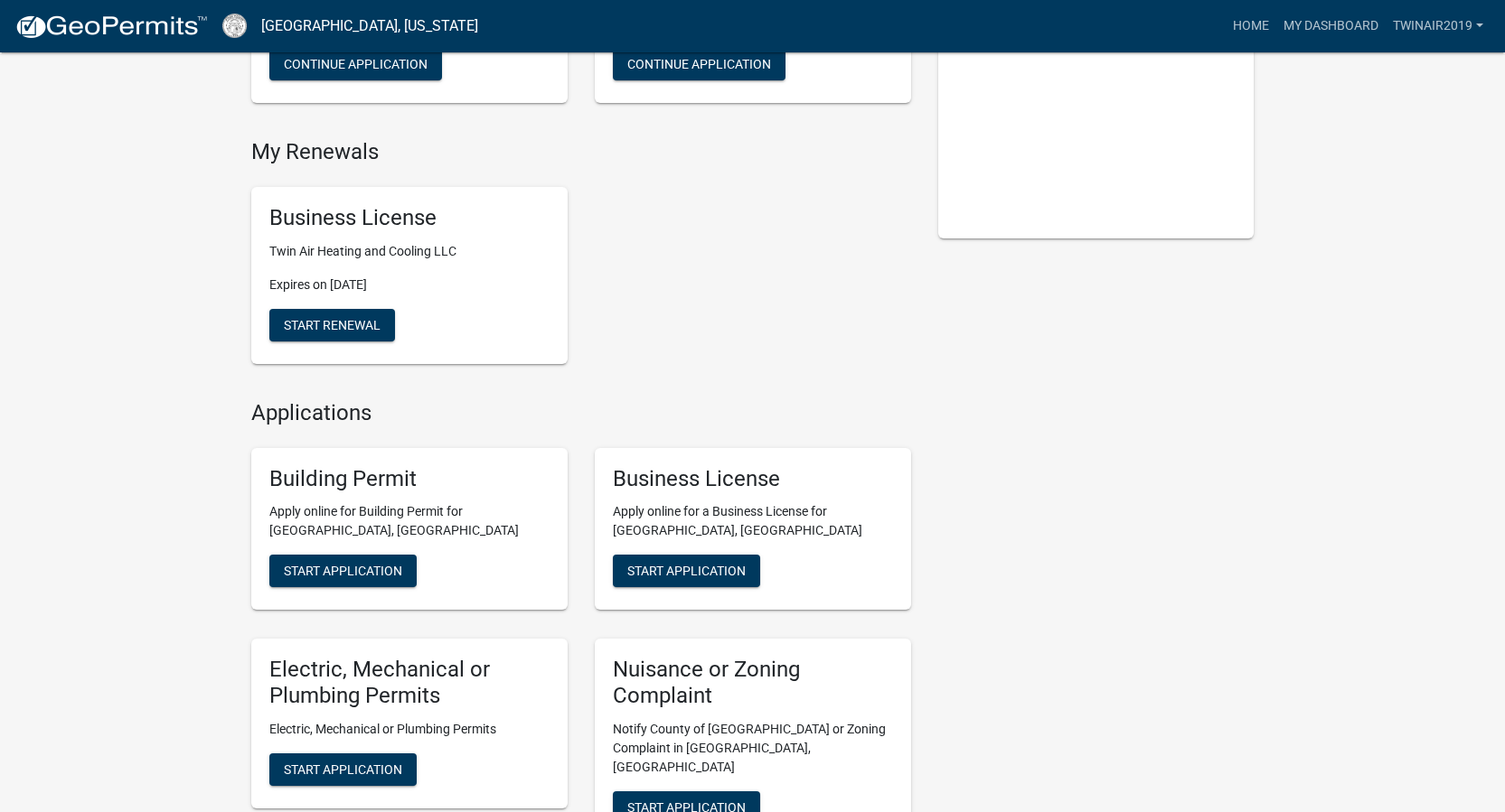
scroll to position [418, 0]
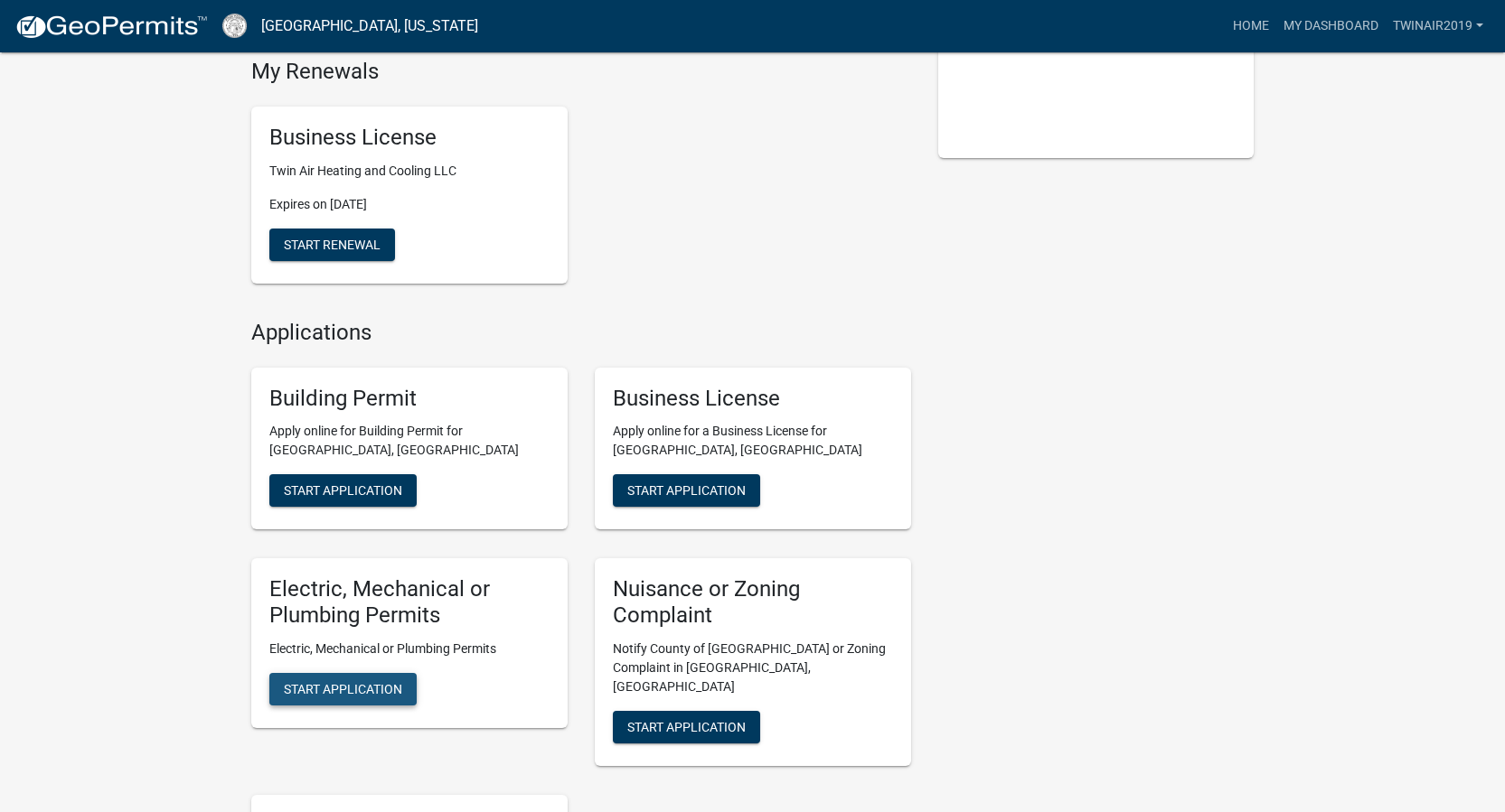
click at [380, 694] on span "Start Application" at bounding box center [343, 689] width 119 height 15
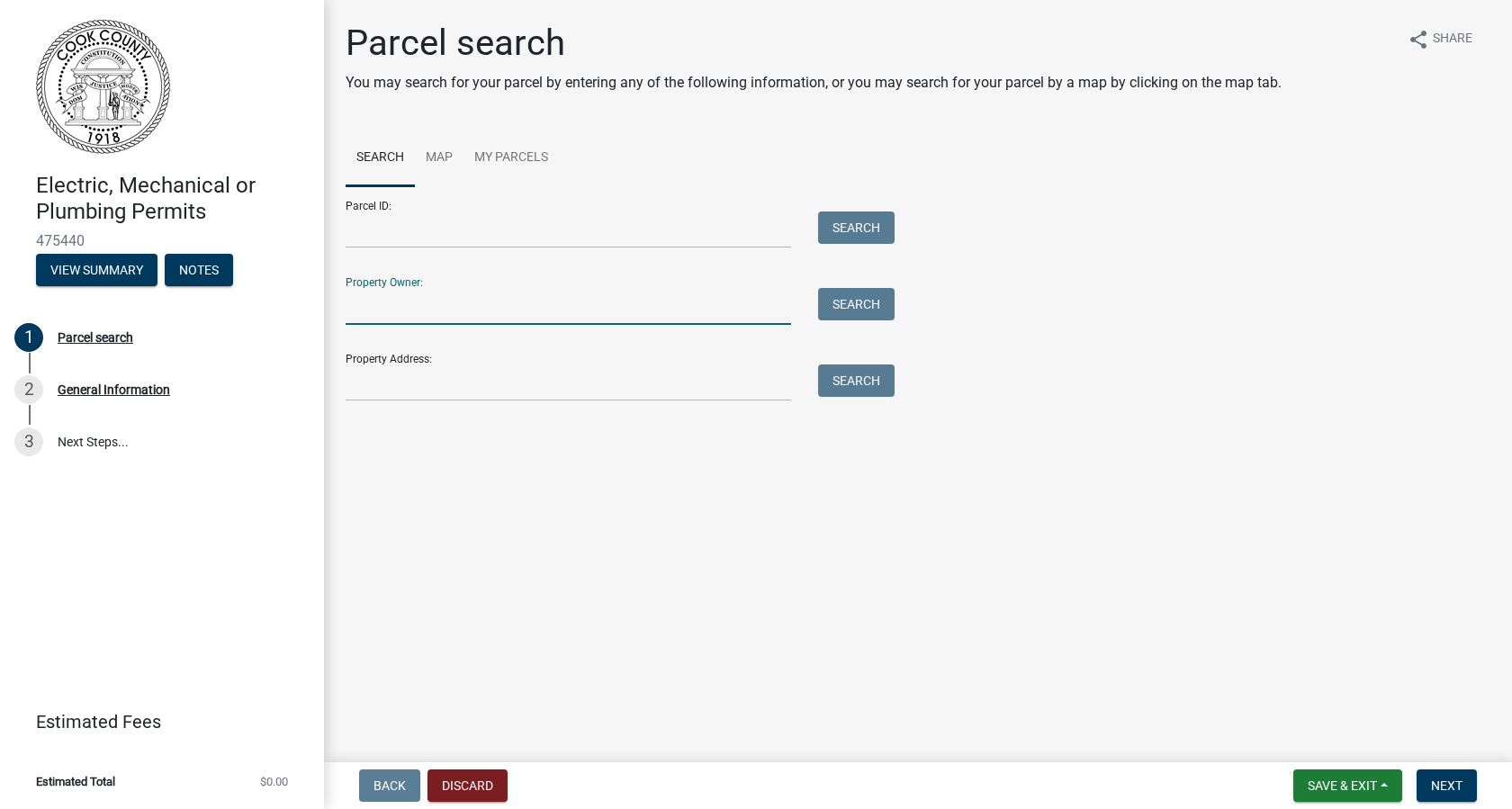
click at [441, 311] on input "Property Owner:" at bounding box center [569, 306] width 446 height 37
type input "Eddie reyes"
click at [885, 303] on button "Search" at bounding box center [856, 303] width 77 height 32
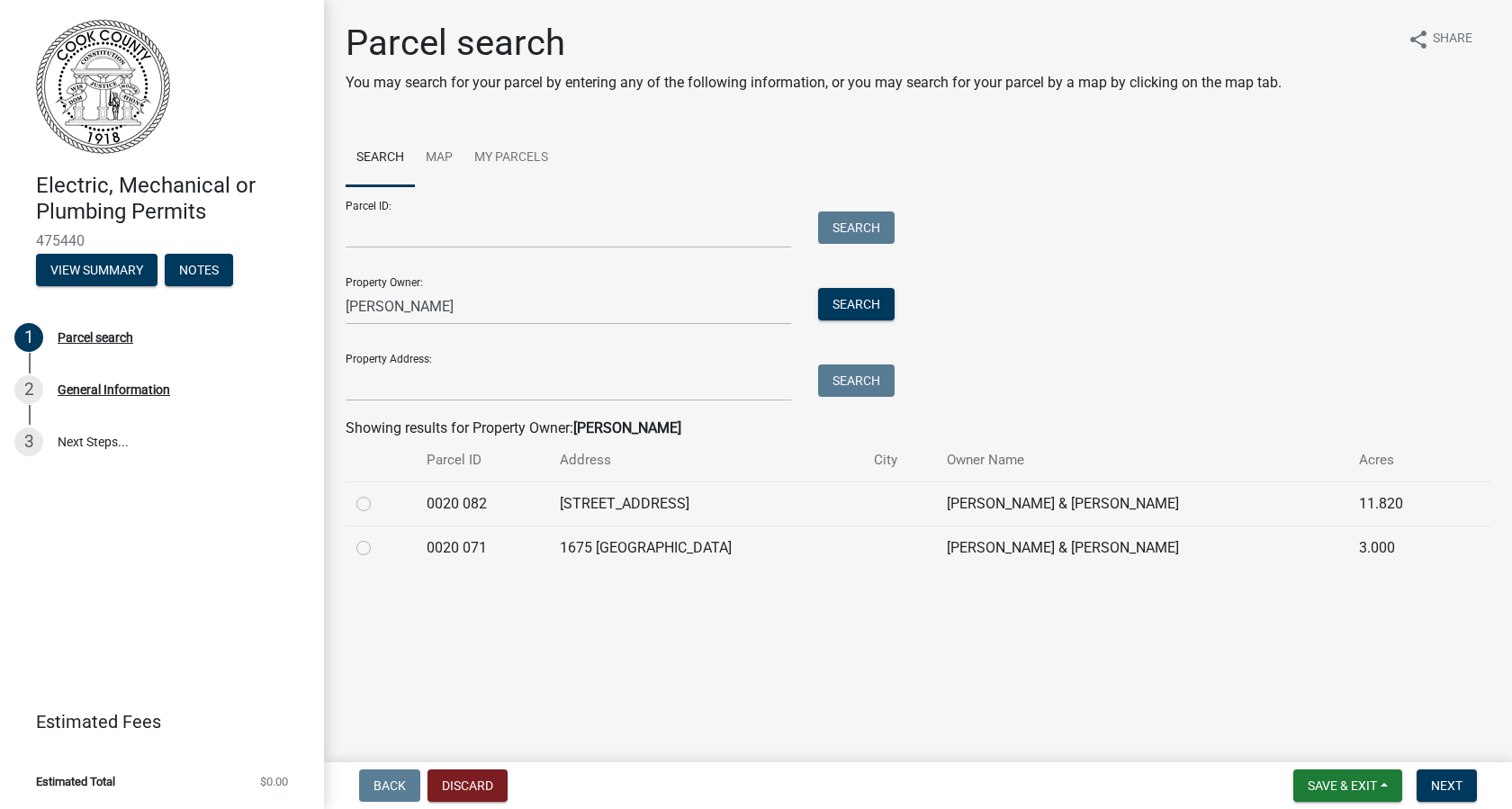
click at [378, 538] on label at bounding box center [378, 538] width 0 height 0
click at [378, 549] on 071 "radio" at bounding box center [384, 544] width 12 height 12
radio 071 "true"
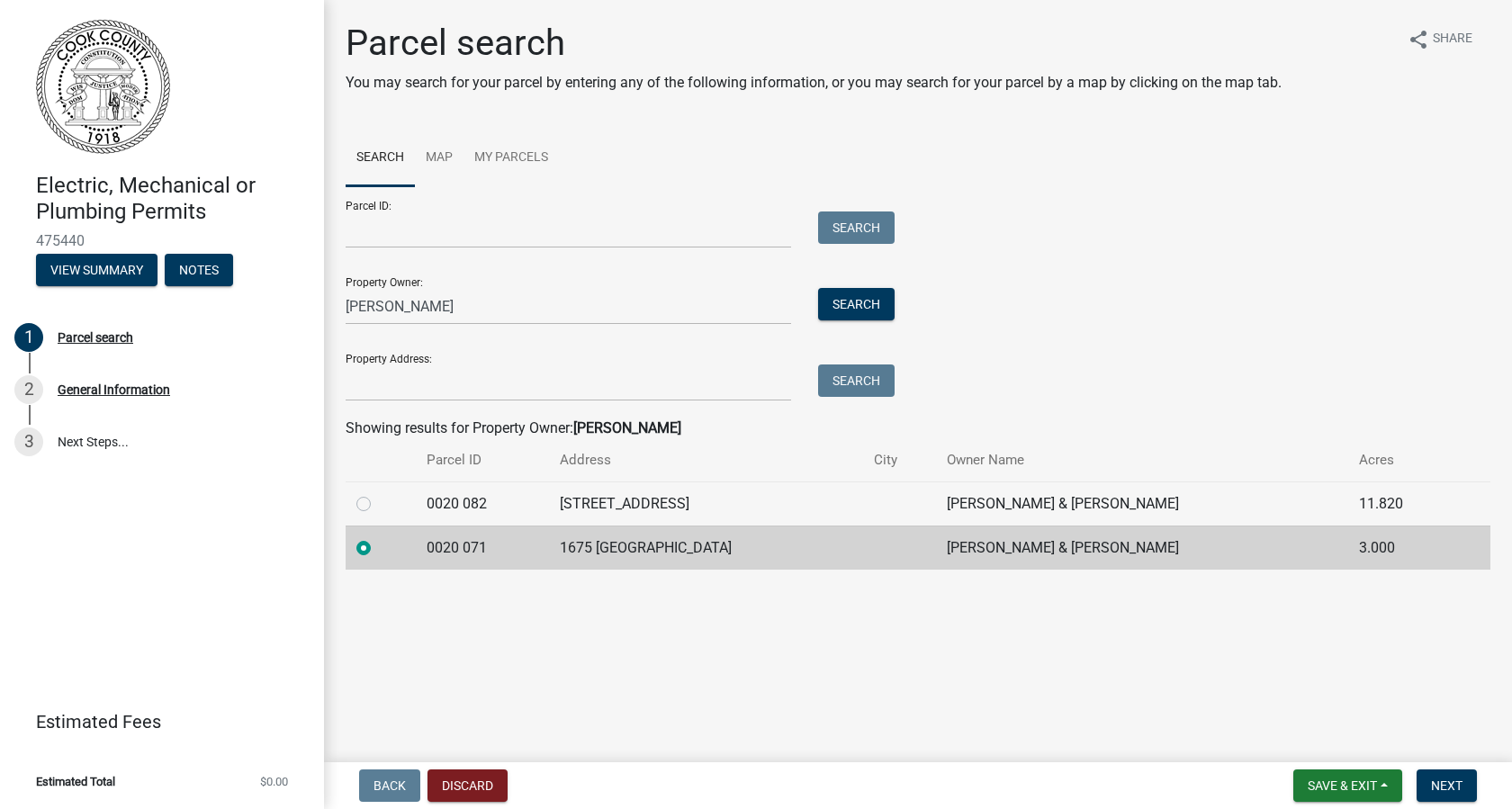
click at [1041, 557] on td "[PERSON_NAME] & [PERSON_NAME]" at bounding box center [1142, 548] width 413 height 45
click at [1434, 788] on span "Next" at bounding box center [1447, 786] width 32 height 15
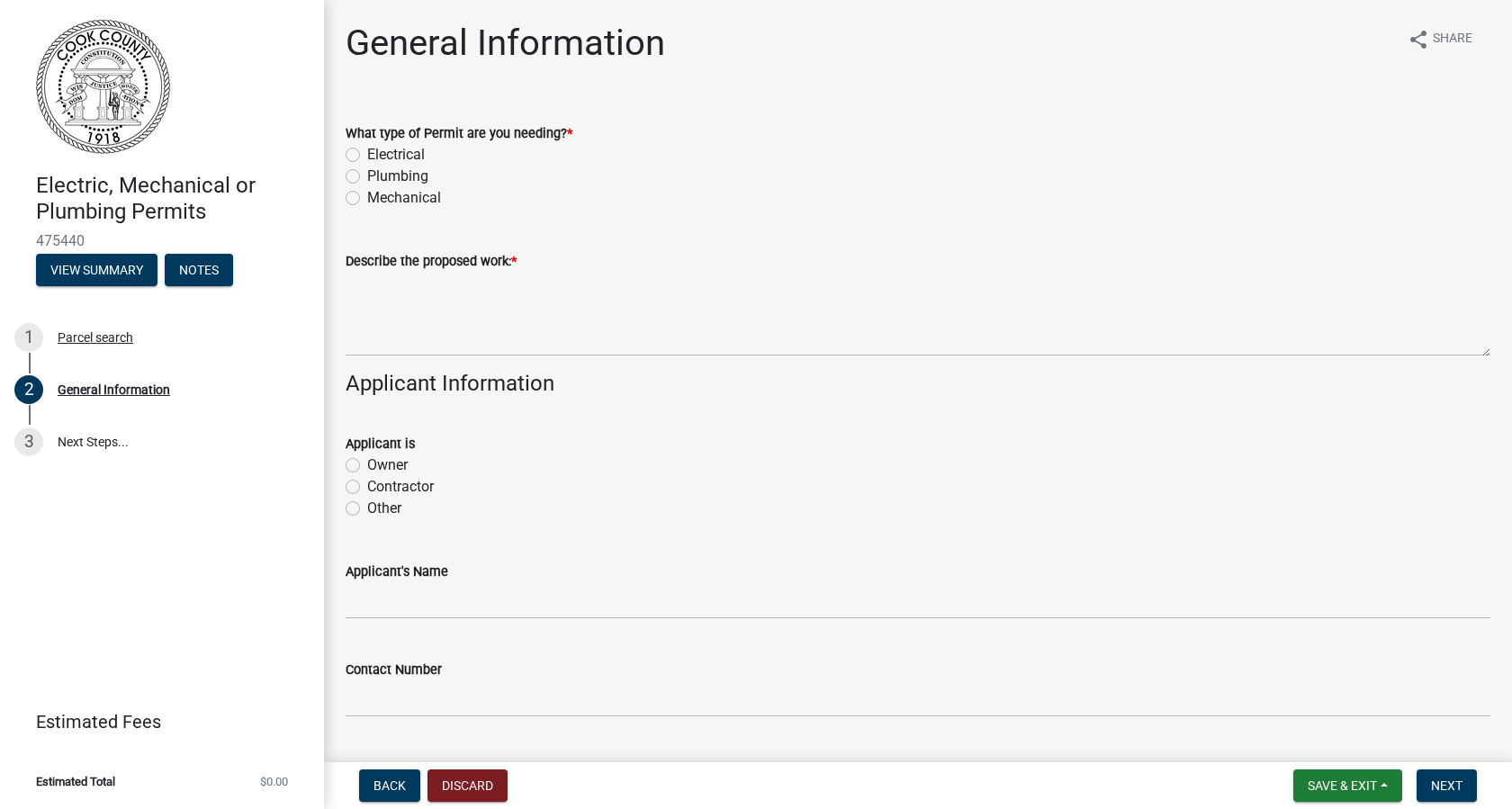
click at [356, 190] on div "Mechanical" at bounding box center [918, 198] width 1145 height 21
click at [356, 205] on div "Mechanical" at bounding box center [918, 198] width 1145 height 21
click at [367, 198] on label "Mechanical" at bounding box center [404, 198] width 74 height 21
click at [367, 198] on input "Mechanical" at bounding box center [373, 193] width 12 height 12
radio input "true"
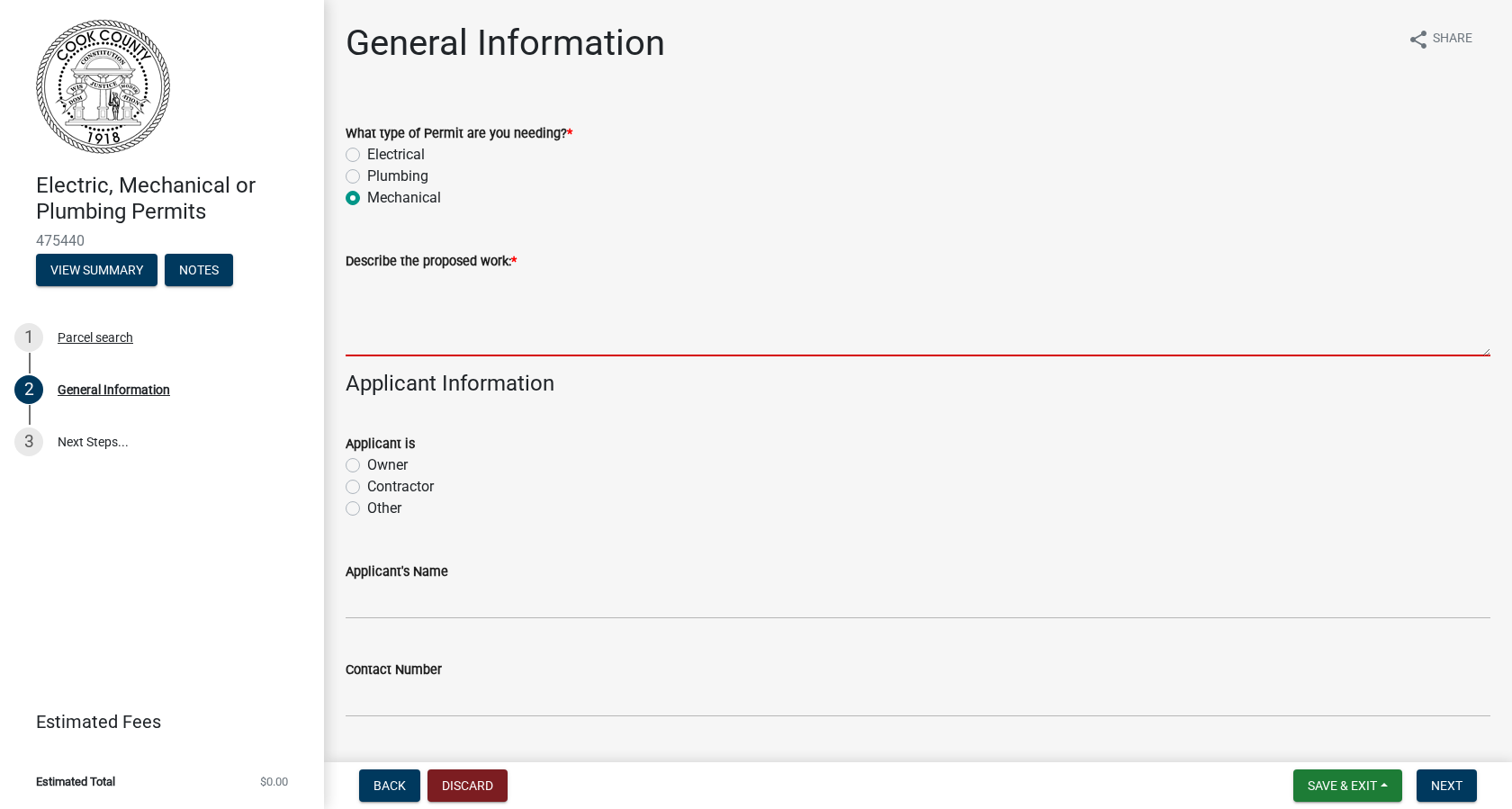
click at [363, 288] on textarea "Describe the proposed work: *" at bounding box center [918, 314] width 1145 height 84
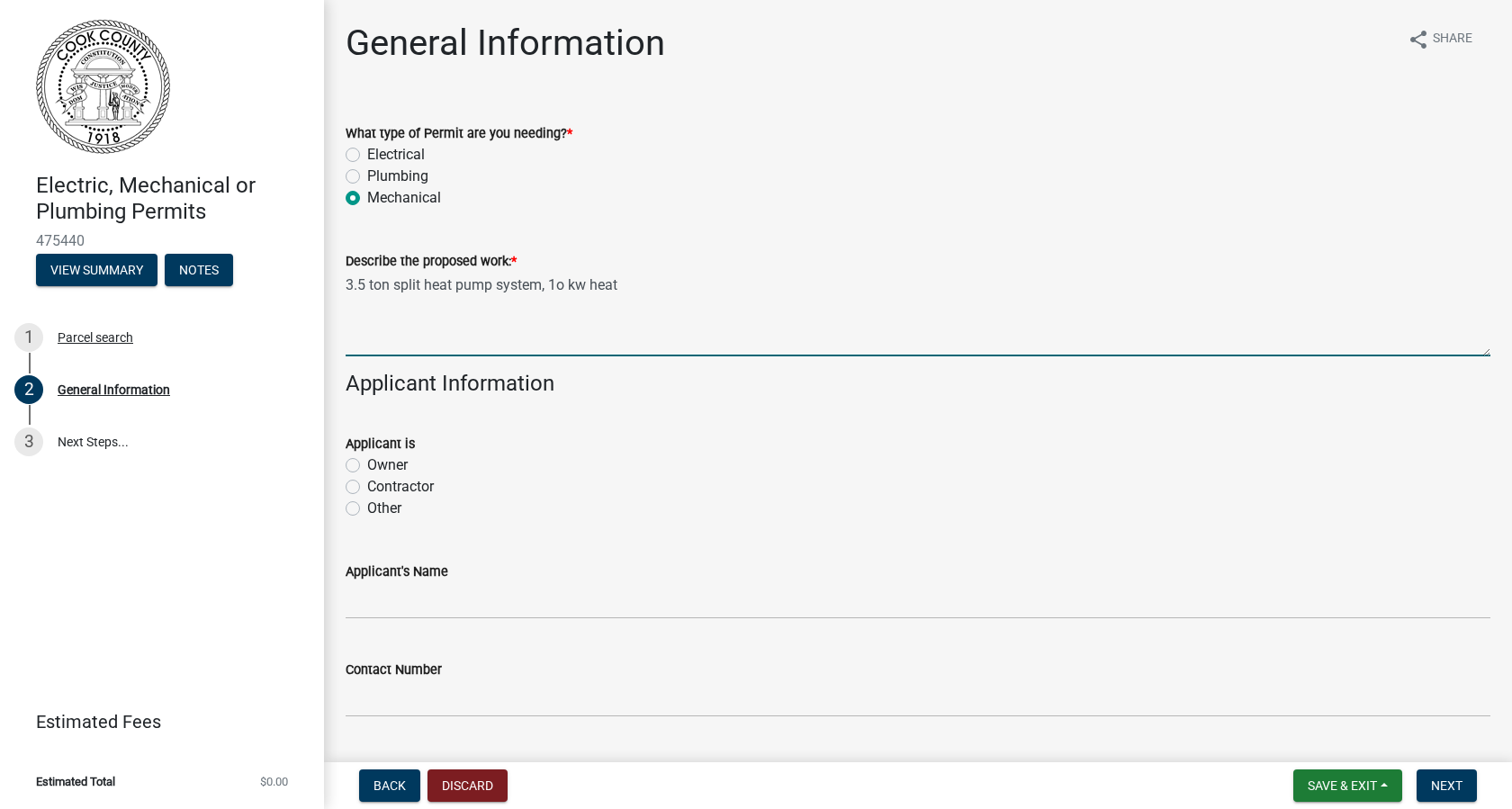
click at [568, 289] on textarea "3.5 ton split heat pump system, 1o kw heat" at bounding box center [918, 314] width 1145 height 84
type textarea "3.5 ton split heat pump system, 10kw heat"
click at [367, 491] on label "Contractor" at bounding box center [400, 487] width 67 height 21
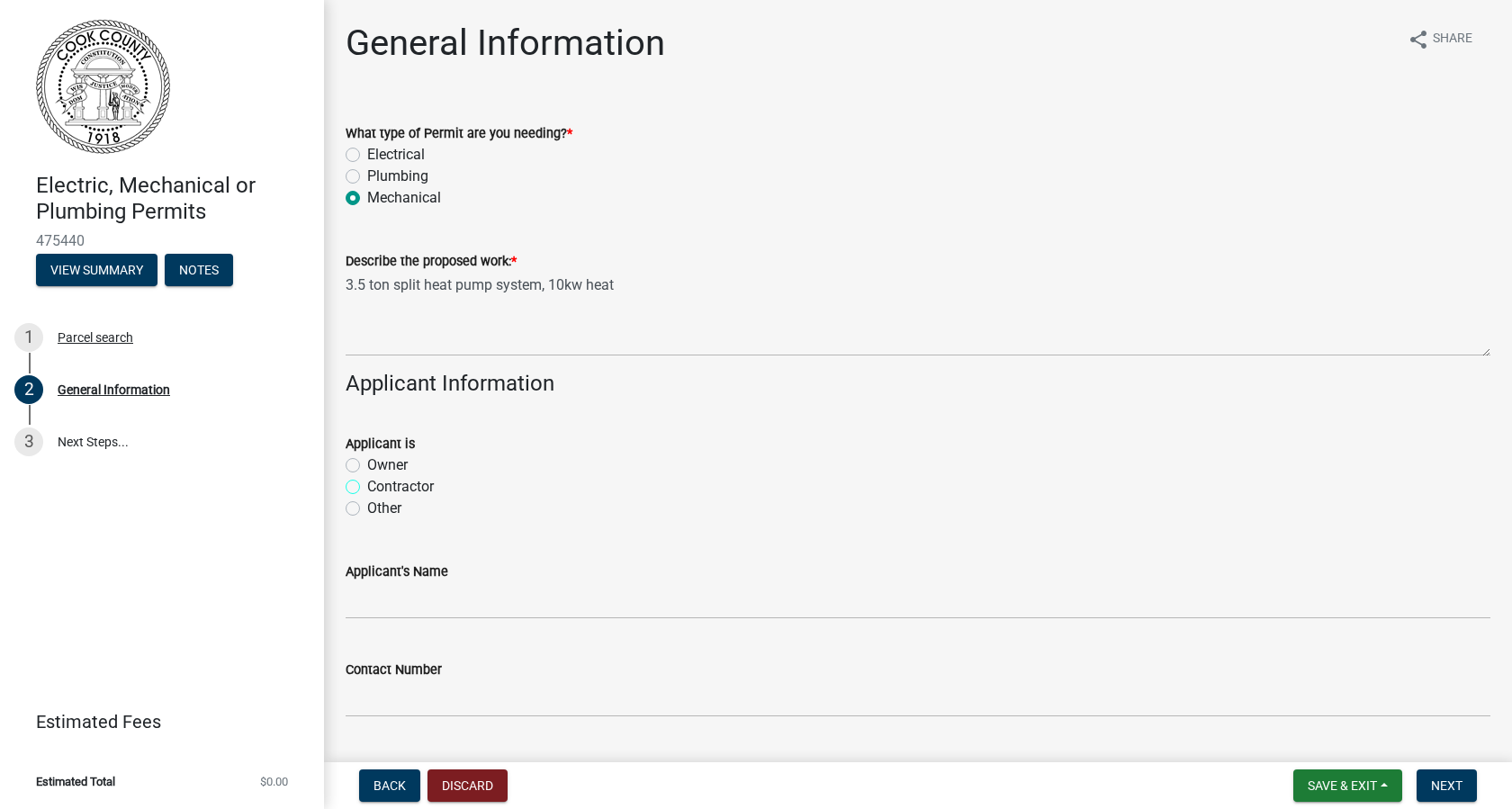
click at [367, 488] on input "Contractor" at bounding box center [373, 482] width 12 height 12
radio input "true"
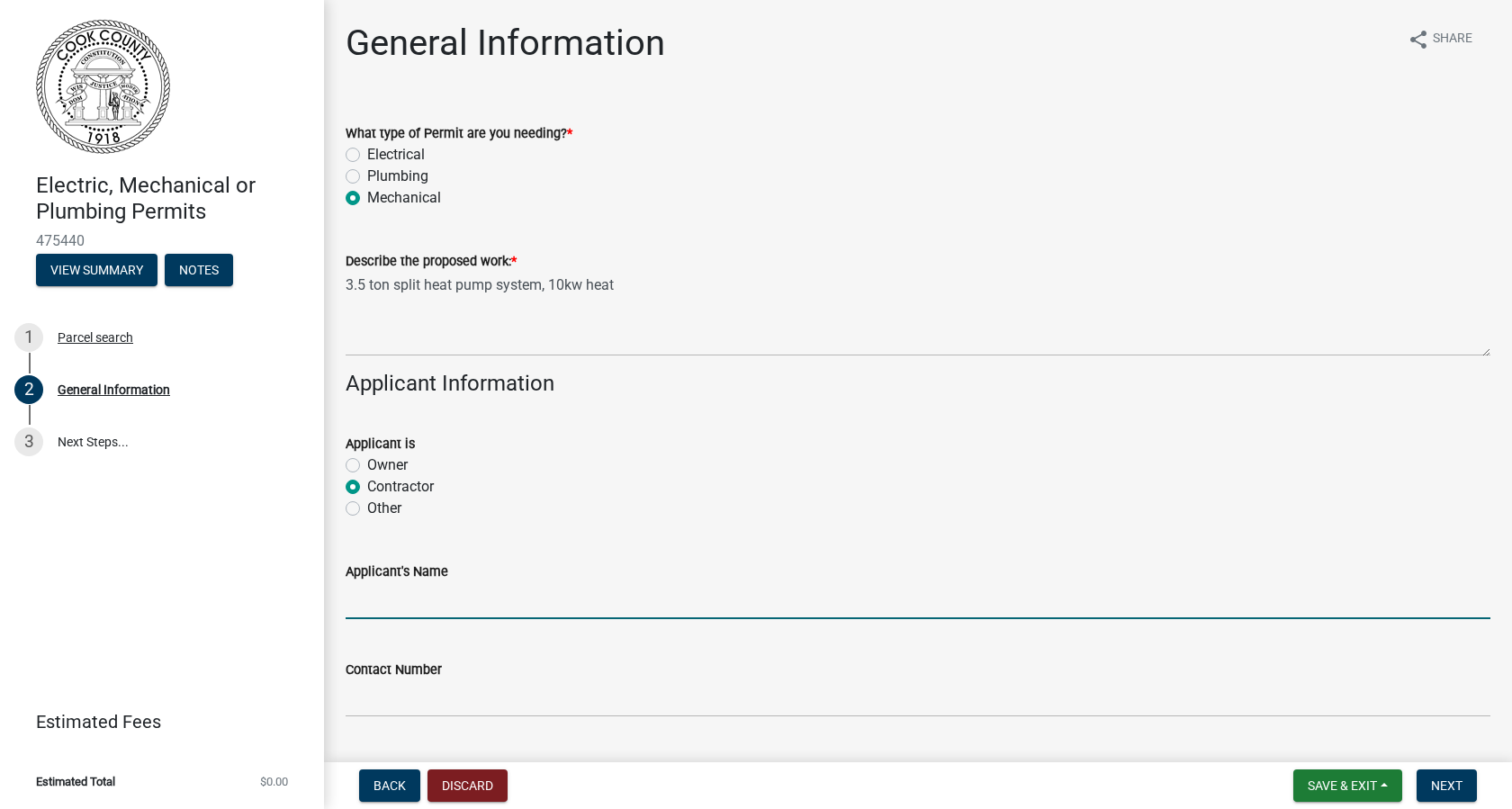
click at [363, 605] on input "Applicant's Name" at bounding box center [918, 601] width 1145 height 37
type input "Twin Air"
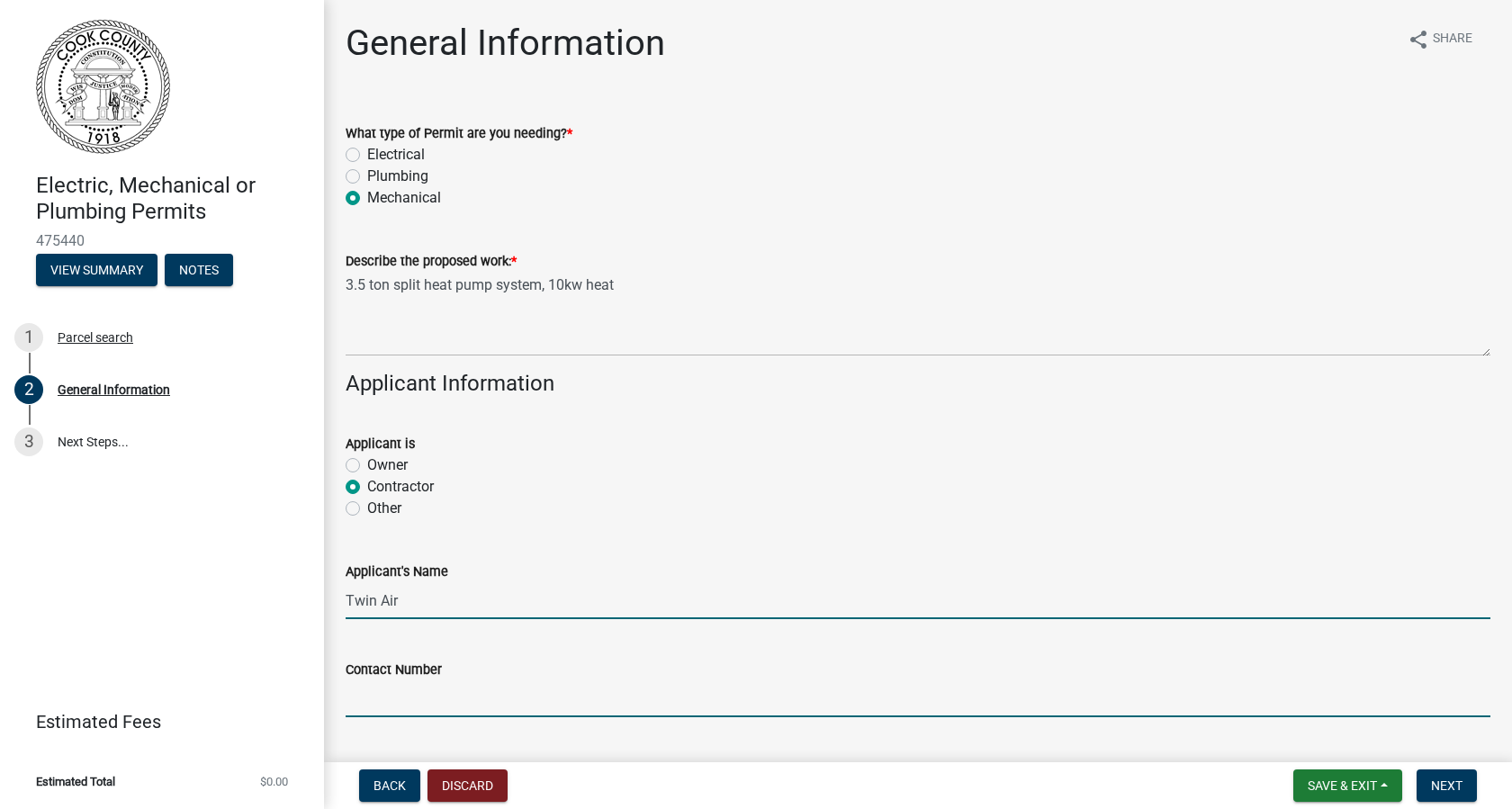
type input "[PHONE_NUMBER]"
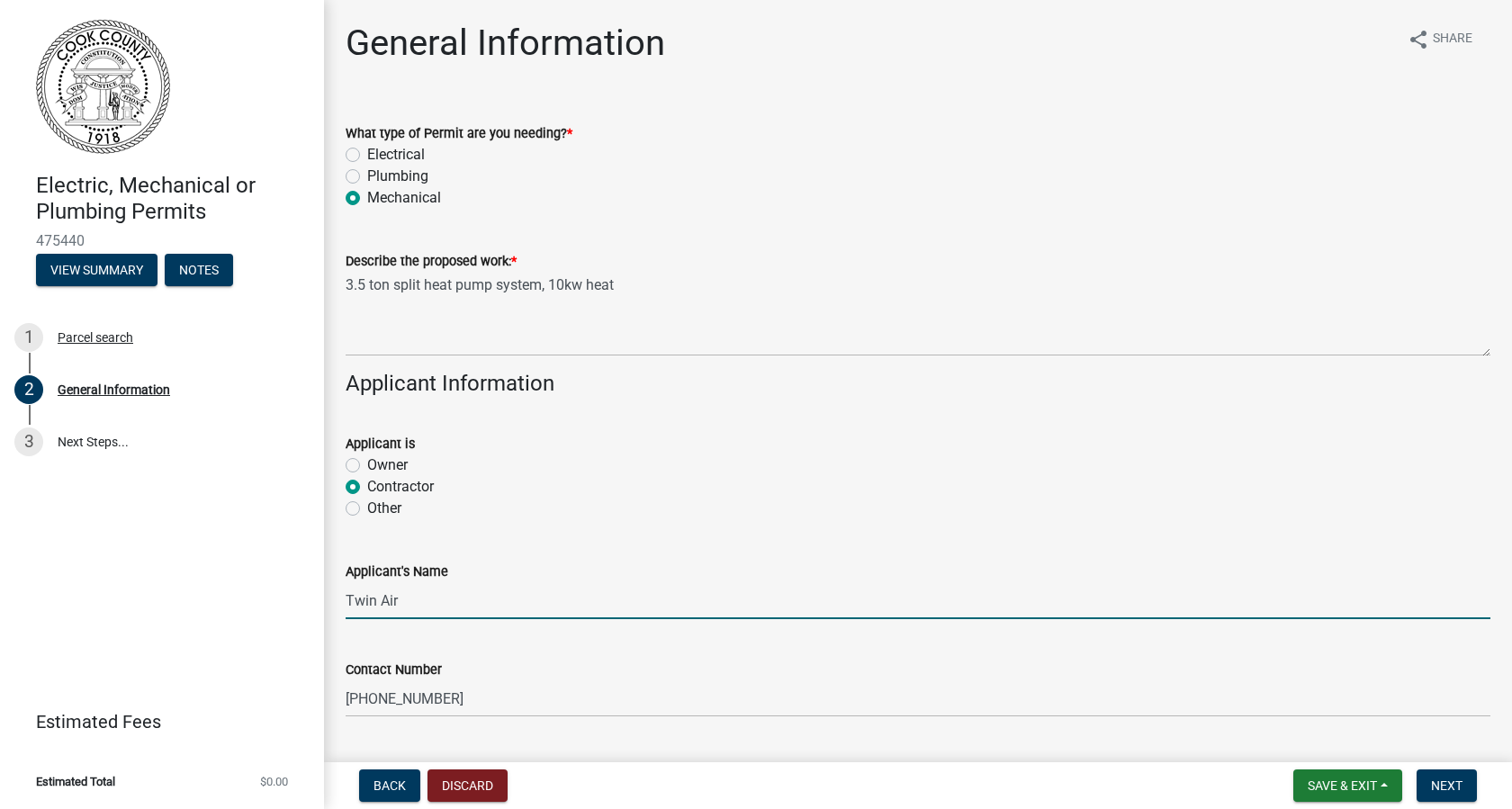
type input "Adel"
type input "31620"
type input "Twin Air"
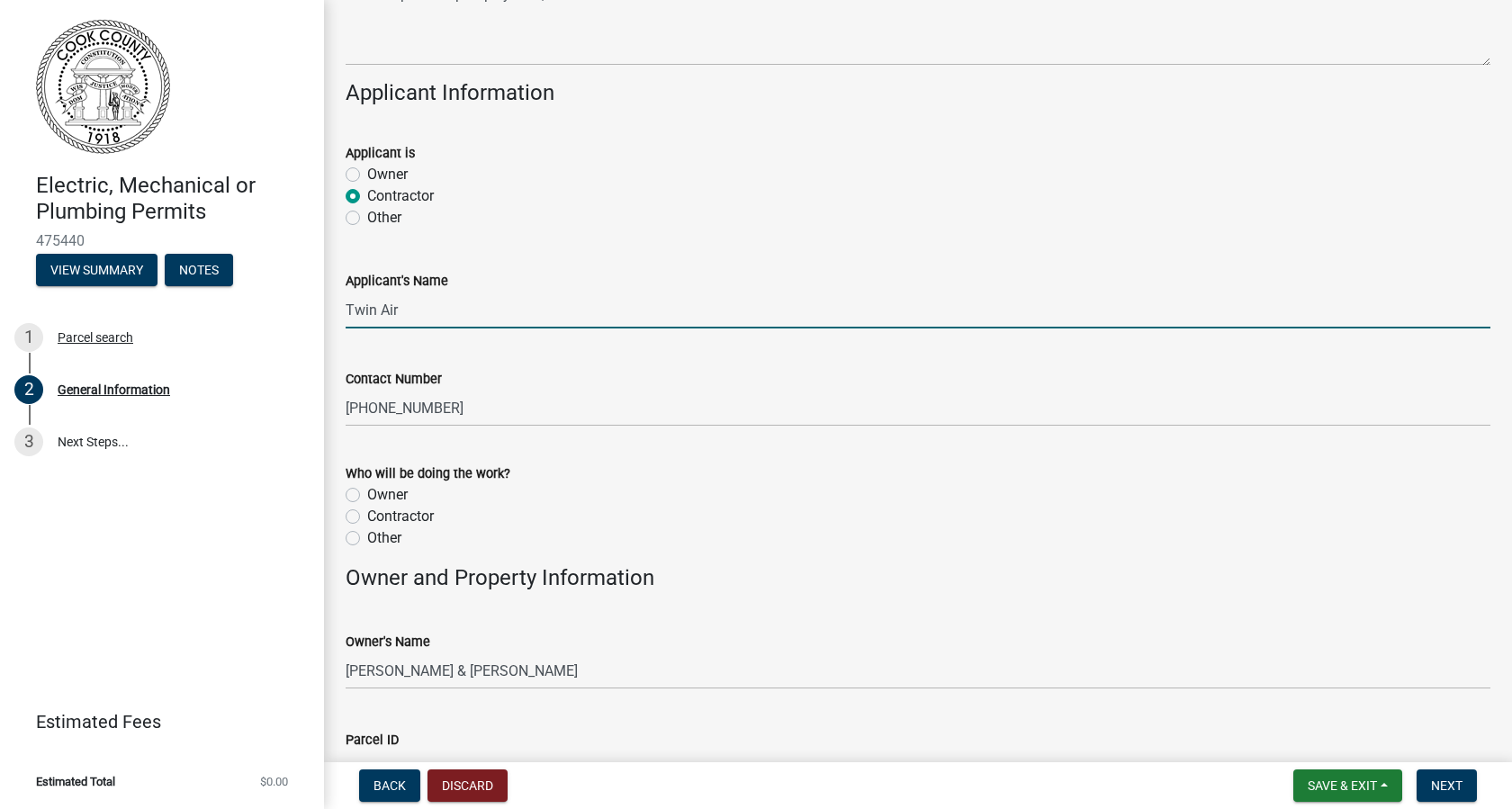
scroll to position [292, 0]
click at [367, 517] on label "Contractor" at bounding box center [400, 515] width 67 height 21
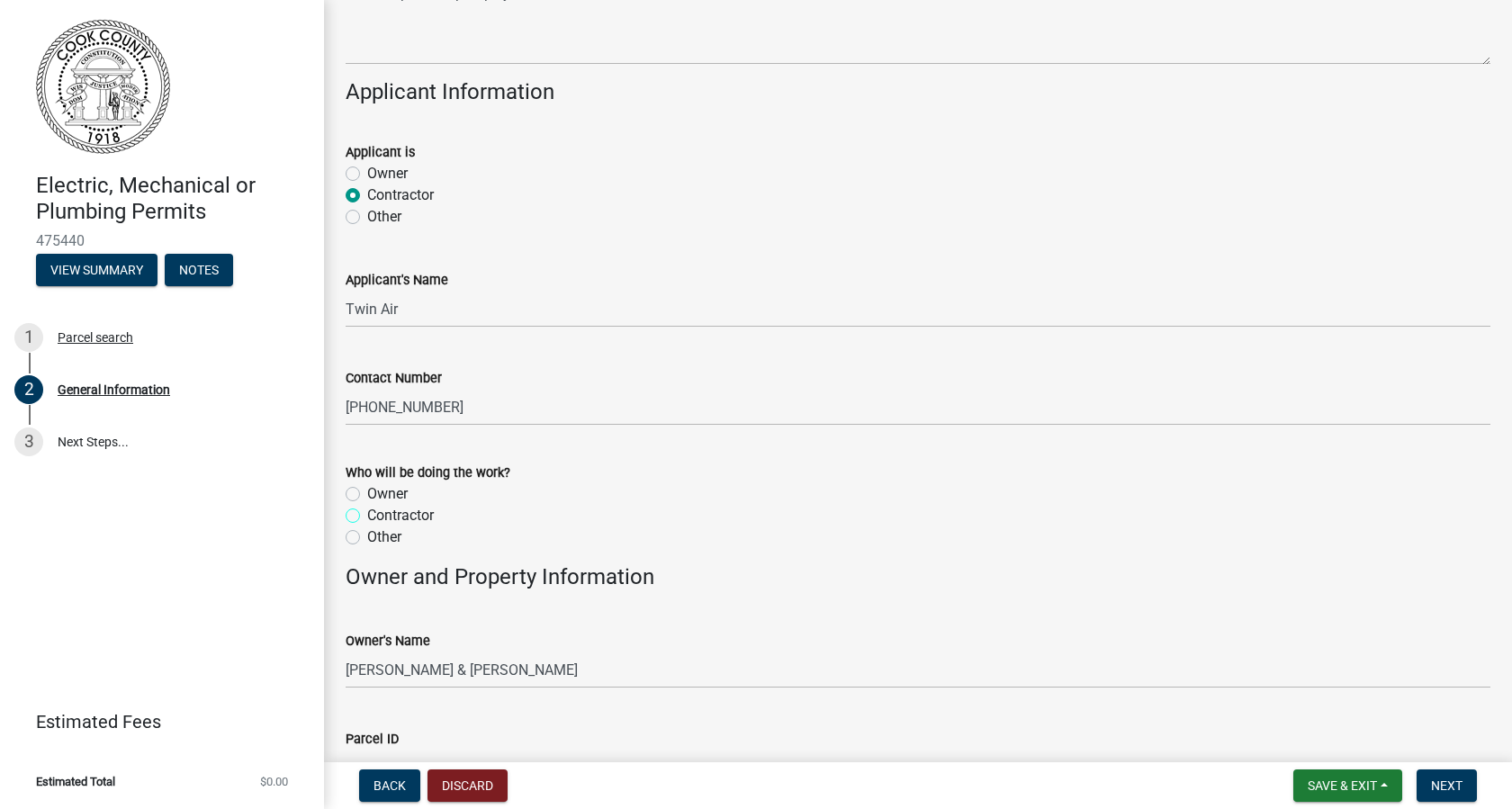
click at [367, 516] on input "Contractor" at bounding box center [373, 511] width 12 height 12
radio input "true"
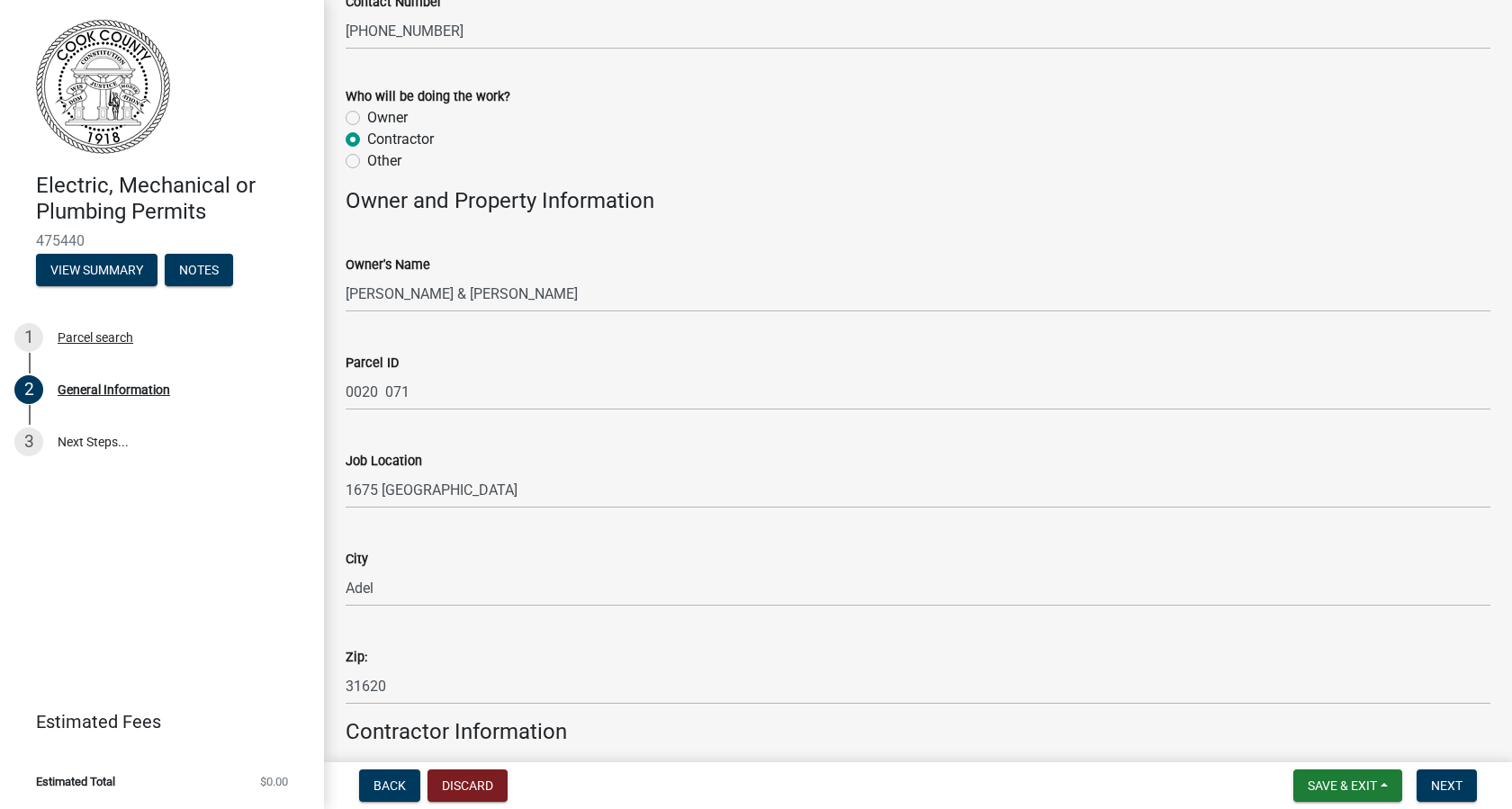
scroll to position [668, 0]
click at [385, 590] on input "Adel" at bounding box center [918, 589] width 1145 height 37
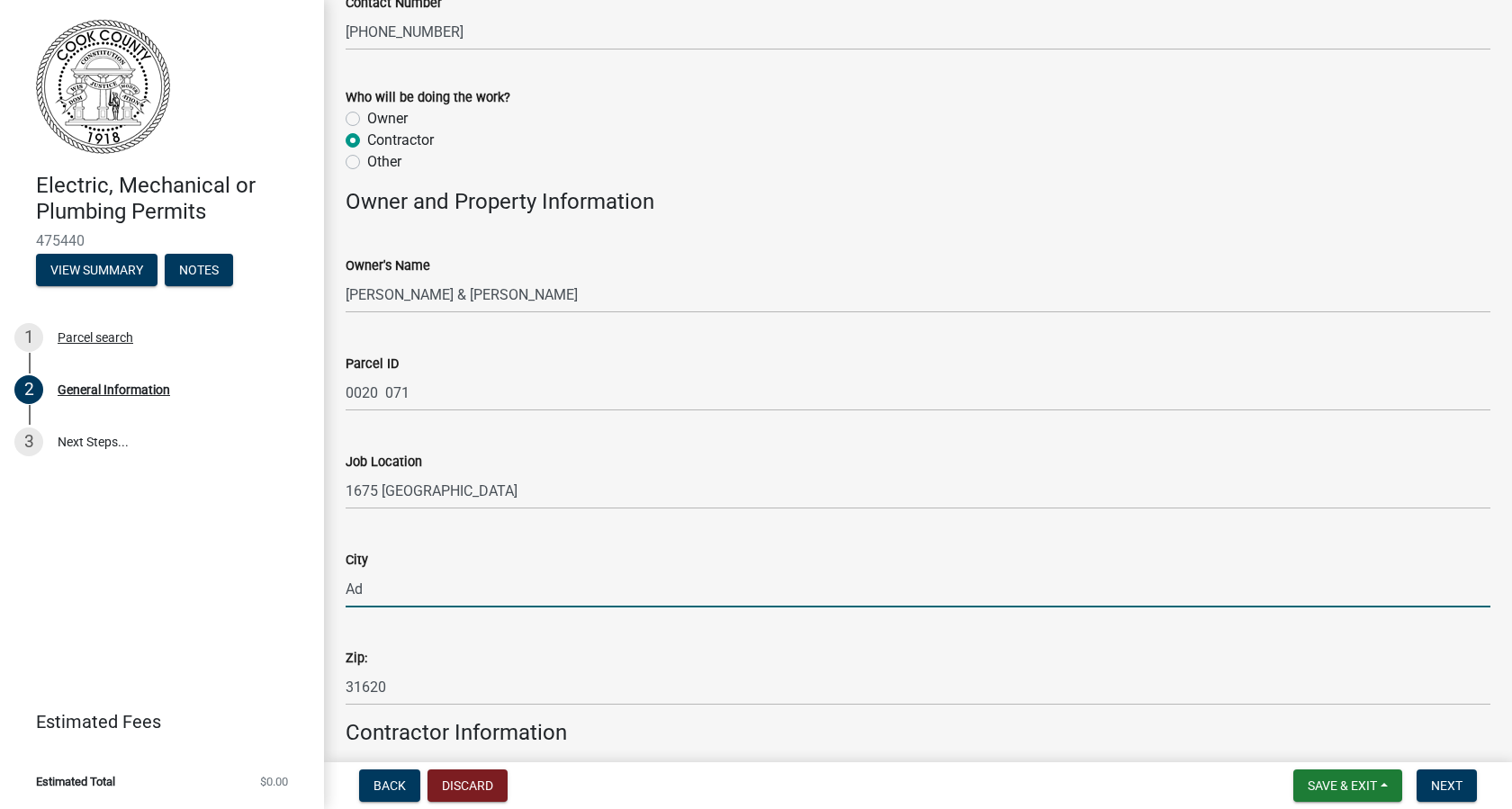
type input "A"
type input "Lenox"
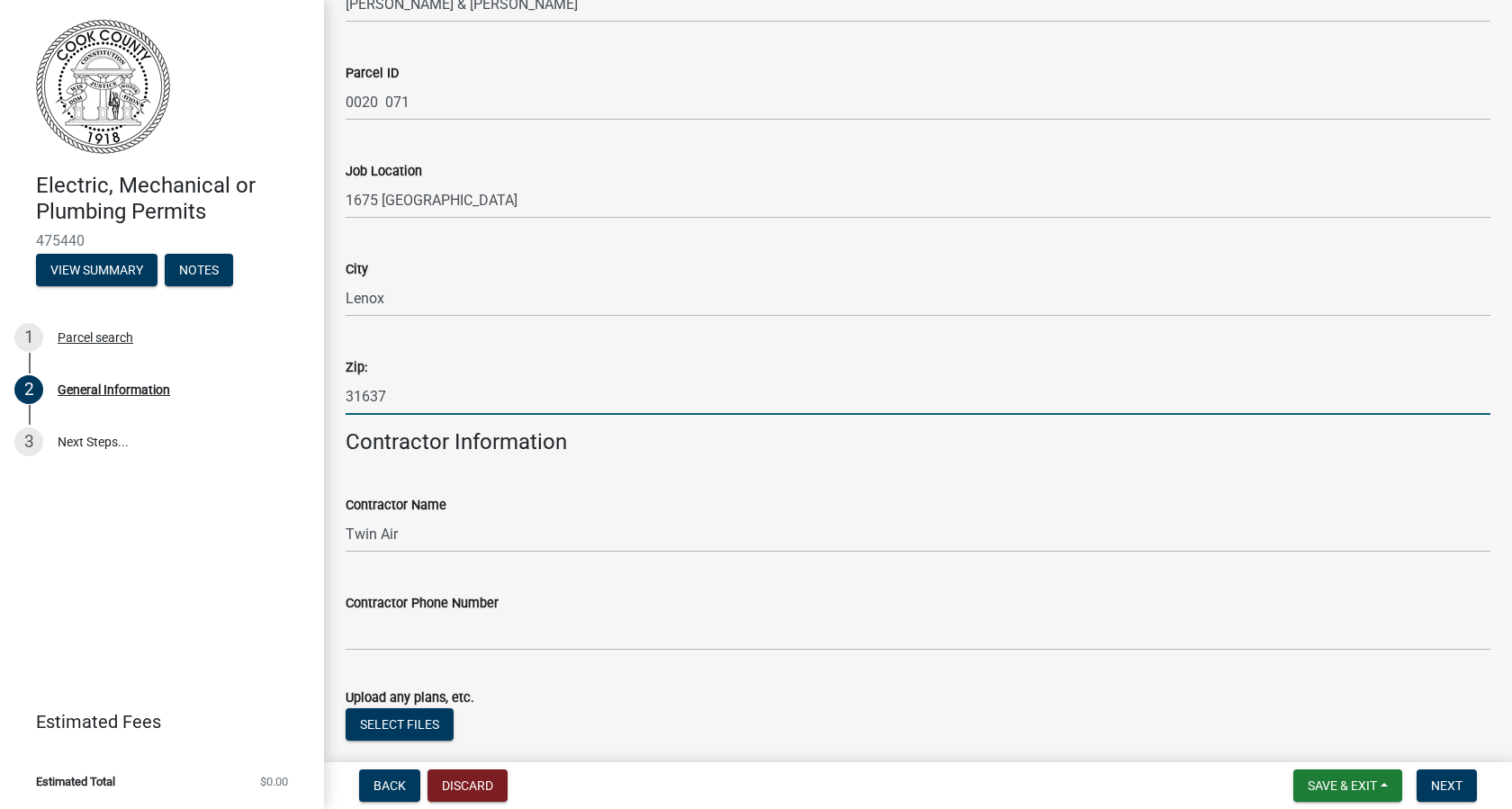
scroll to position [1023, 0]
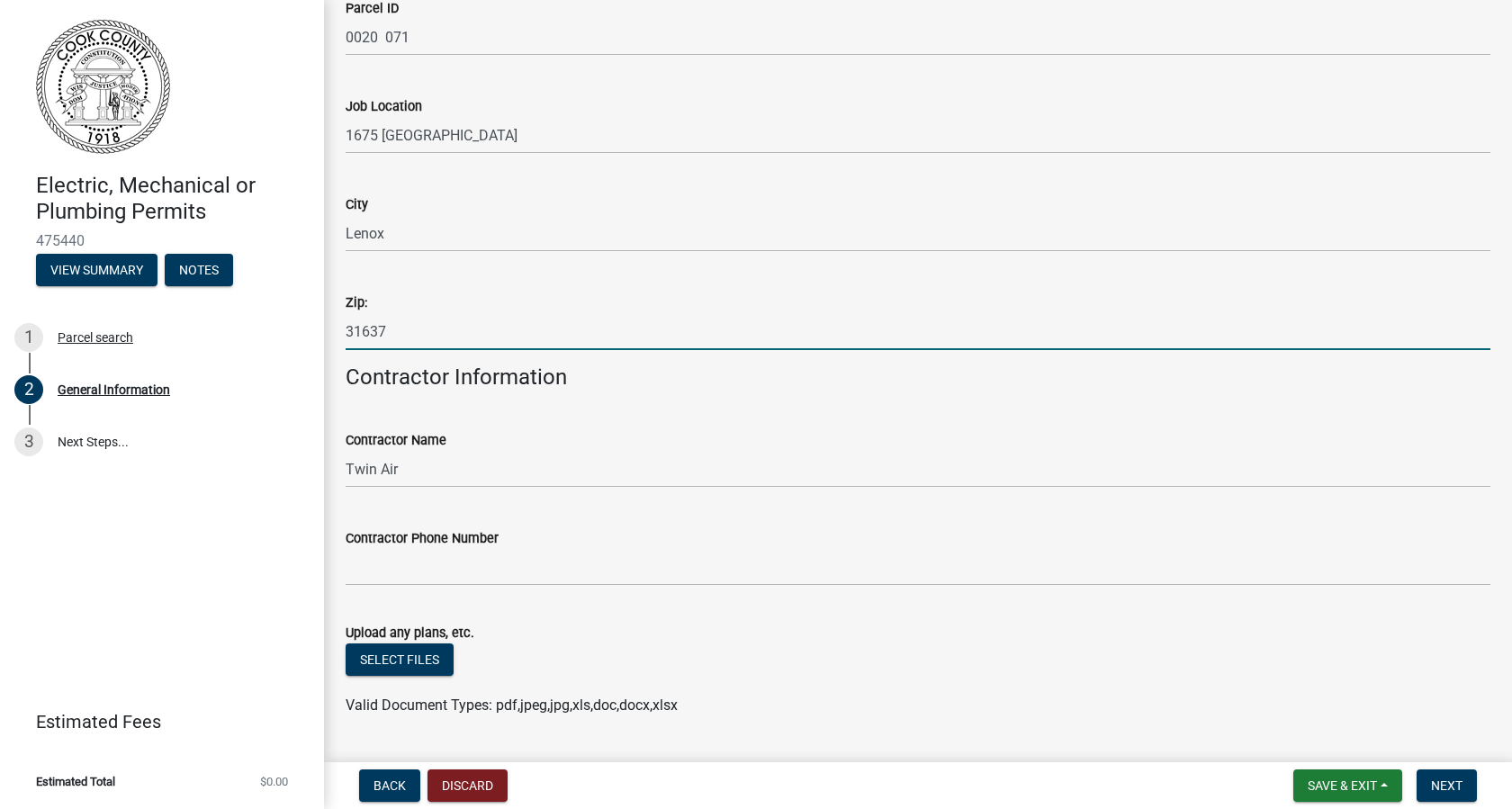
type input "31637"
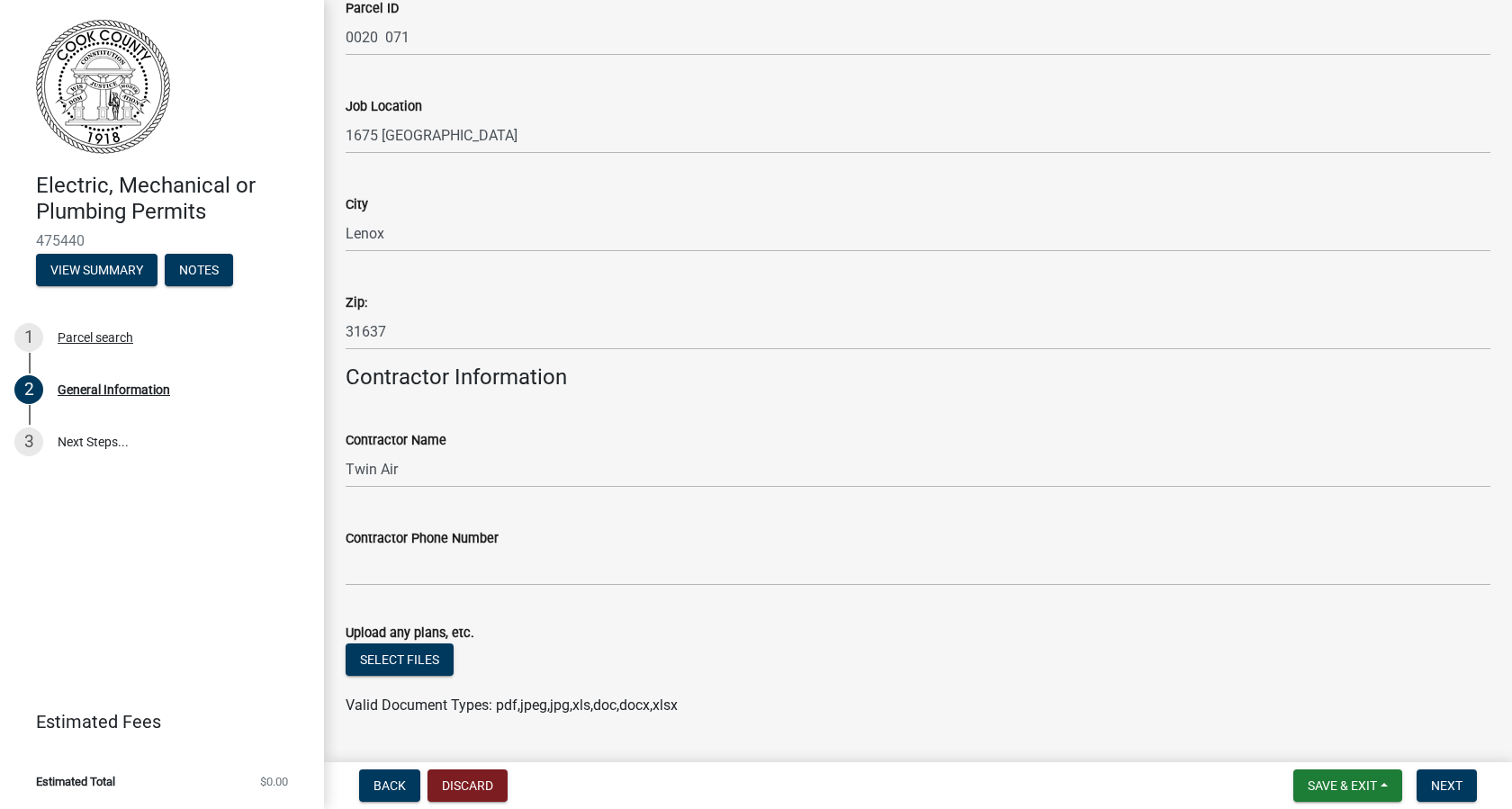
click at [385, 590] on wm-data-entity-input "Contractor Phone Number" at bounding box center [918, 551] width 1145 height 98
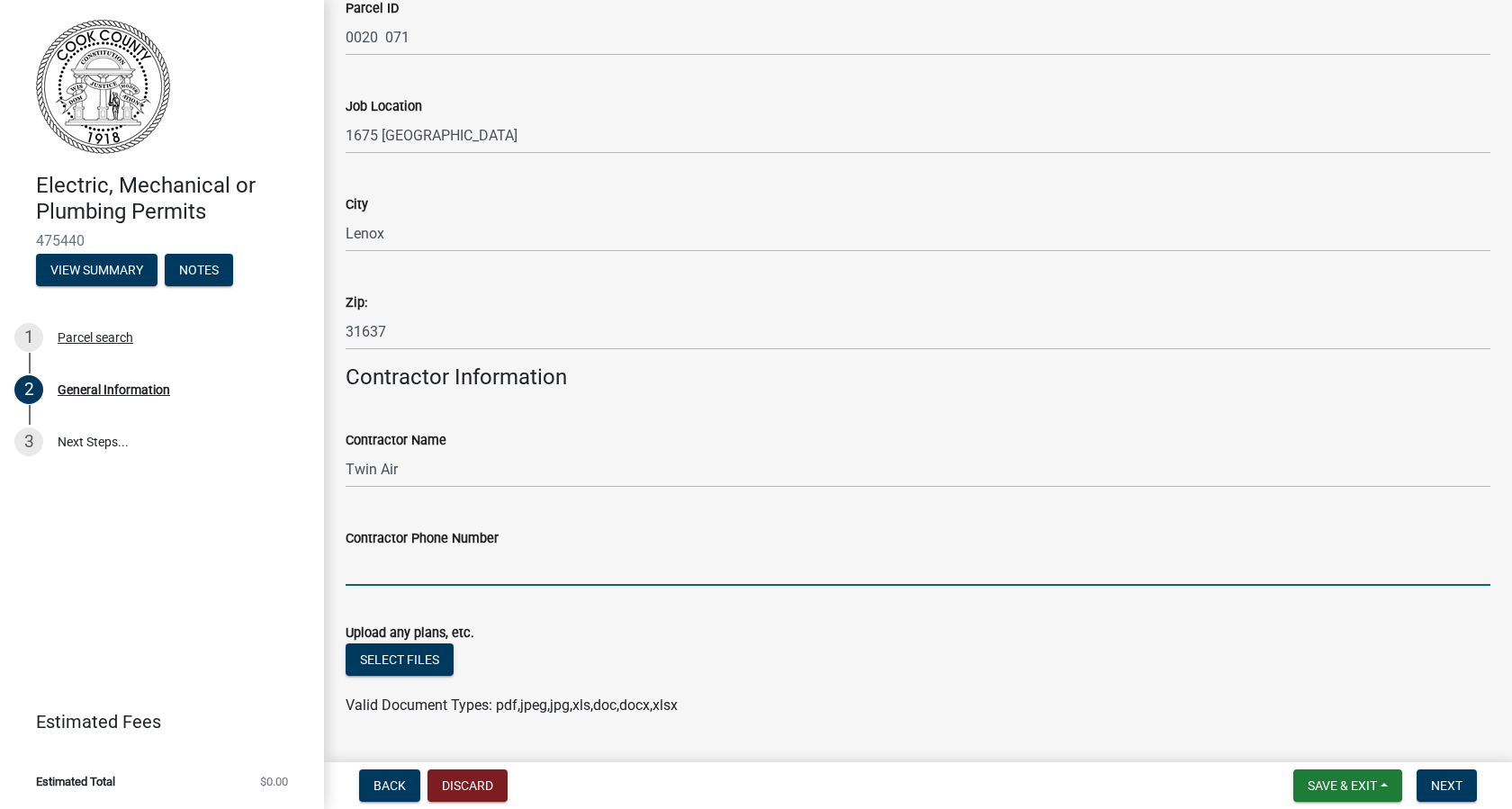
click at [381, 577] on input "Contractor Phone Number" at bounding box center [918, 568] width 1145 height 37
type input "[PHONE_NUMBER]"
click at [1462, 787] on span "Next" at bounding box center [1447, 786] width 32 height 15
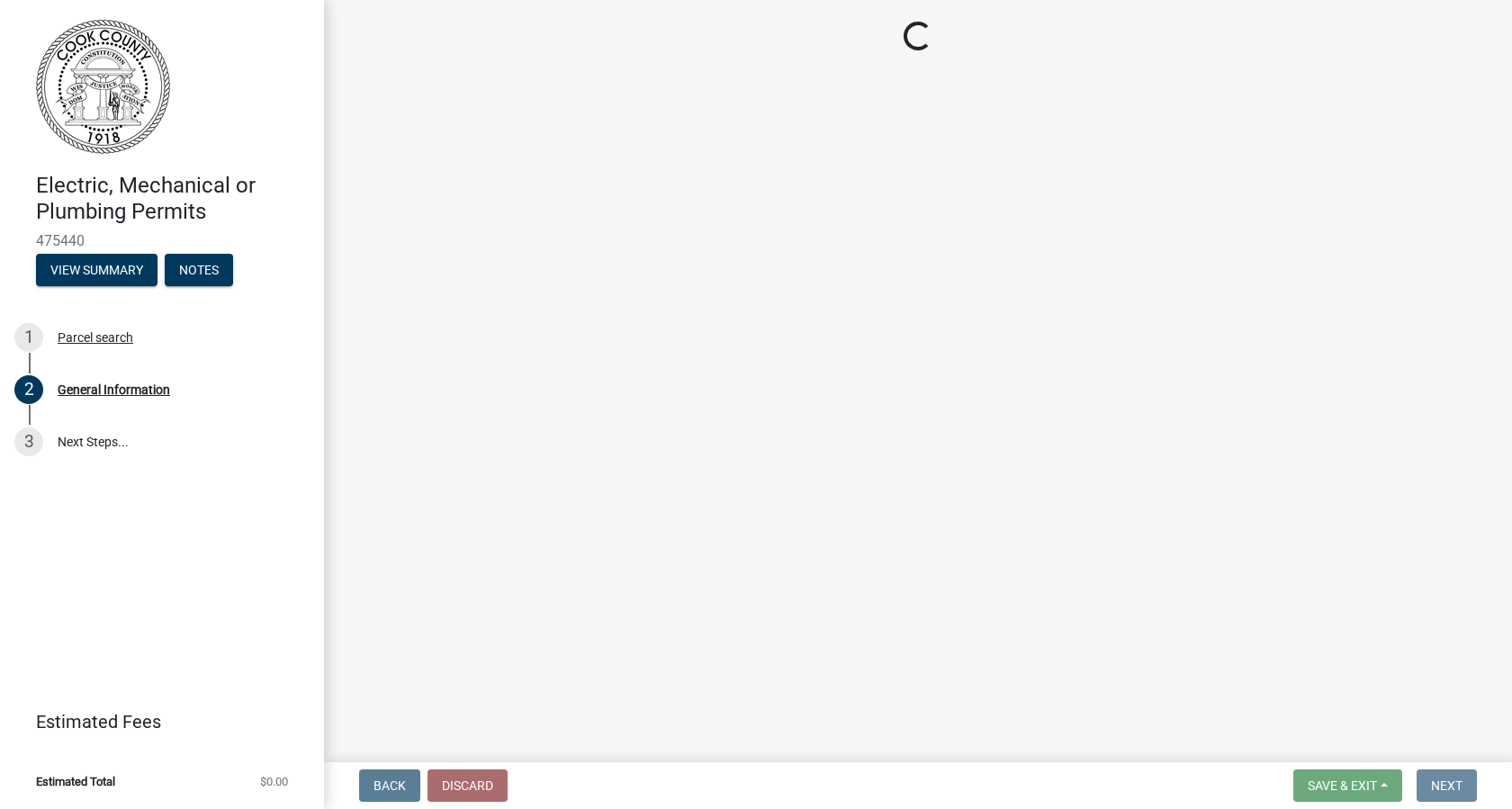
scroll to position [0, 0]
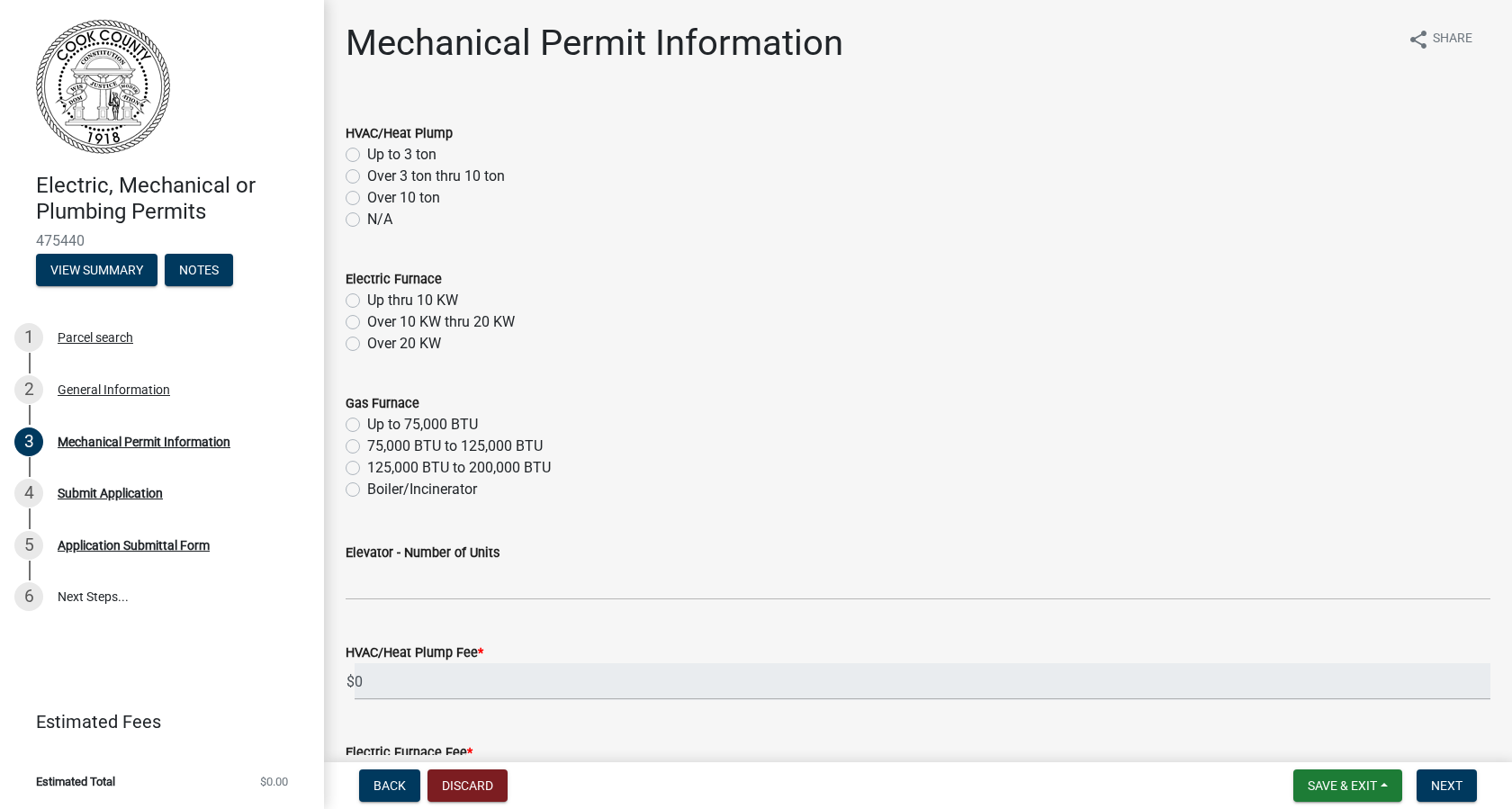
click at [367, 181] on label "Over 3 ton thru 10 ton" at bounding box center [436, 176] width 138 height 21
click at [367, 177] on input "Over 3 ton thru 10 ton" at bounding box center [373, 171] width 12 height 12
radio input "true"
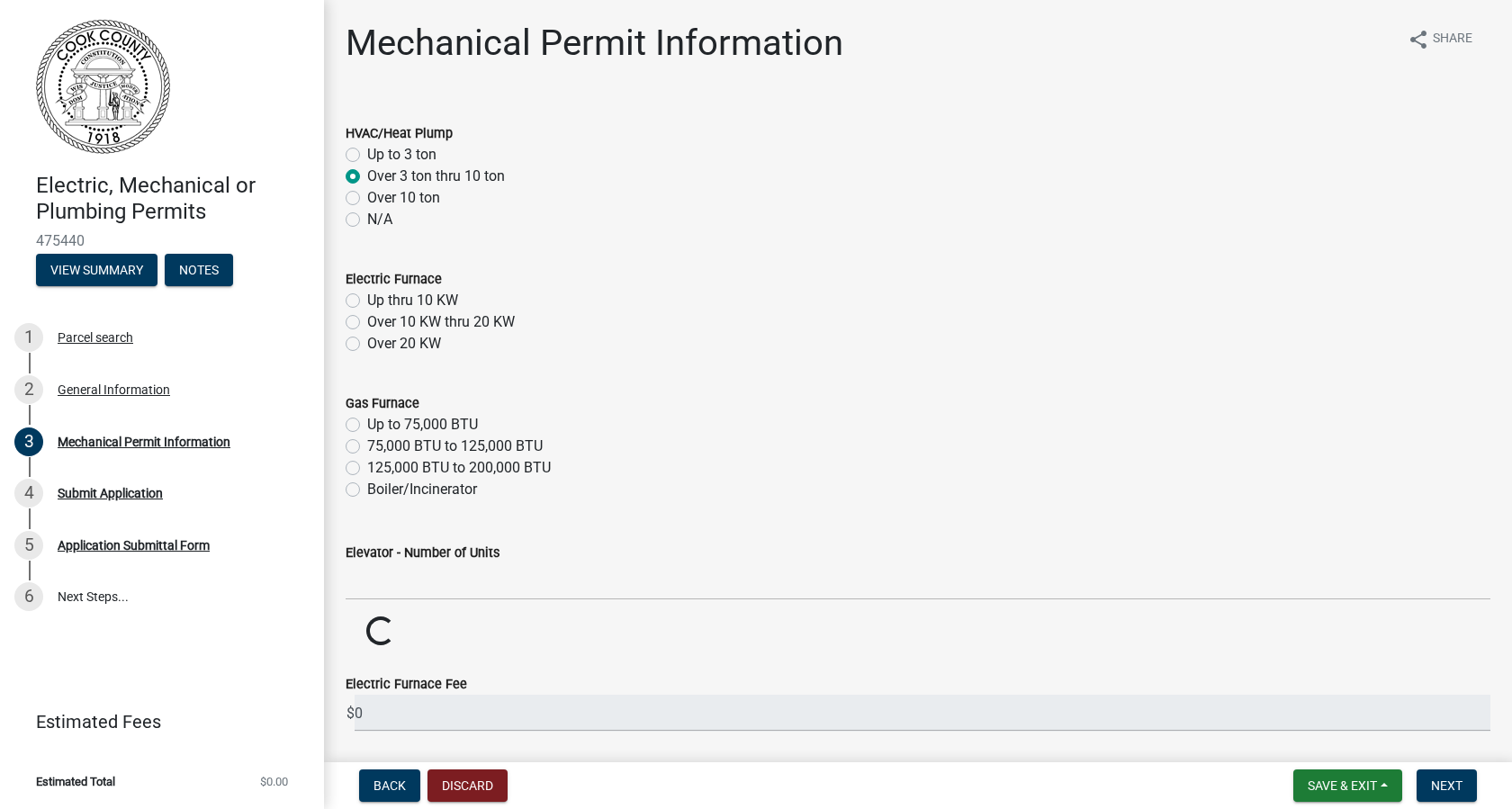
click at [367, 301] on label "Up thru 10 KW" at bounding box center [413, 300] width 91 height 21
click at [367, 301] on input "Up thru 10 KW" at bounding box center [373, 296] width 12 height 12
radio input "true"
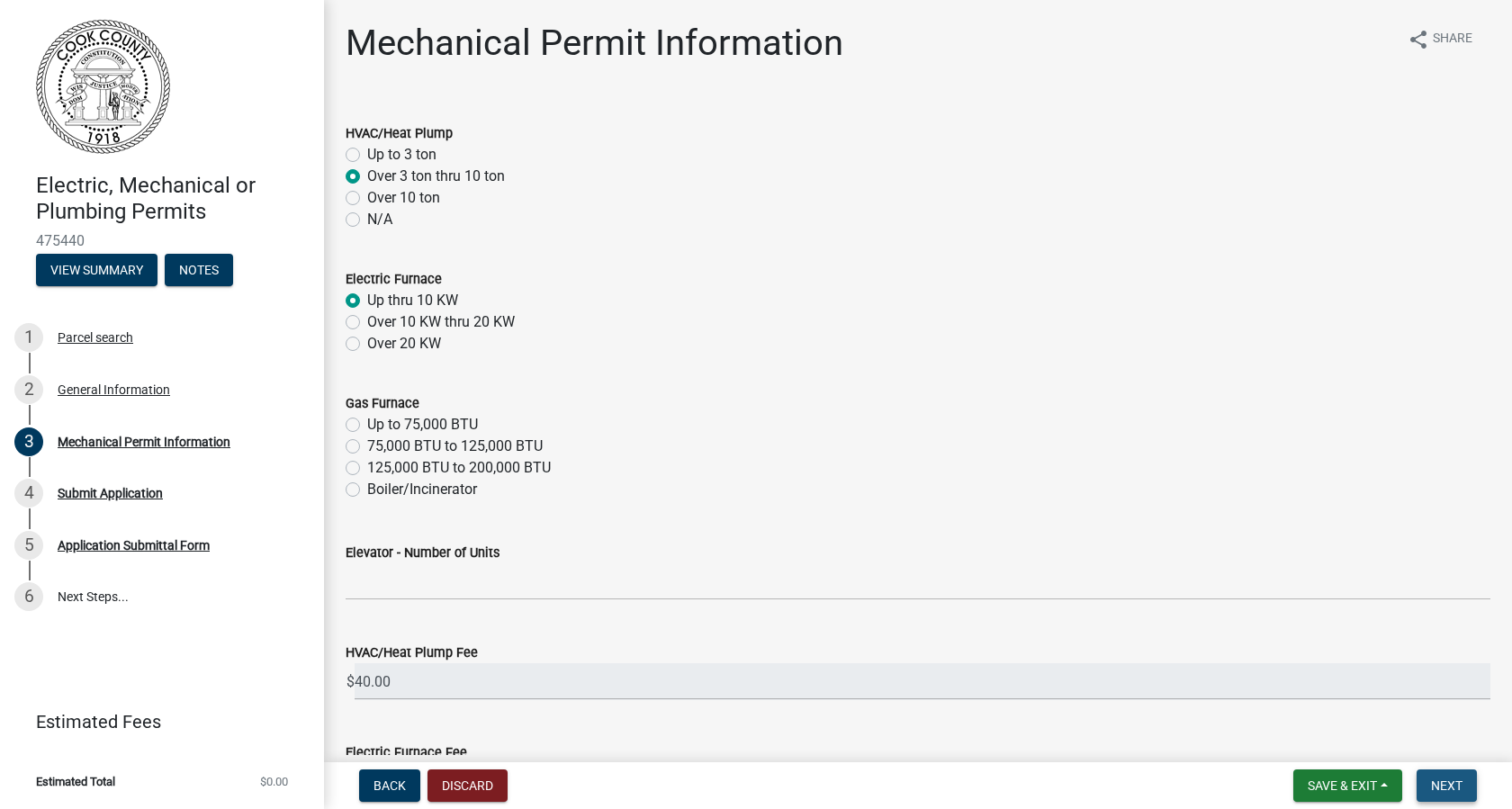
click at [1454, 783] on span "Next" at bounding box center [1447, 786] width 32 height 15
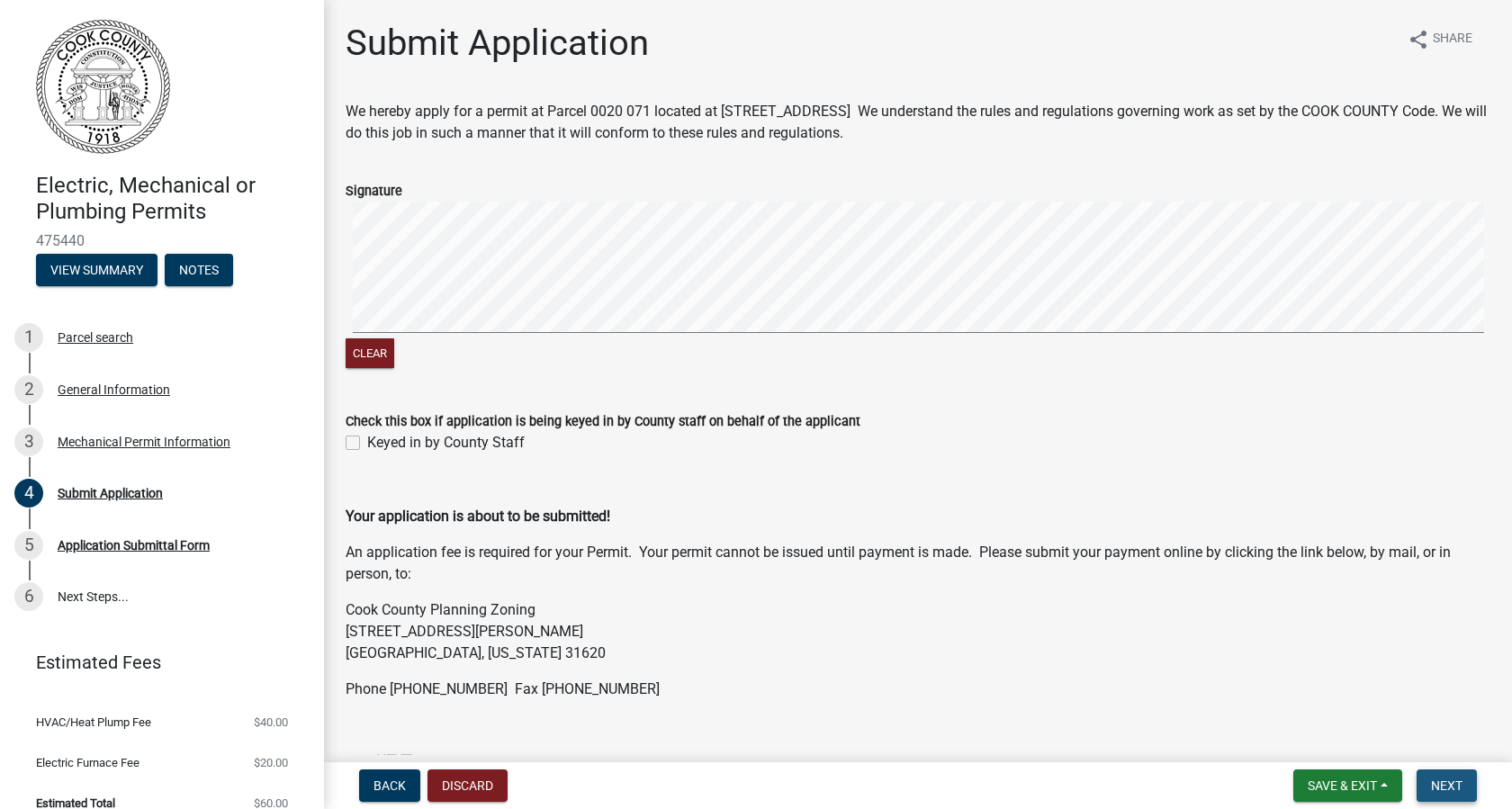
click at [1444, 779] on span "Next" at bounding box center [1447, 786] width 32 height 15
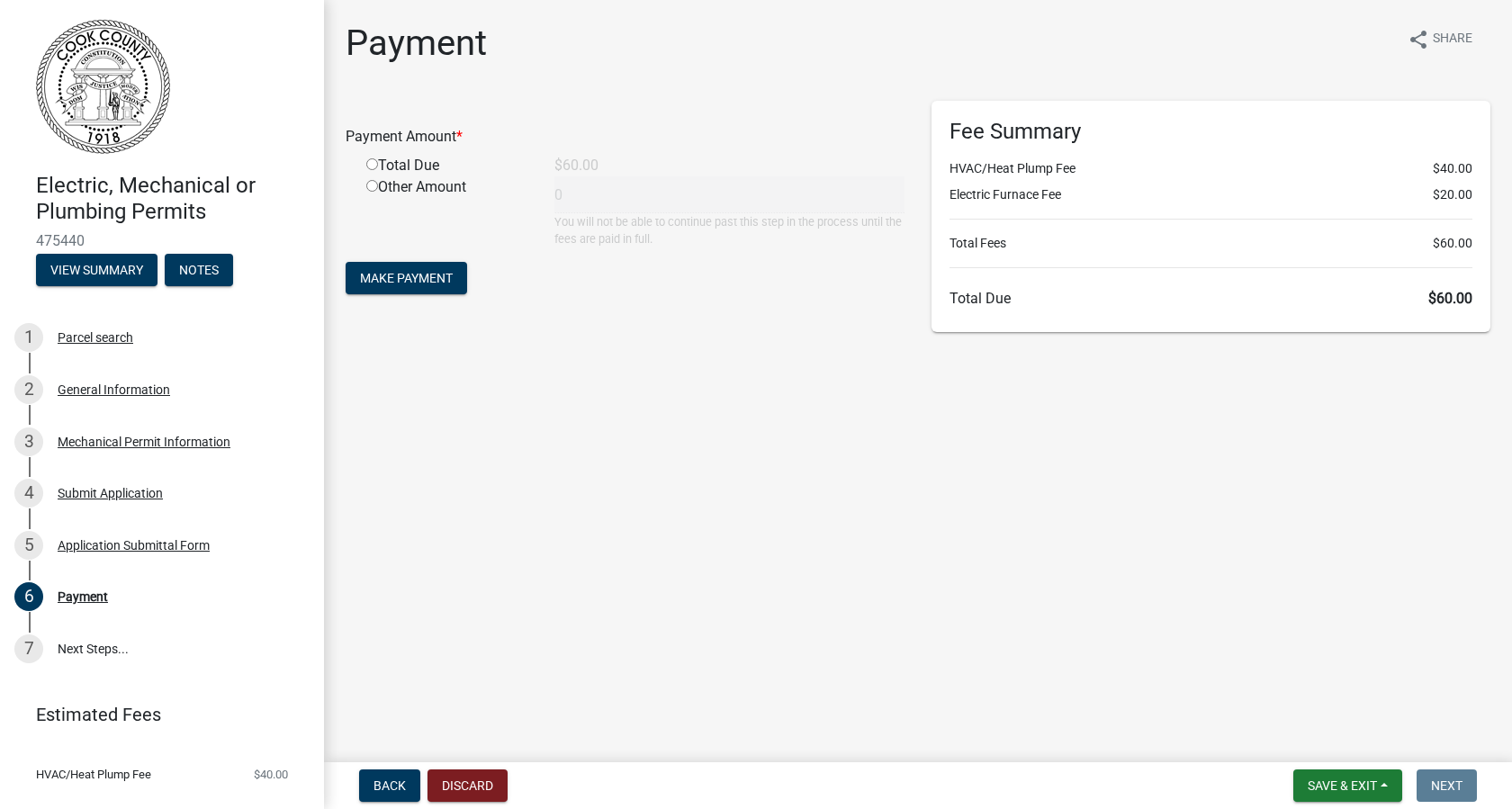
click at [373, 166] on input "radio" at bounding box center [372, 165] width 12 height 12
radio input "true"
type input "60"
click at [400, 276] on span "Make Payment" at bounding box center [407, 278] width 93 height 15
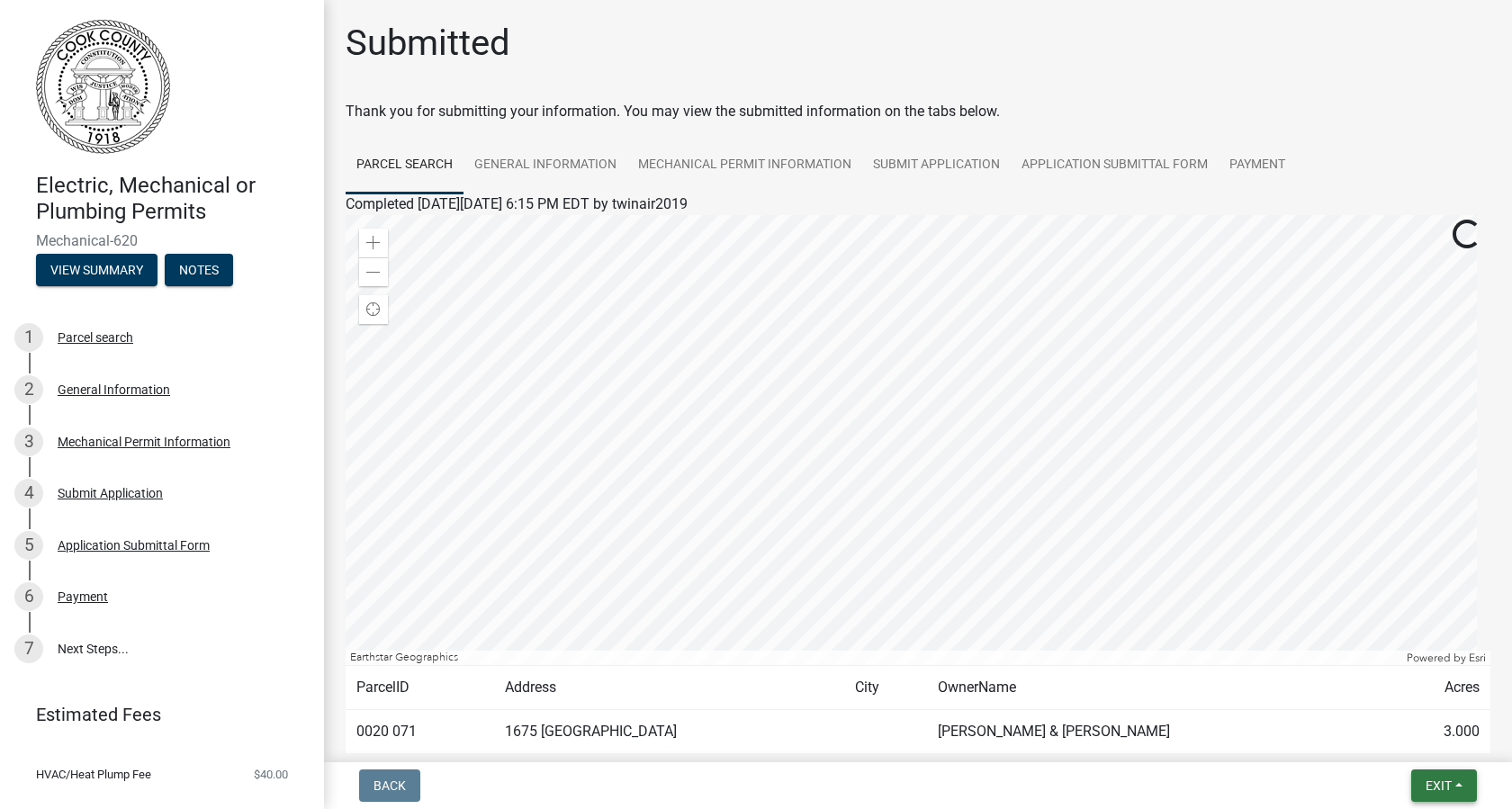
click at [1449, 785] on span "Exit" at bounding box center [1438, 786] width 26 height 15
click at [1409, 745] on button "Save & Exit" at bounding box center [1404, 739] width 144 height 44
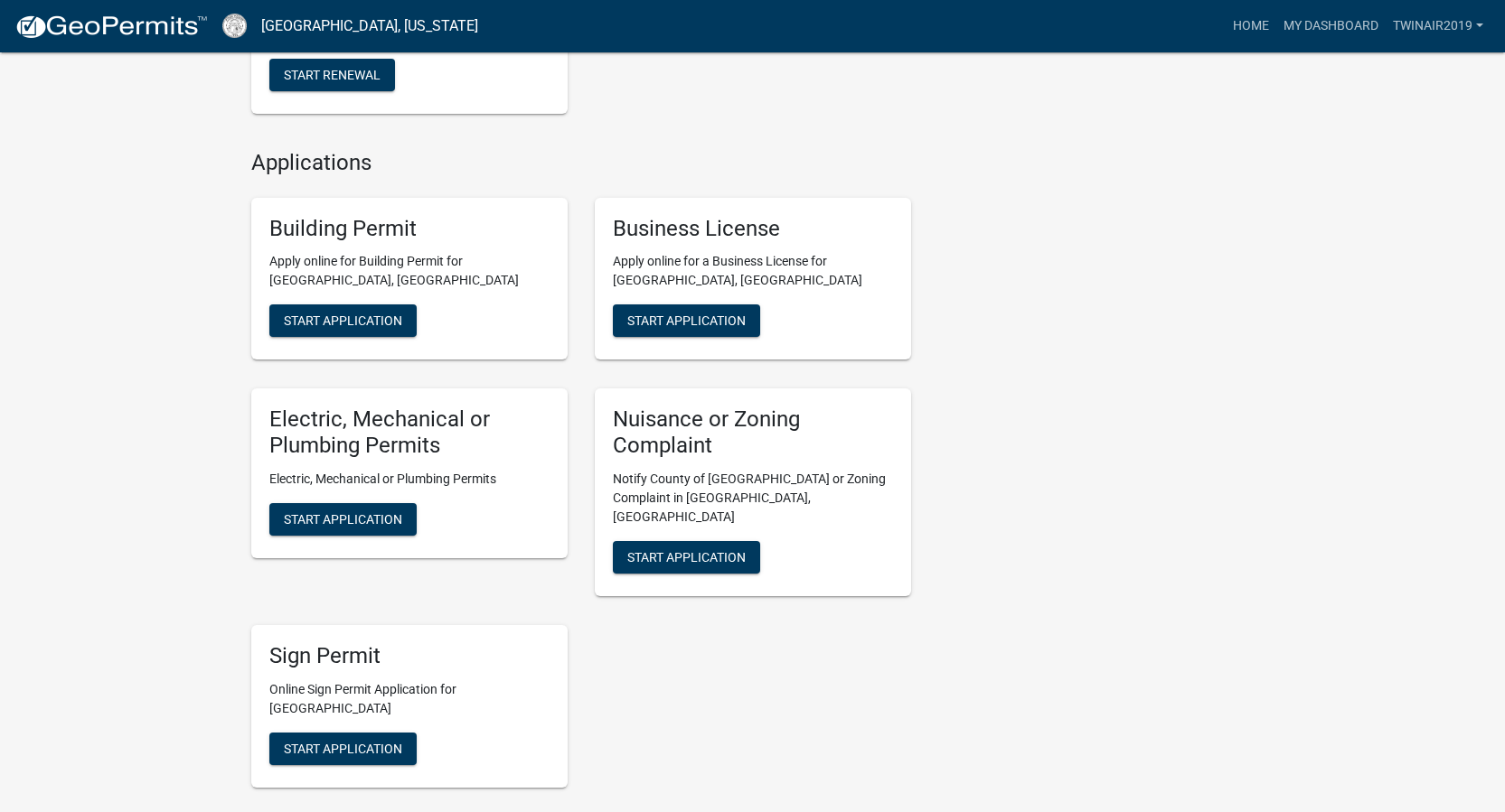
scroll to position [610, 0]
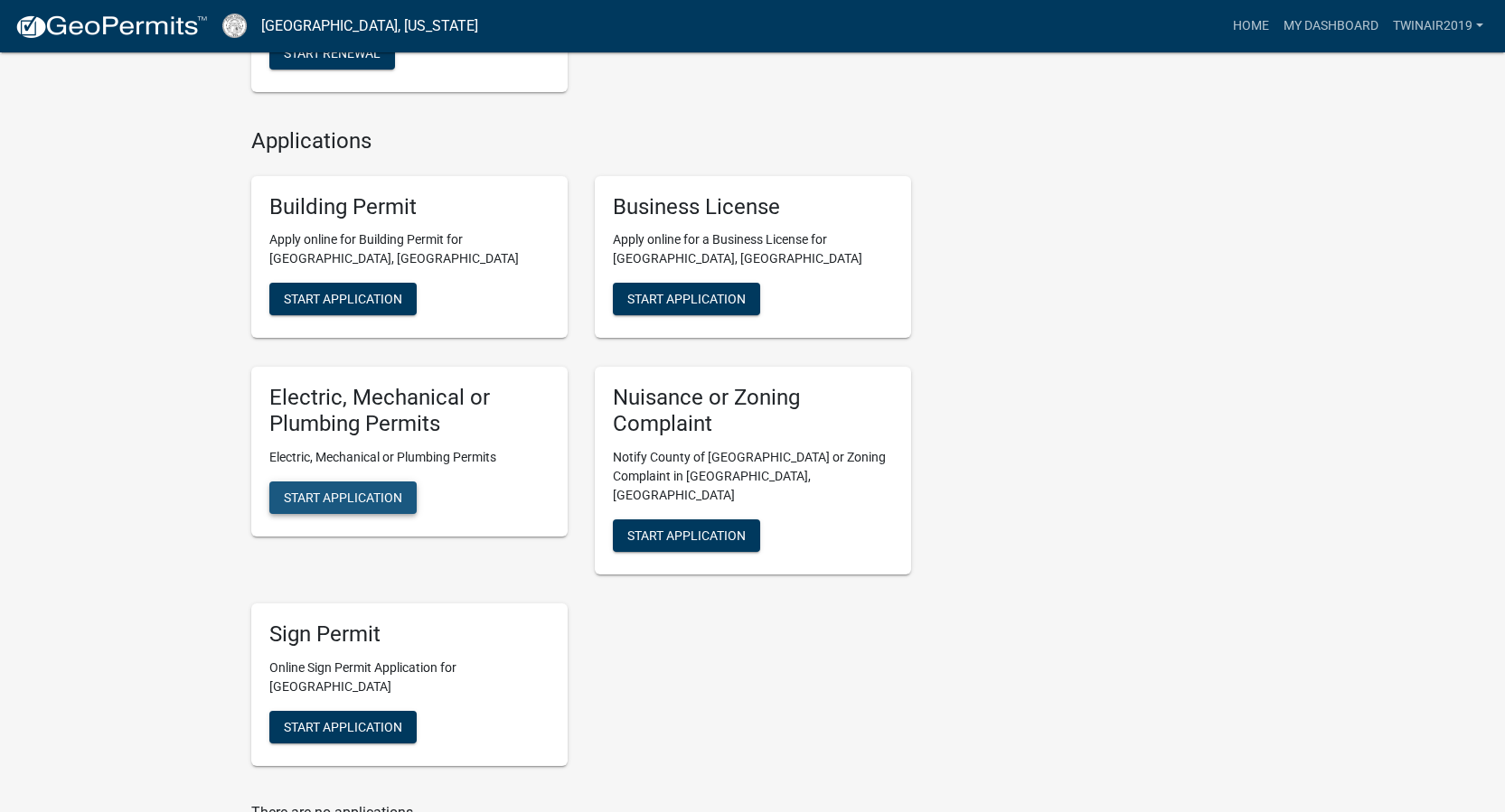
click at [384, 497] on span "Start Application" at bounding box center [343, 498] width 119 height 15
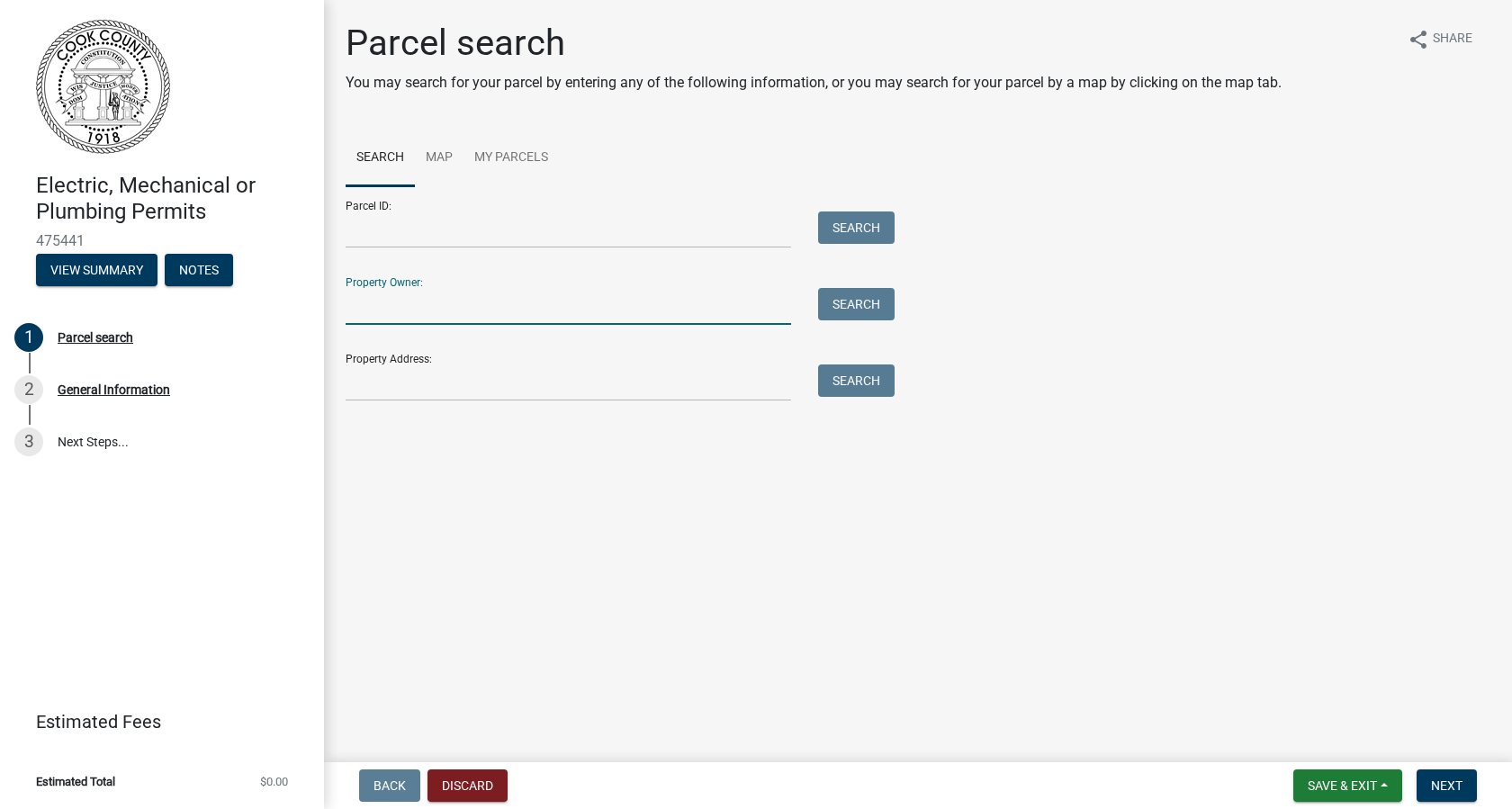
click at [394, 322] on input "Property Owner:" at bounding box center [569, 306] width 446 height 37
type input "[PERSON_NAME]"
click at [826, 310] on button "Search" at bounding box center [856, 303] width 77 height 32
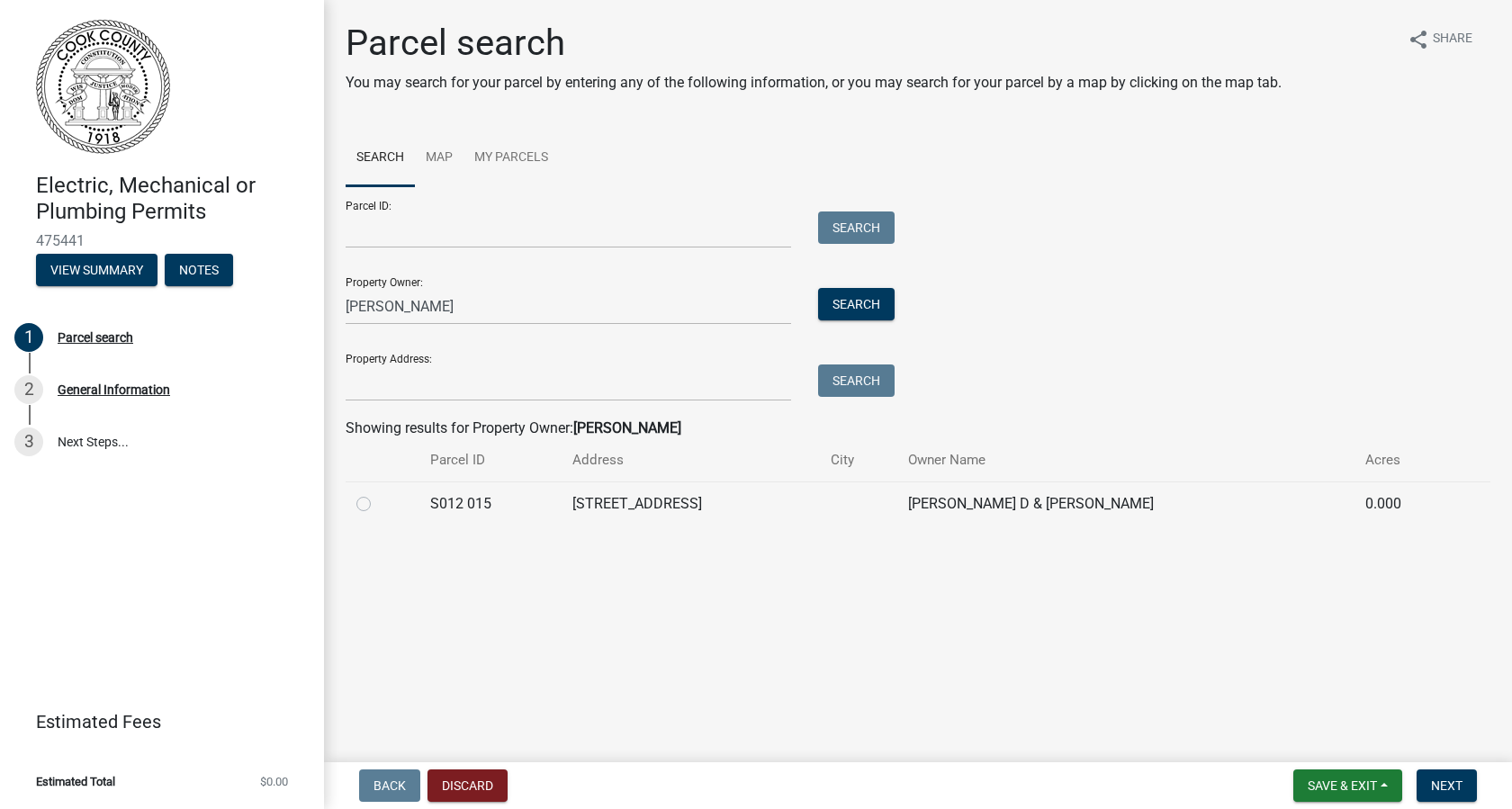
click at [378, 493] on label at bounding box center [378, 493] width 0 height 0
click at [378, 502] on 015 "radio" at bounding box center [384, 499] width 12 height 12
radio 015 "true"
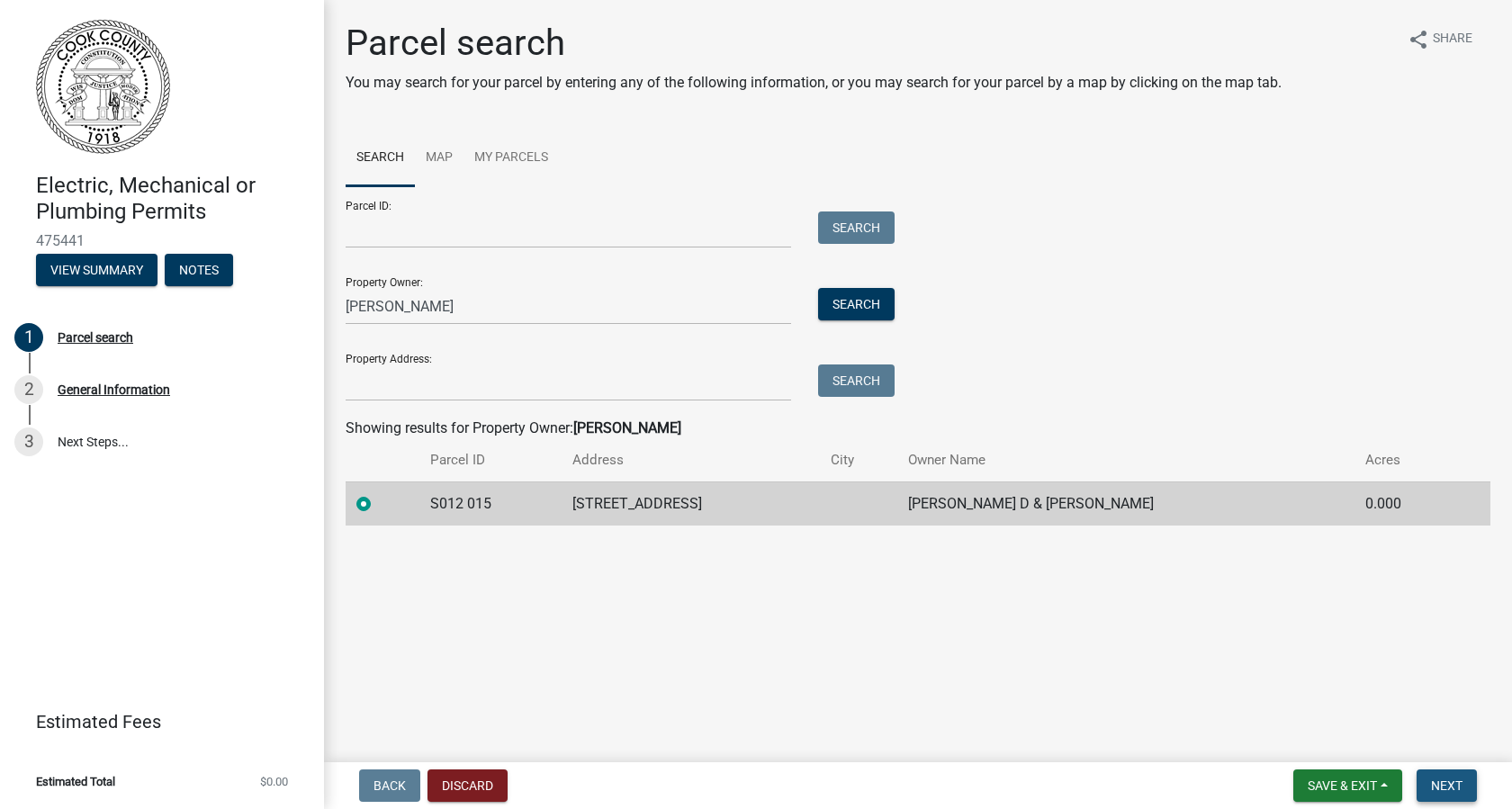
click at [1445, 790] on span "Next" at bounding box center [1447, 786] width 32 height 15
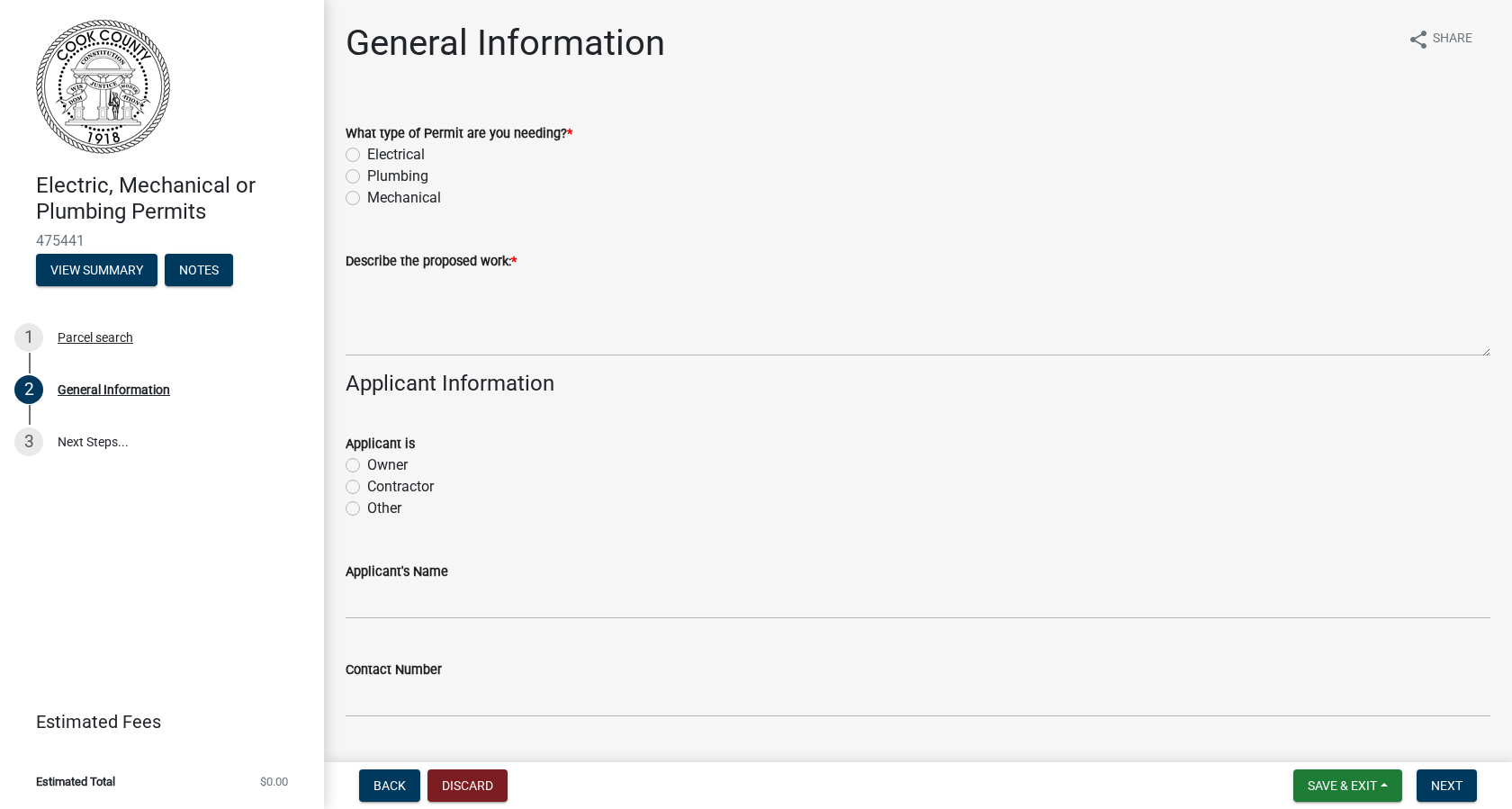
click at [367, 200] on label "Mechanical" at bounding box center [404, 198] width 74 height 21
click at [367, 199] on input "Mechanical" at bounding box center [373, 193] width 12 height 12
radio input "true"
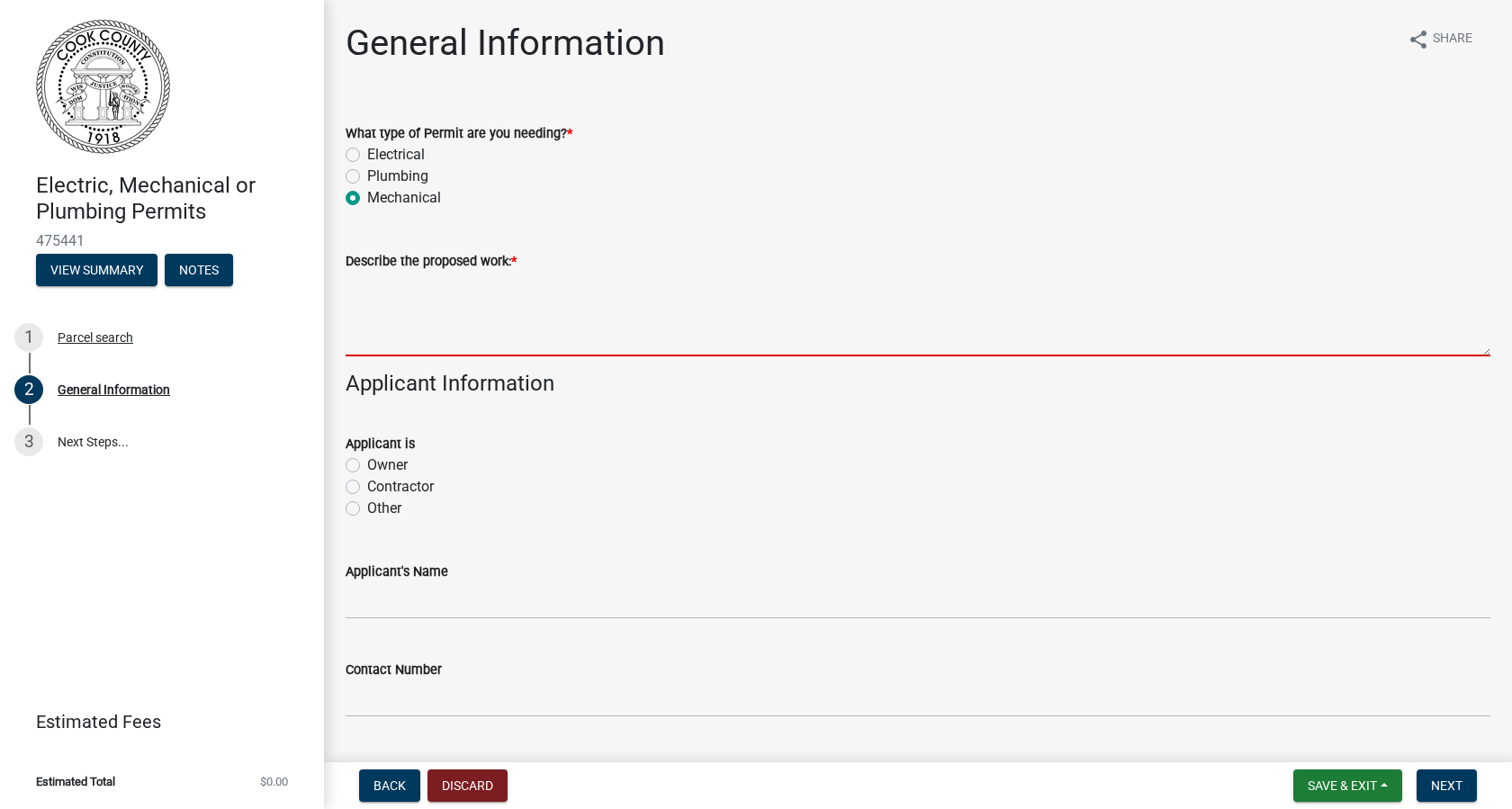
click at [377, 304] on textarea "Describe the proposed work: *" at bounding box center [918, 314] width 1145 height 84
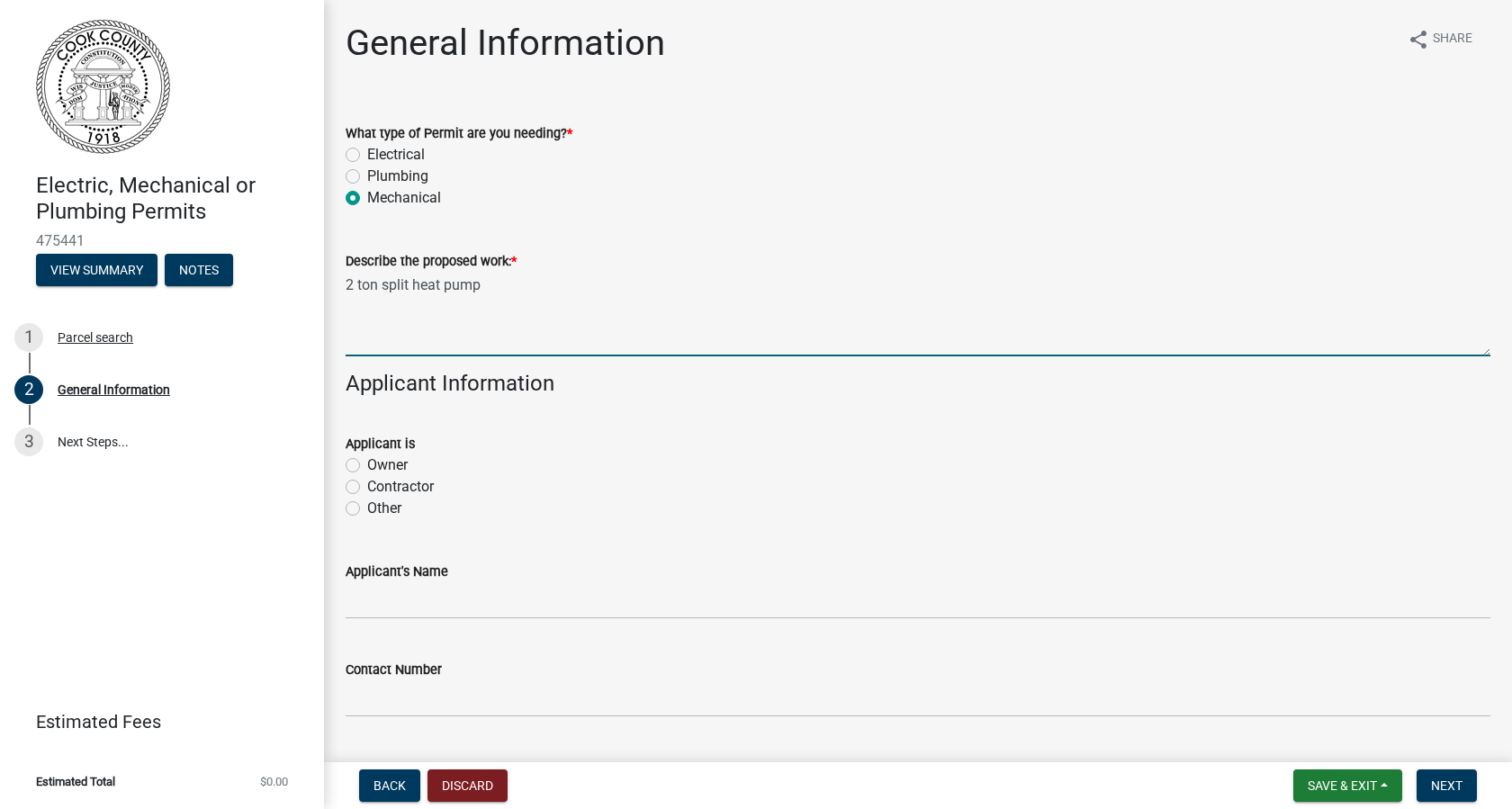
click at [499, 291] on textarea "2 ton split heat pump" at bounding box center [918, 314] width 1145 height 84
type textarea "2 ton split heat pump with 10 kw heat"
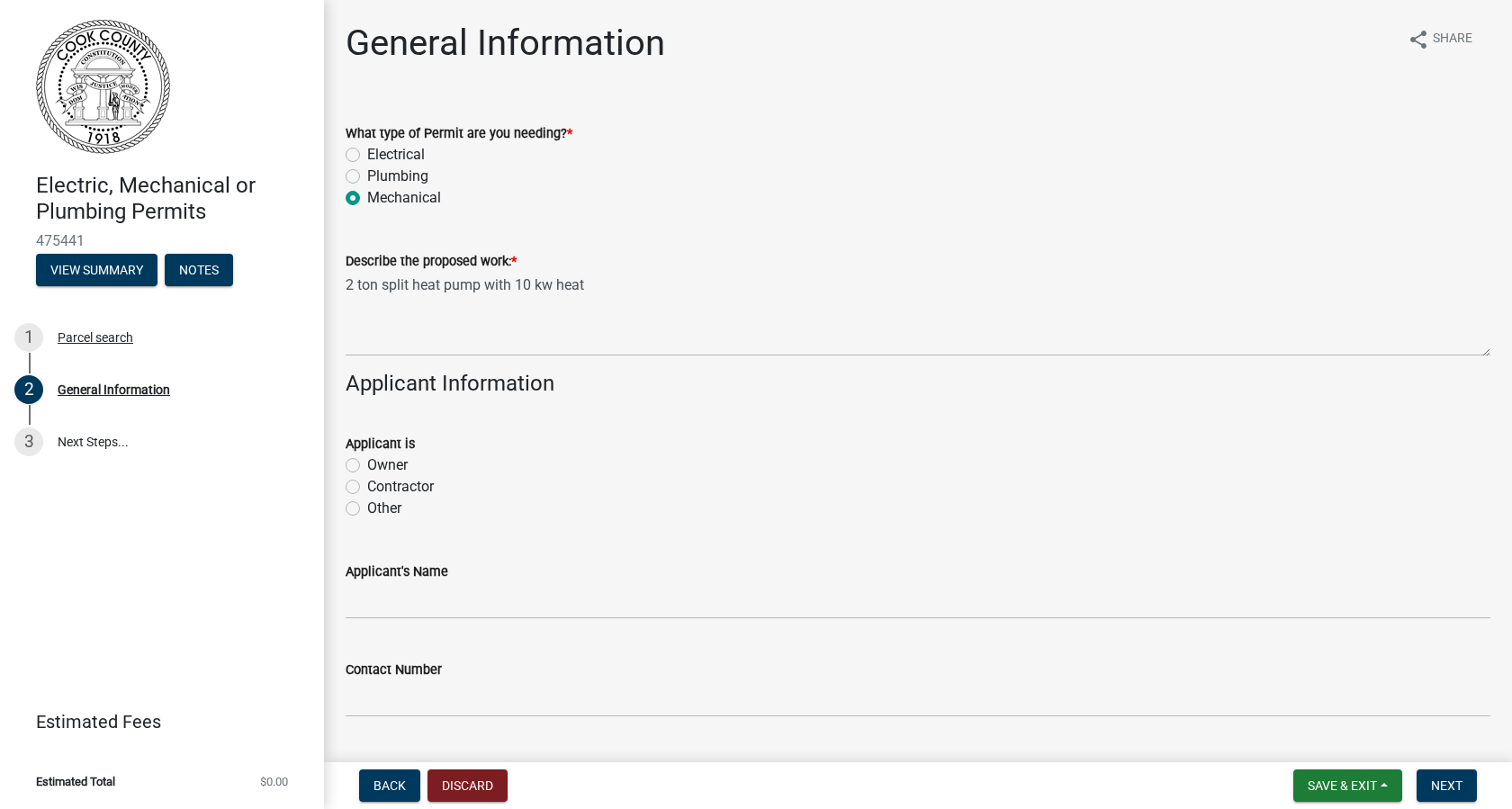
click at [367, 484] on label "Contractor" at bounding box center [400, 487] width 67 height 21
click at [367, 484] on input "Contractor" at bounding box center [373, 482] width 12 height 12
radio input "true"
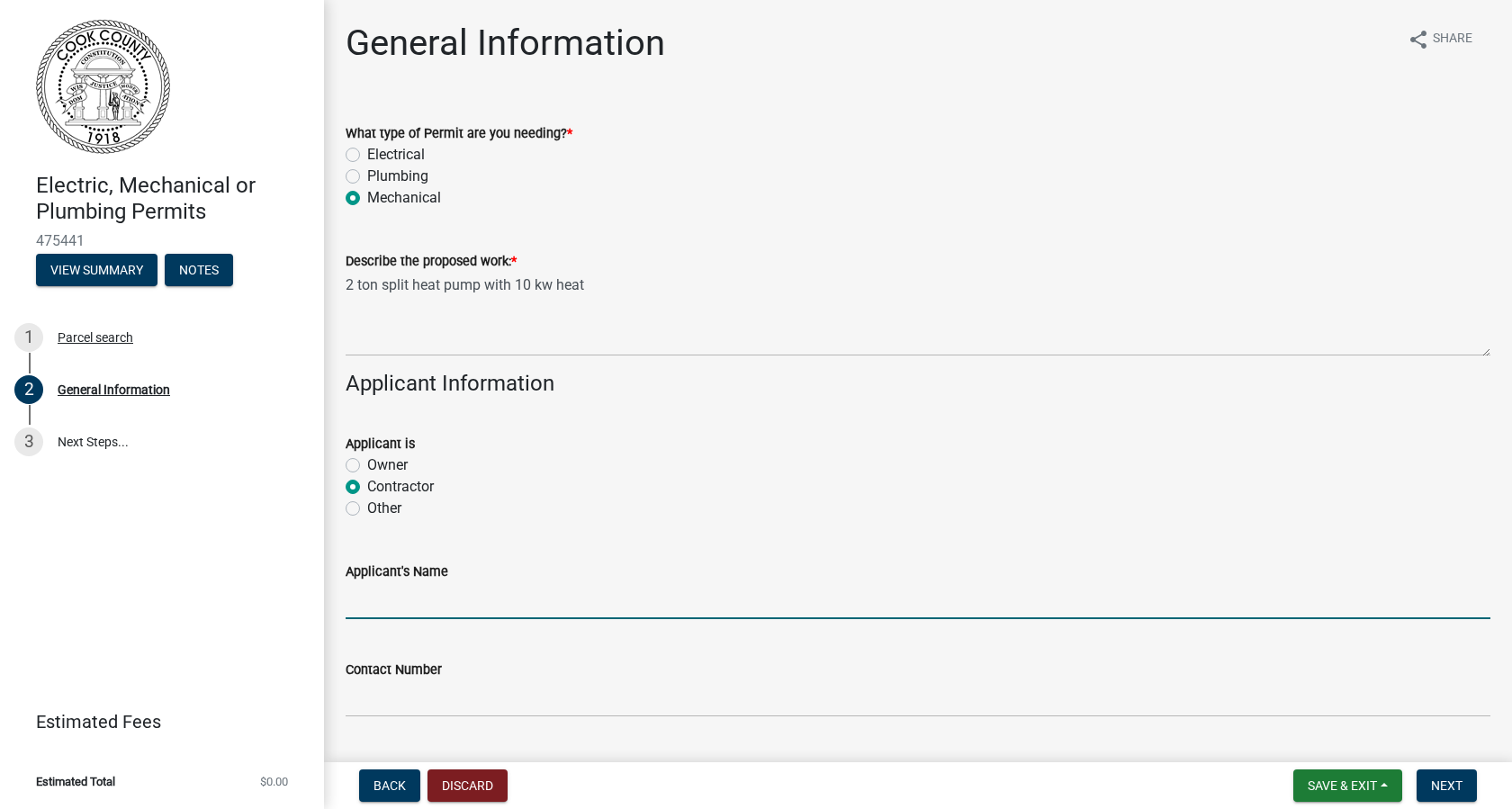
click at [357, 603] on input "Applicant's Name" at bounding box center [918, 601] width 1145 height 37
type input "Twin Air"
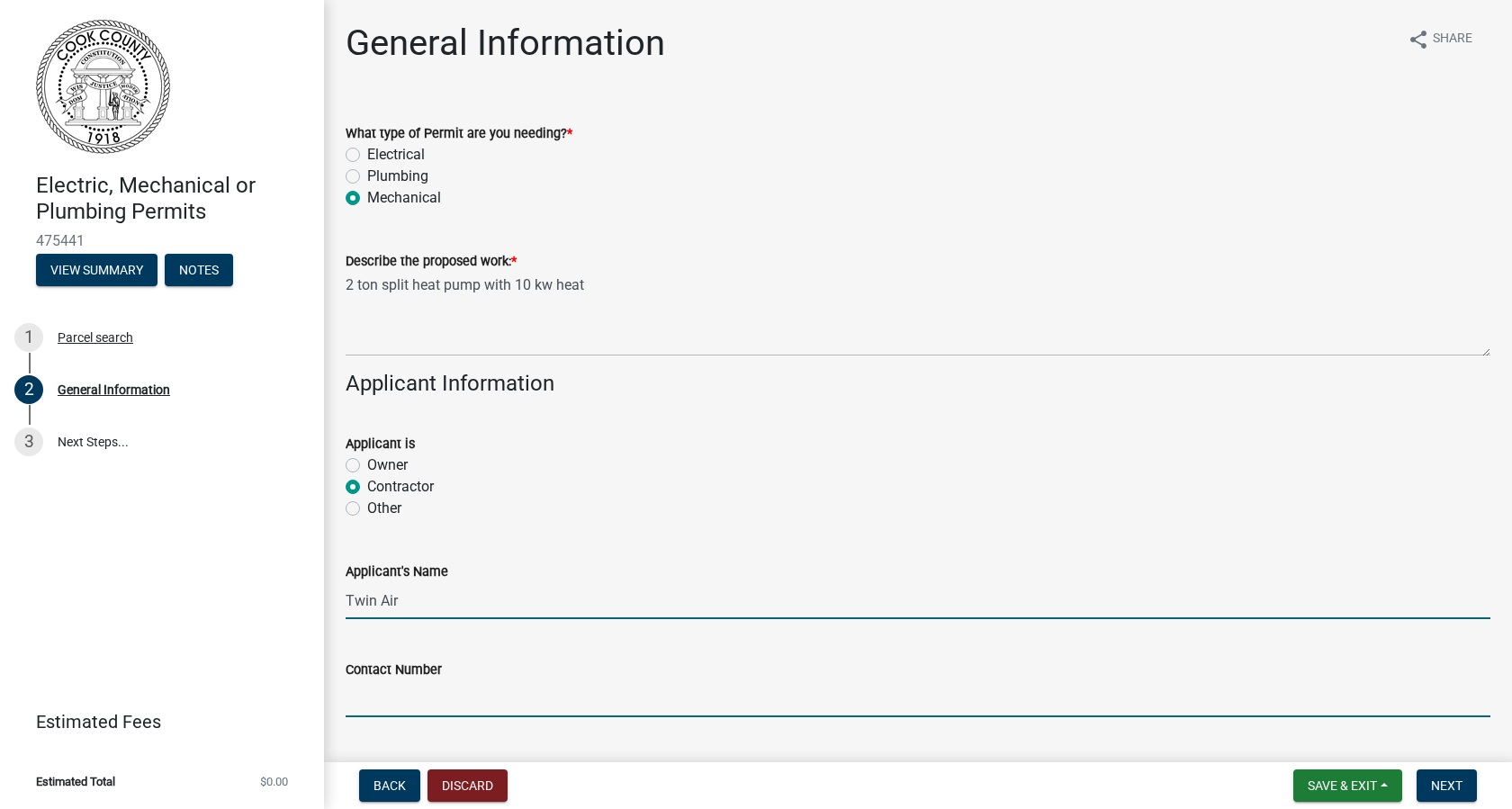
type input "[PHONE_NUMBER]"
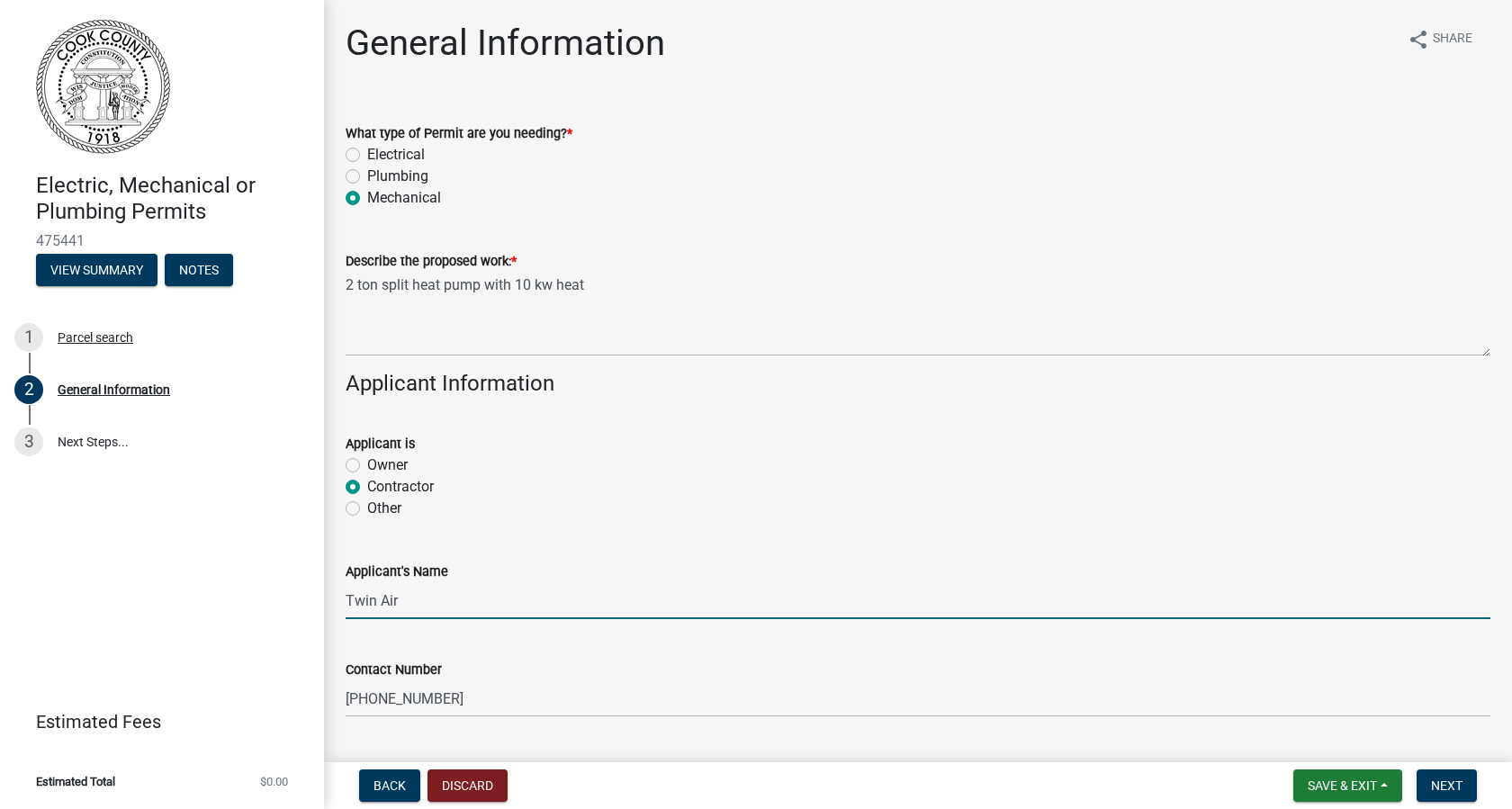
type input "Lenox"
type input "31637"
type input "Twin Air"
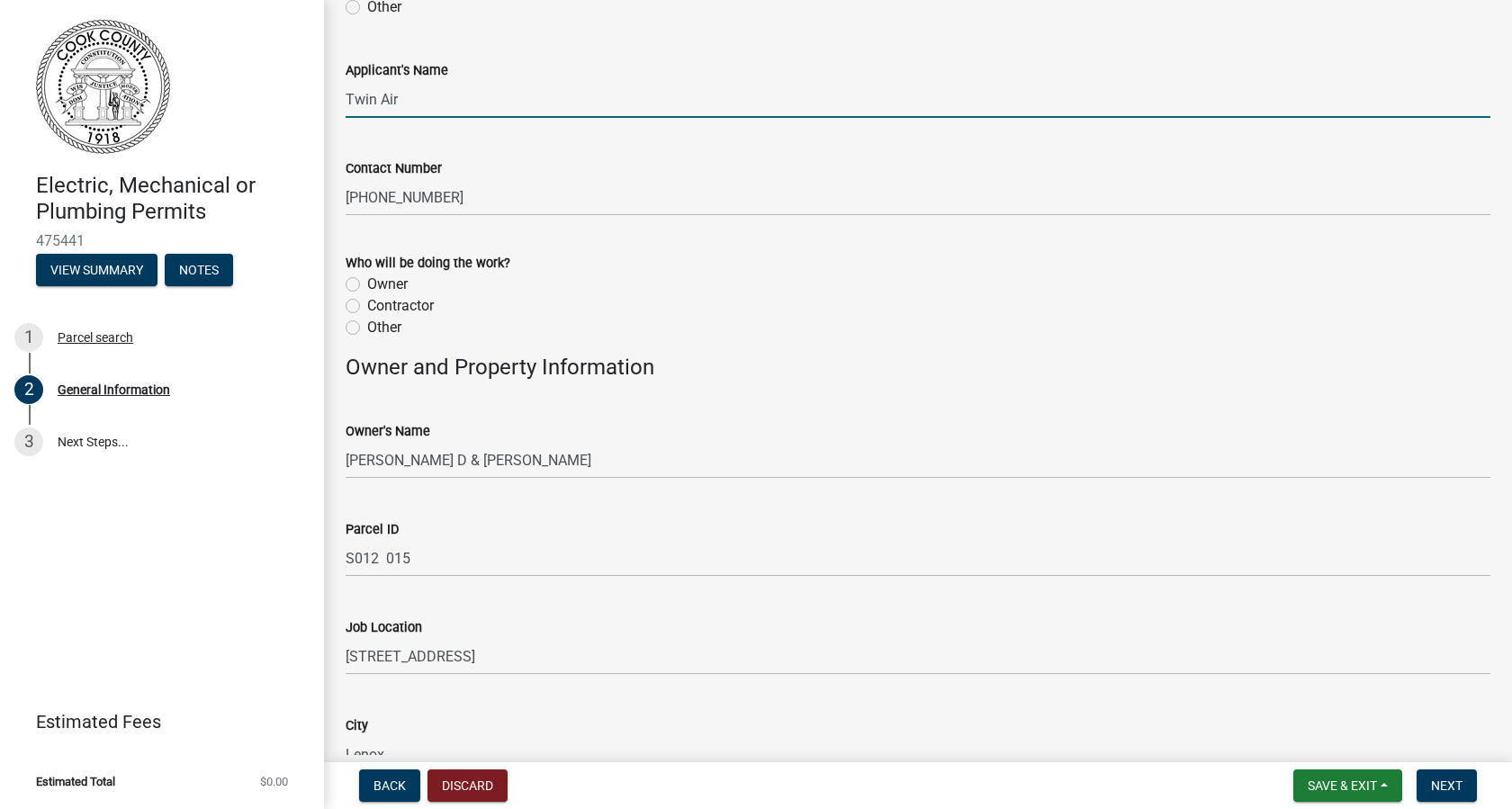
scroll to position [503, 0]
click at [367, 299] on label "Contractor" at bounding box center [400, 304] width 67 height 21
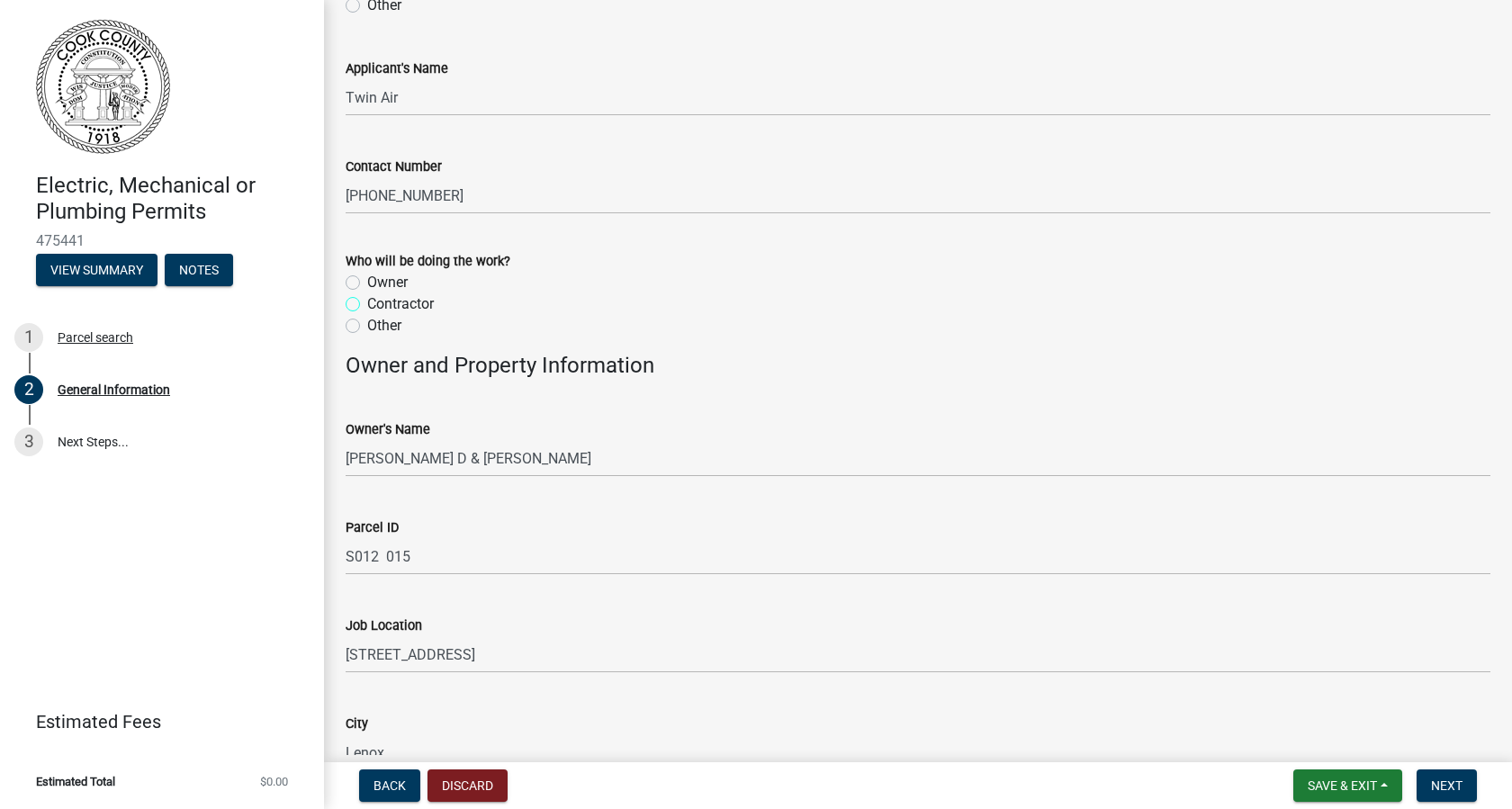
click at [367, 299] on input "Contractor" at bounding box center [373, 299] width 12 height 12
radio input "true"
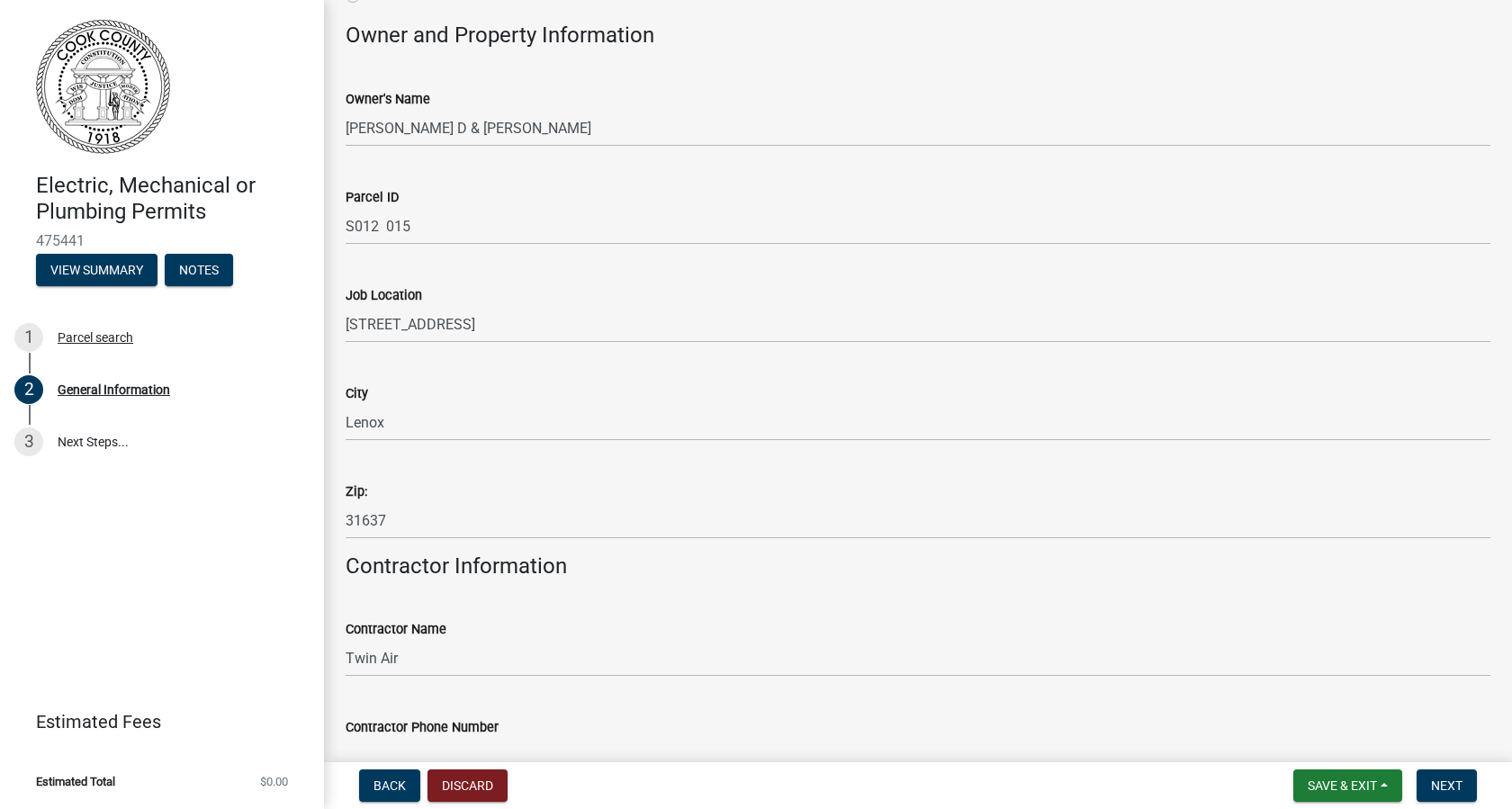
scroll to position [834, 0]
click at [393, 420] on input "Lenox" at bounding box center [918, 421] width 1145 height 37
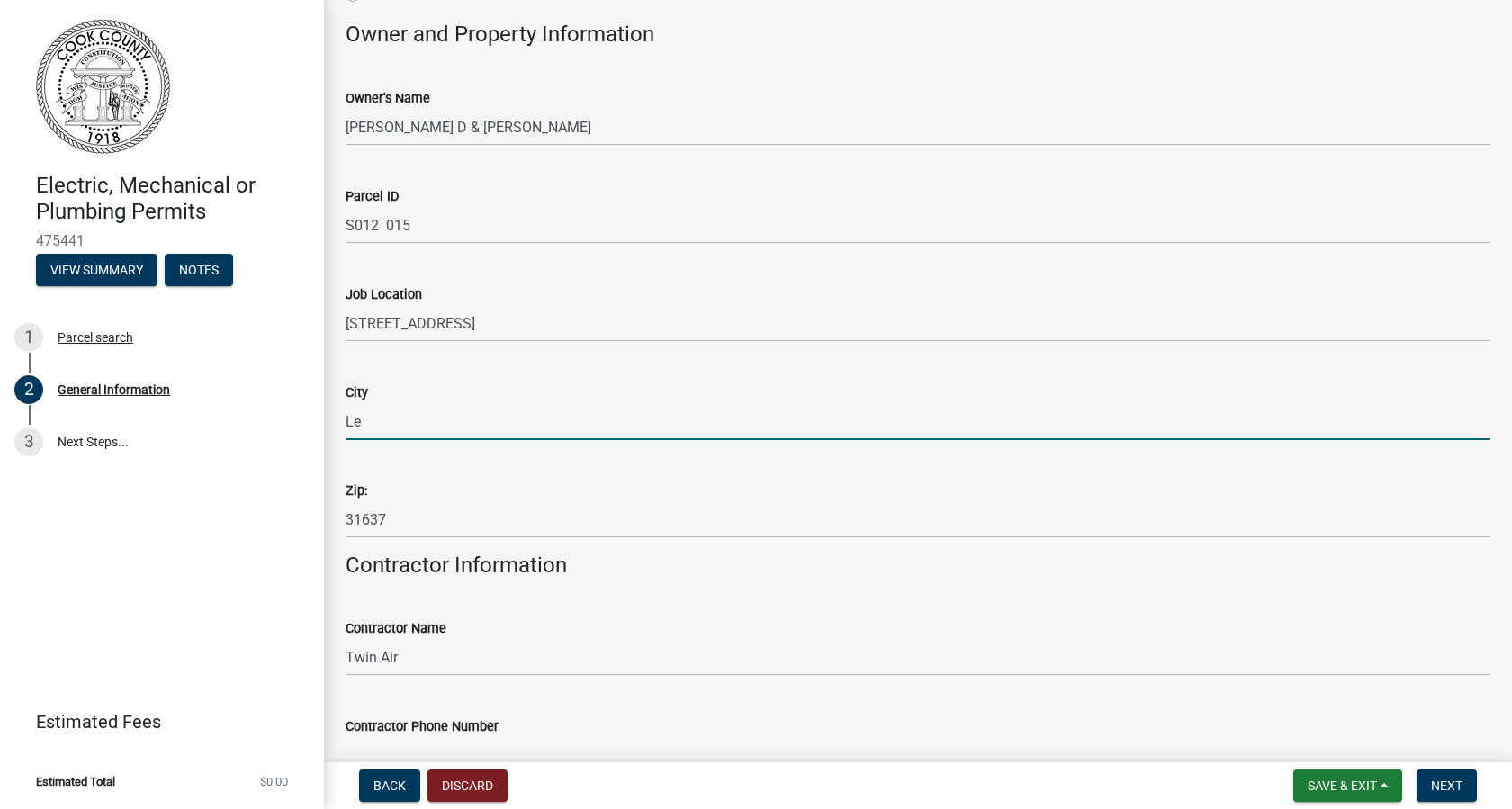
type input "L"
type input "Sparks"
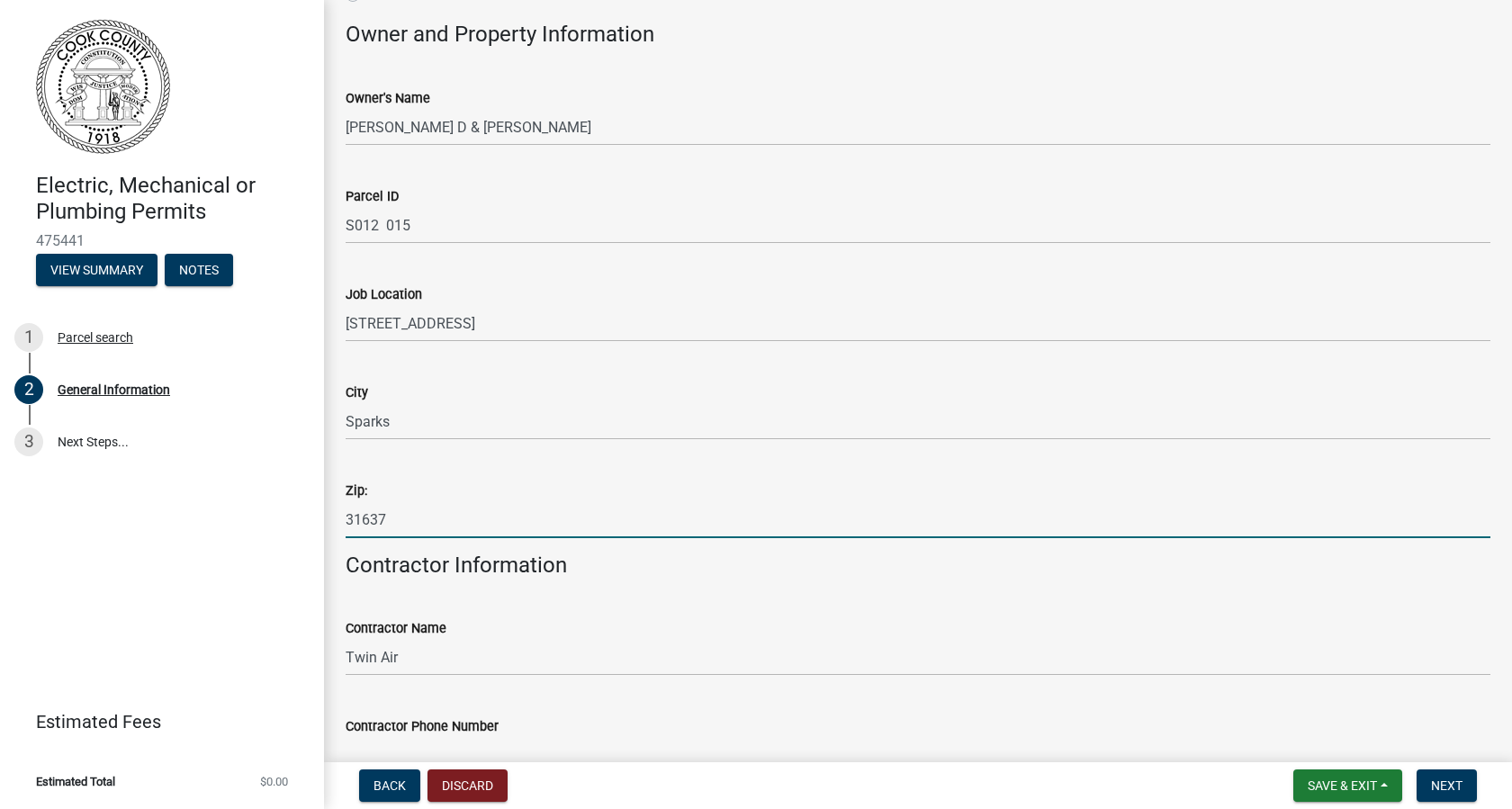
click at [386, 526] on input "31637" at bounding box center [918, 520] width 1145 height 37
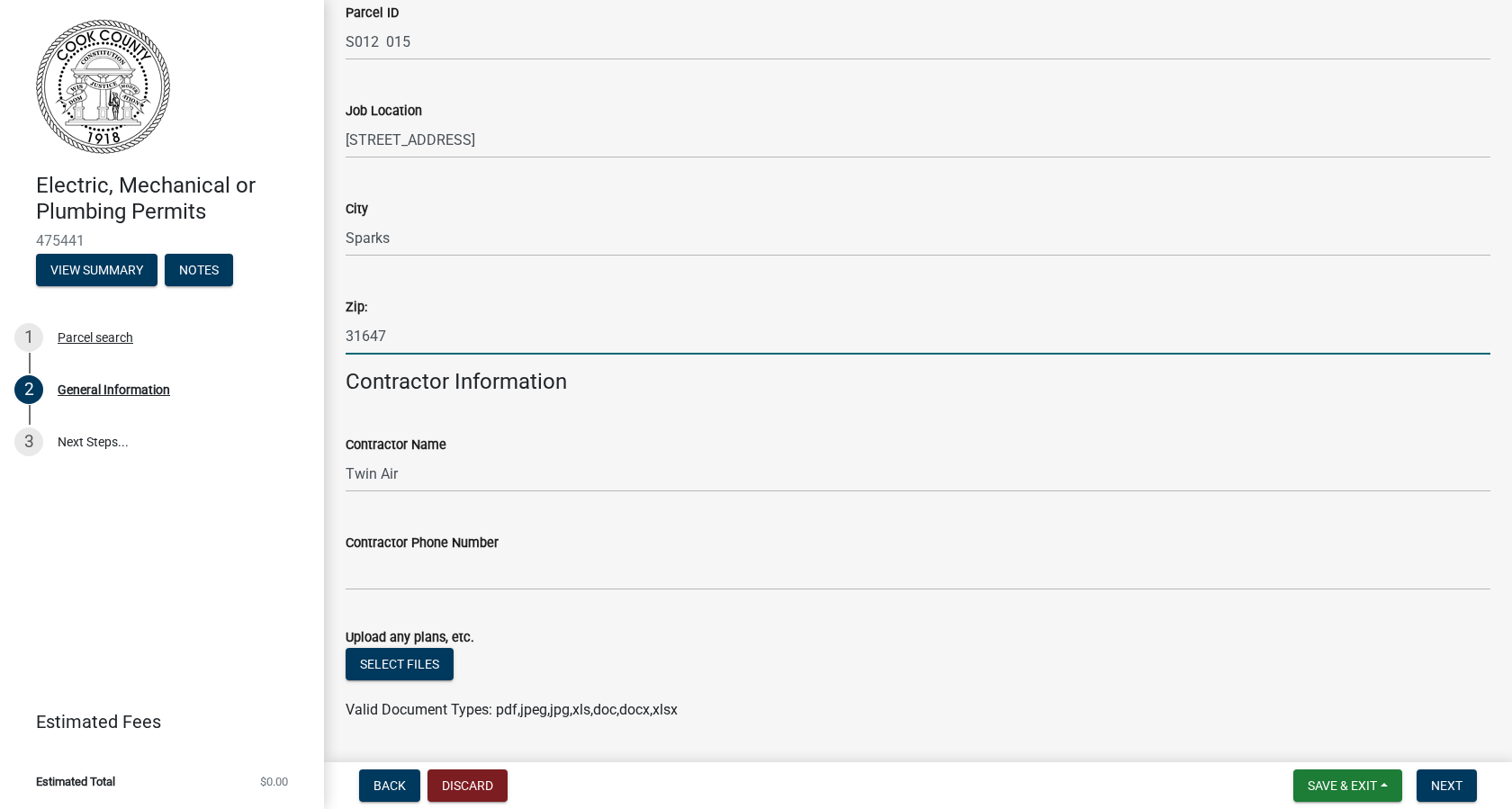
scroll to position [1019, 0]
type input "31647"
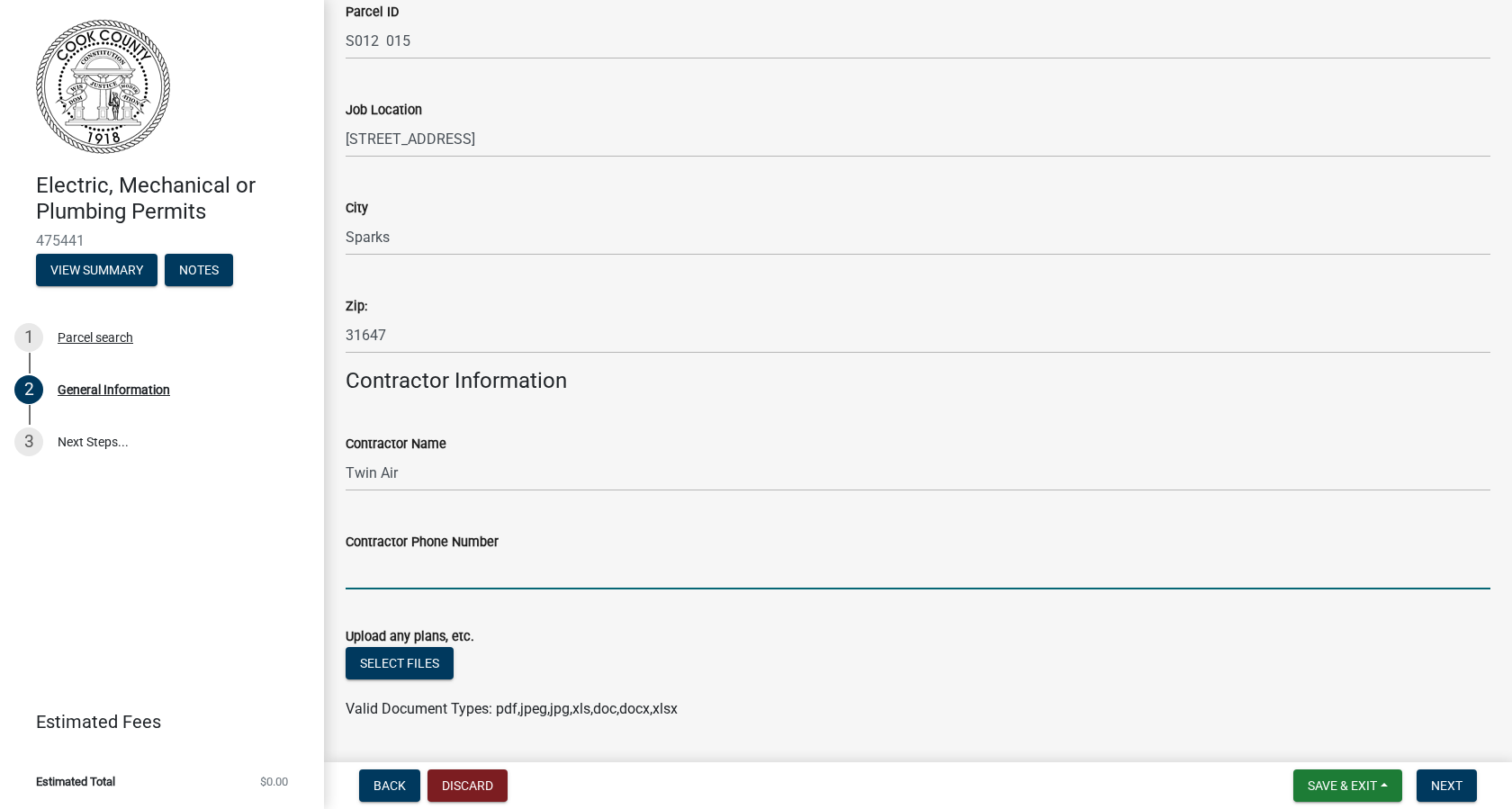
click at [408, 571] on input "Contractor Phone Number" at bounding box center [918, 572] width 1145 height 37
type input "[PHONE_NUMBER]"
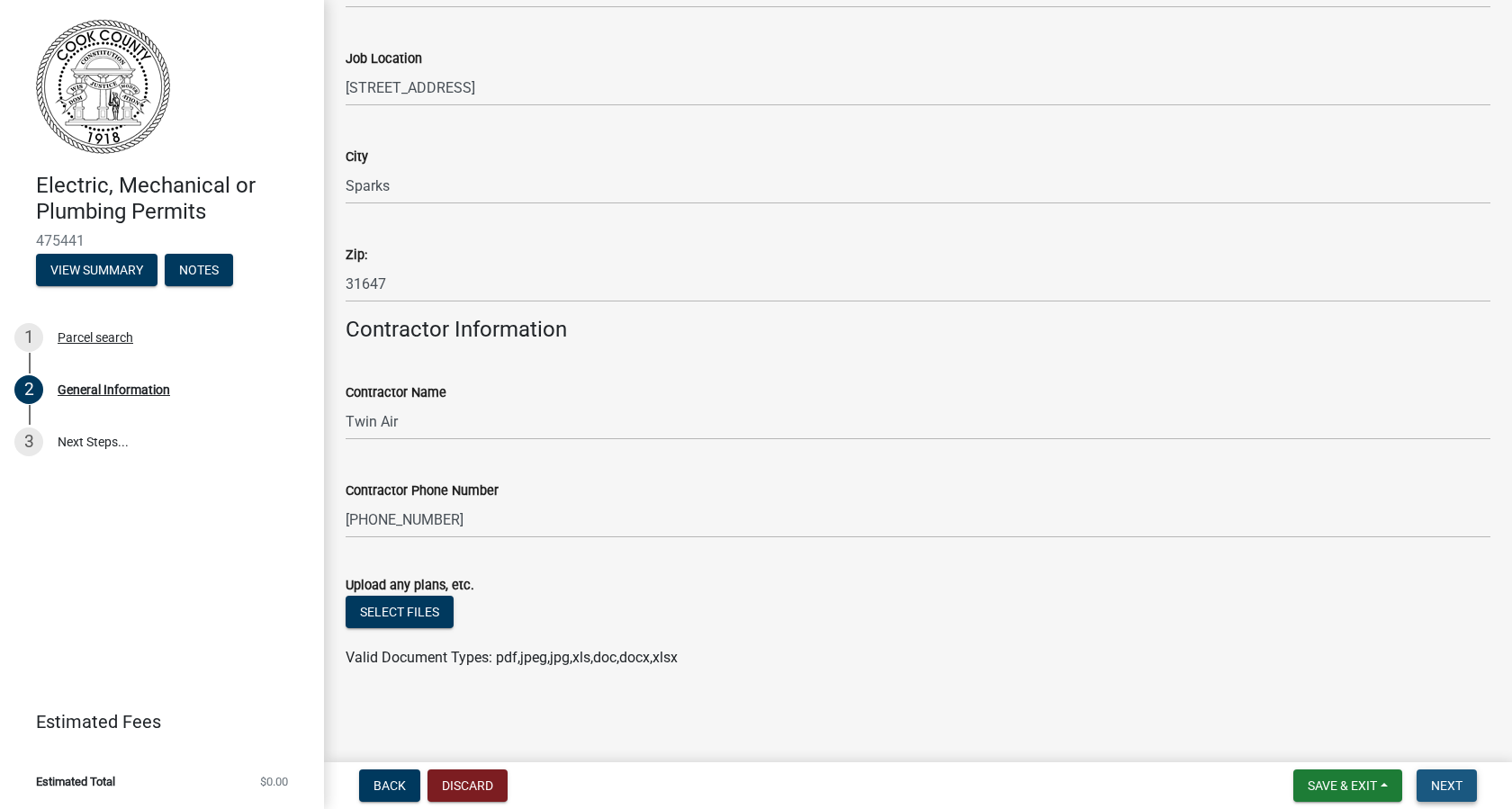
click at [1448, 786] on span "Next" at bounding box center [1447, 786] width 32 height 15
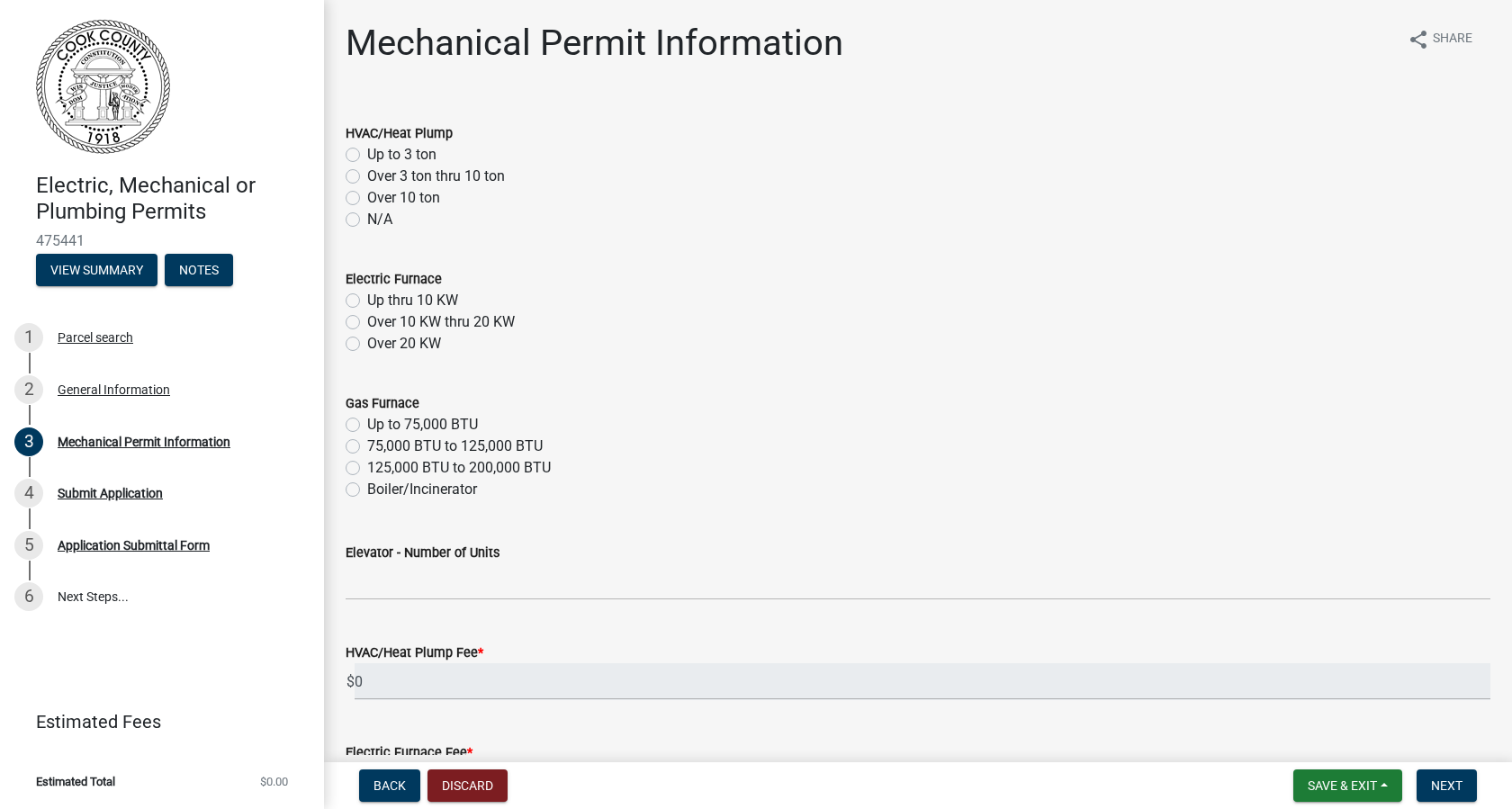
click at [367, 156] on label "Up to 3 ton" at bounding box center [402, 155] width 70 height 21
click at [367, 156] on input "Up to 3 ton" at bounding box center [373, 150] width 12 height 12
radio input "true"
click at [367, 300] on label "Up thru 10 KW" at bounding box center [413, 300] width 91 height 21
click at [367, 300] on input "Up thru 10 KW" at bounding box center [373, 296] width 12 height 12
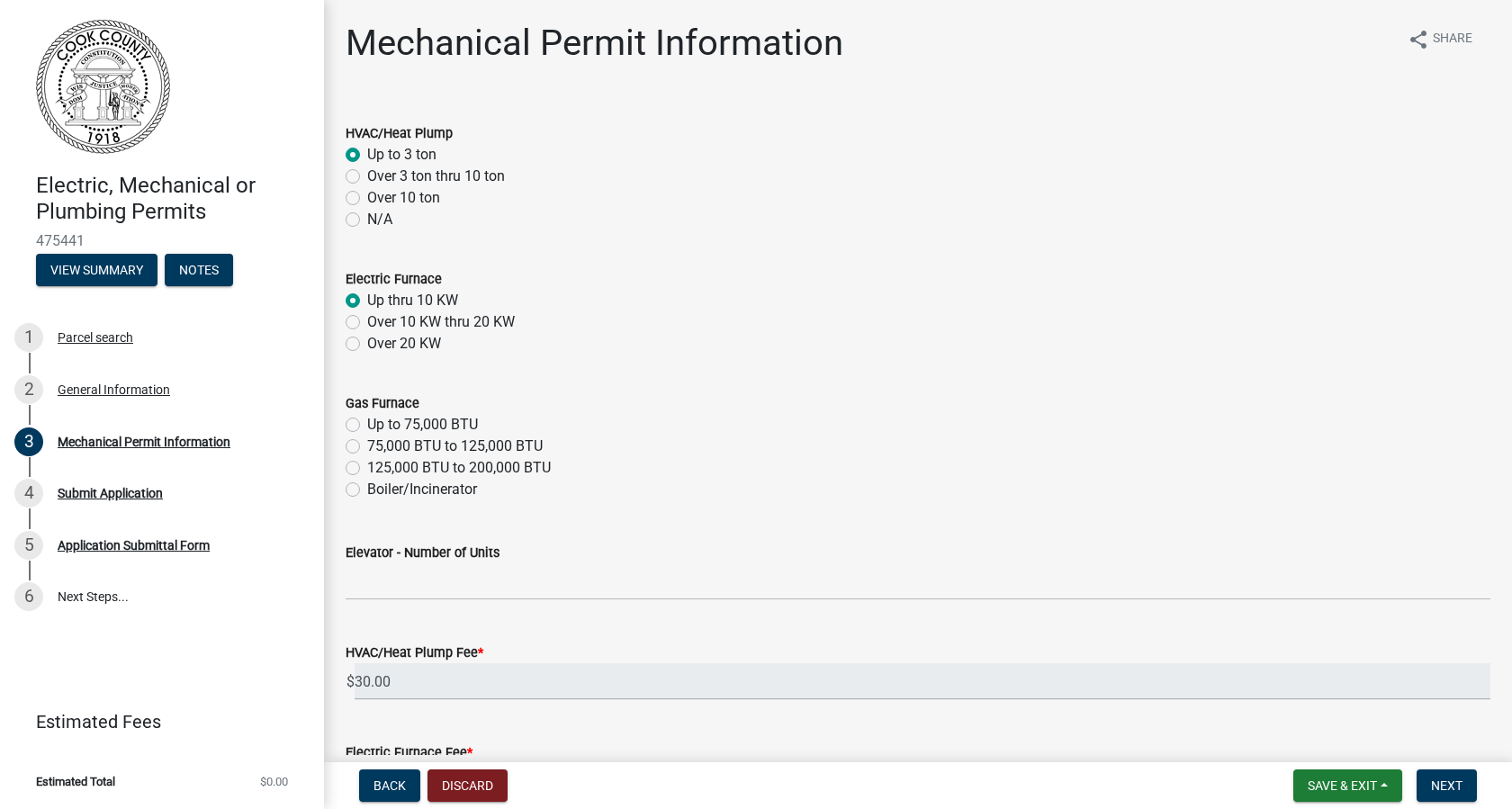
radio input "true"
click at [1446, 781] on span "Next" at bounding box center [1447, 786] width 32 height 15
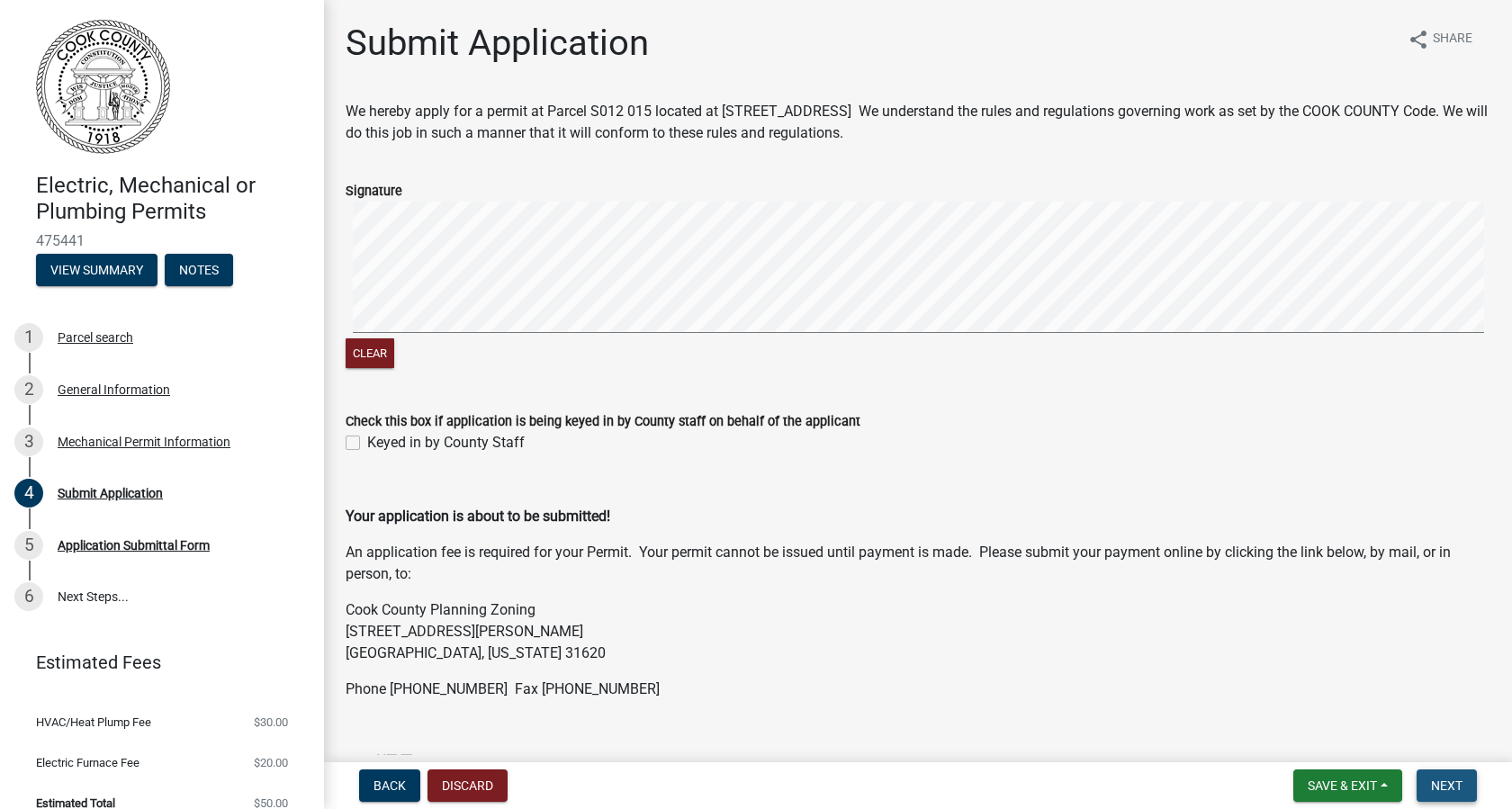
click at [1419, 783] on button "Next" at bounding box center [1447, 786] width 60 height 32
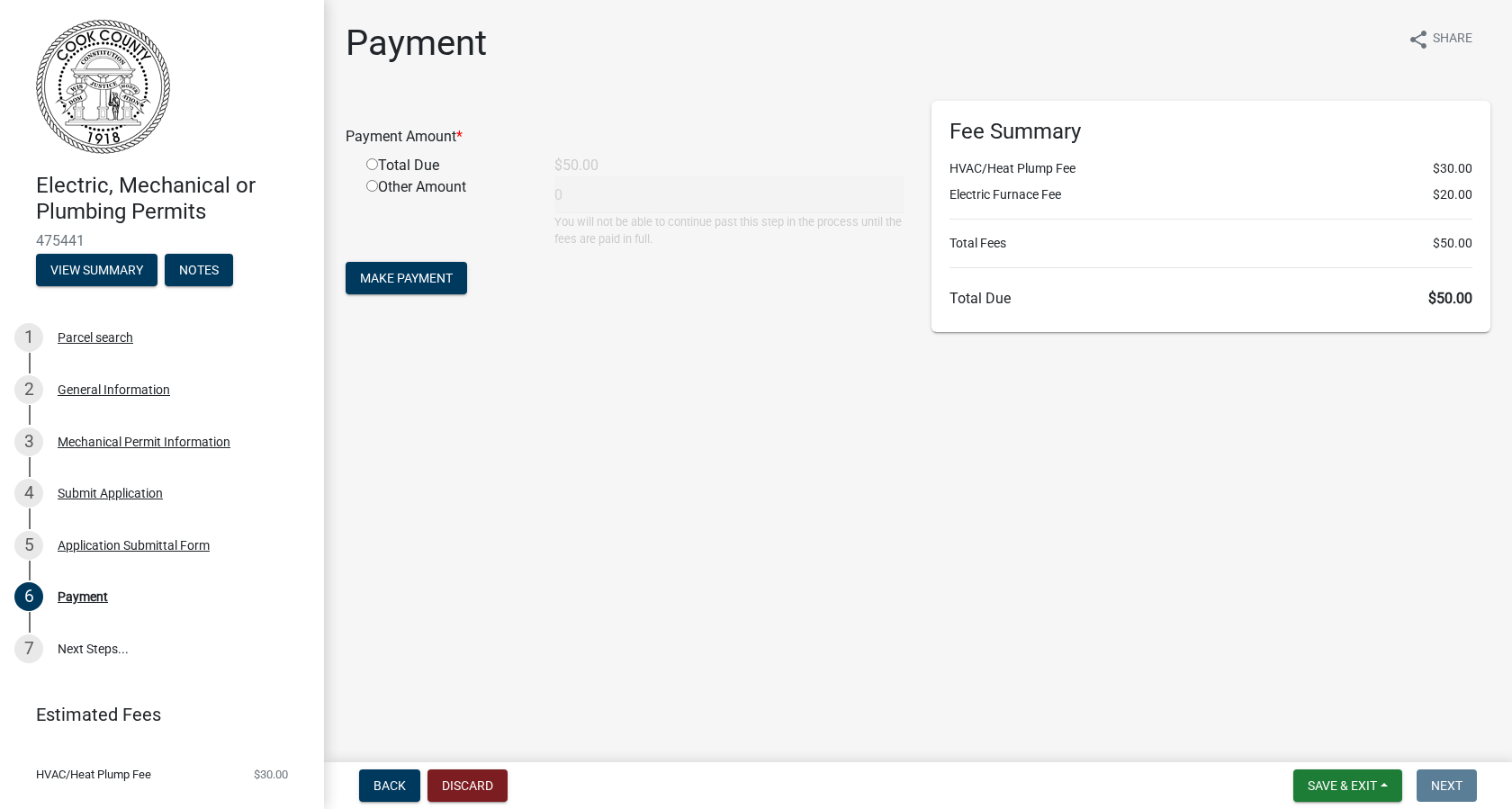
click at [368, 166] on input "radio" at bounding box center [372, 165] width 12 height 12
radio input "true"
type input "50"
click at [397, 271] on span "Make Payment" at bounding box center [407, 278] width 93 height 15
